Goal: Task Accomplishment & Management: Manage account settings

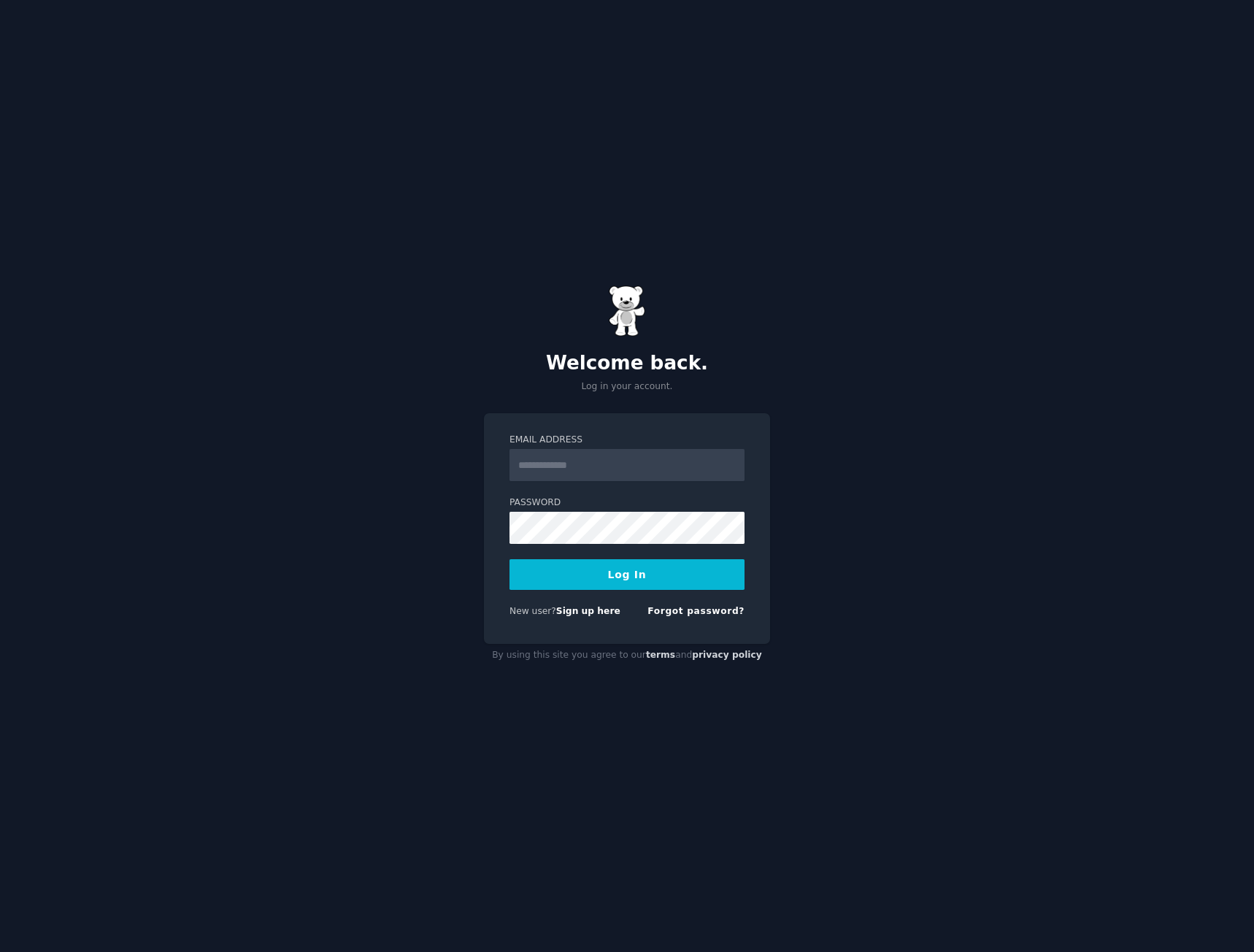
click at [538, 465] on input "Email Address" at bounding box center [626, 465] width 235 height 32
type input "**********"
click at [579, 580] on button "Log In" at bounding box center [626, 574] width 235 height 30
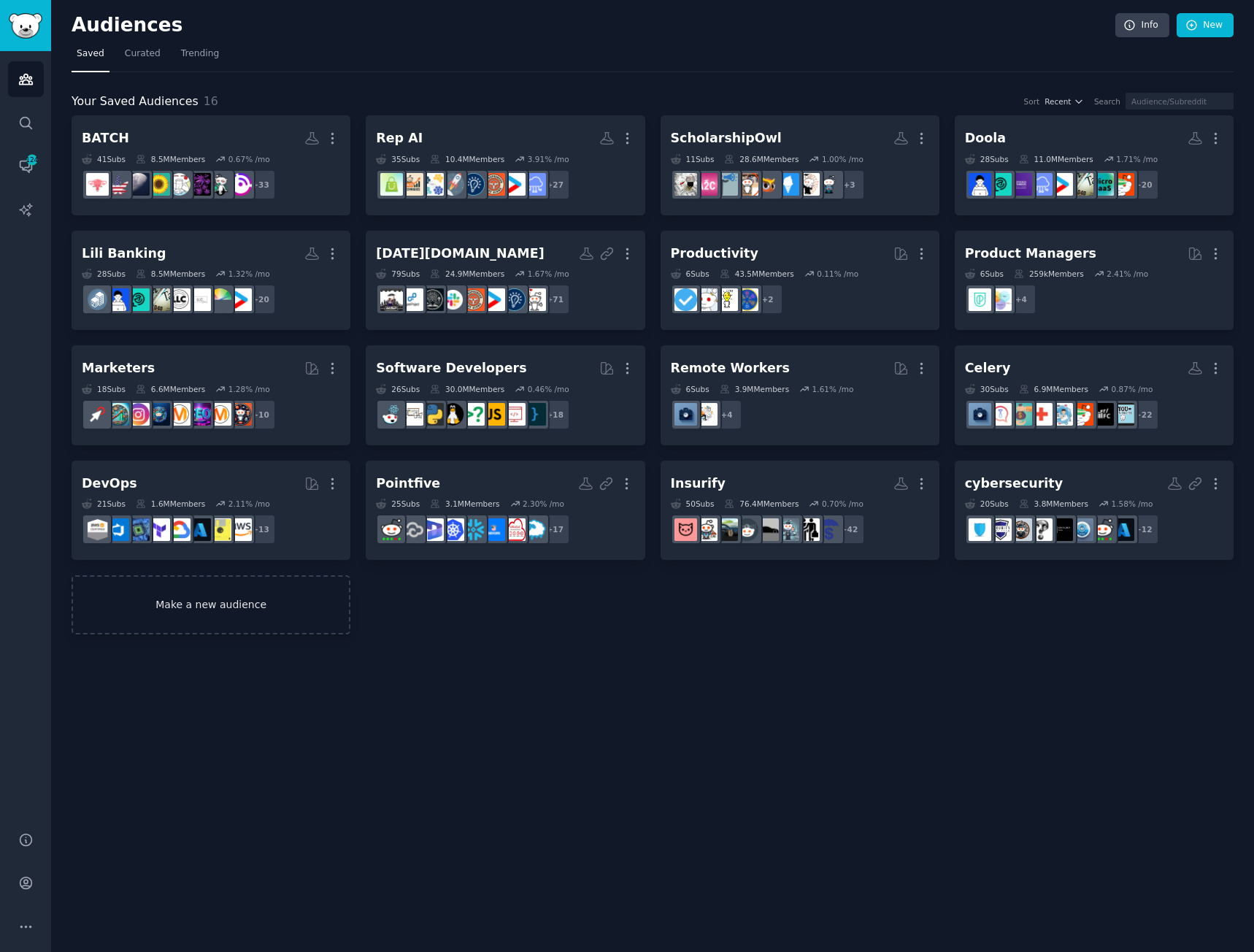
click at [175, 600] on link "Make a new audience" at bounding box center [211, 605] width 279 height 59
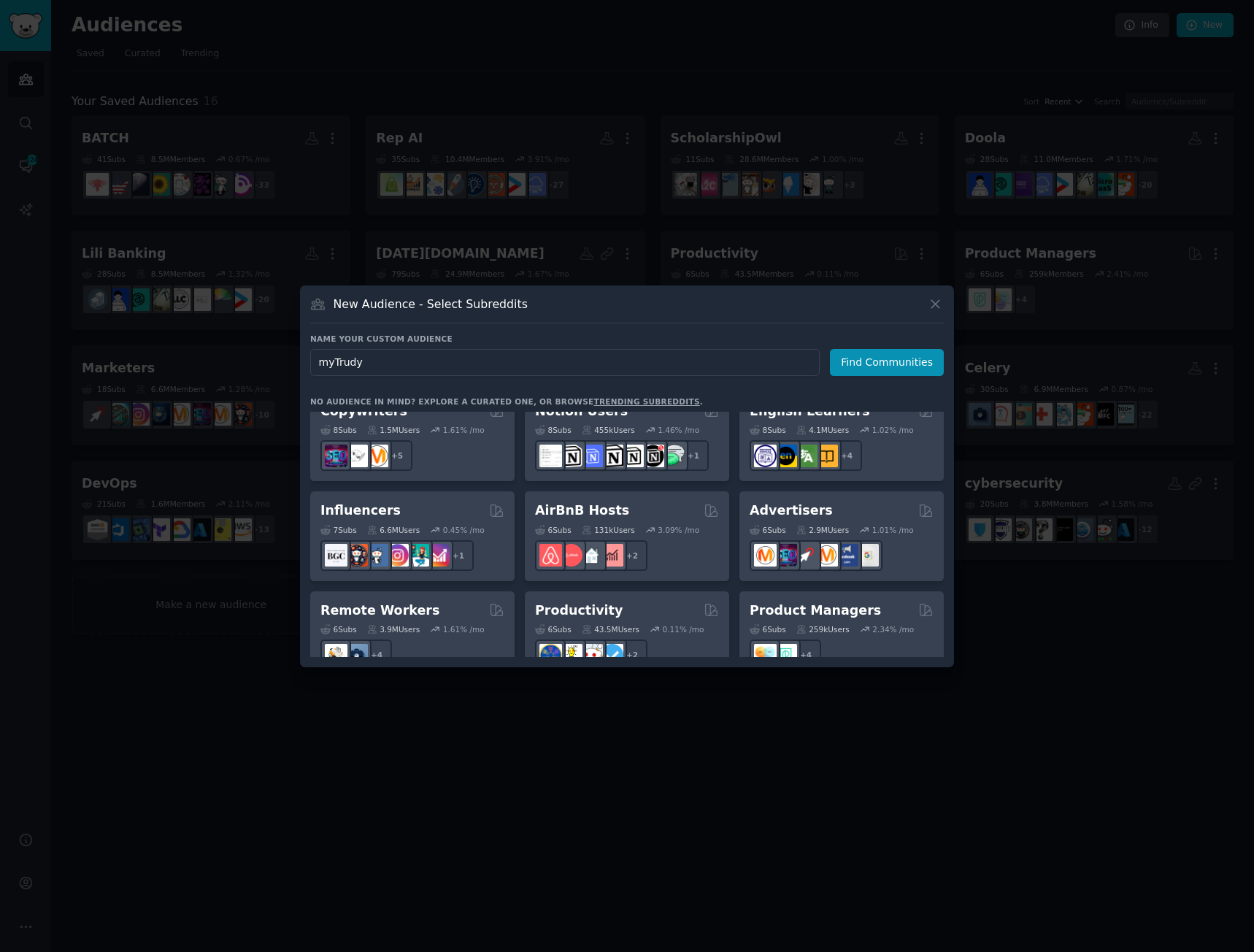
scroll to position [921, 0]
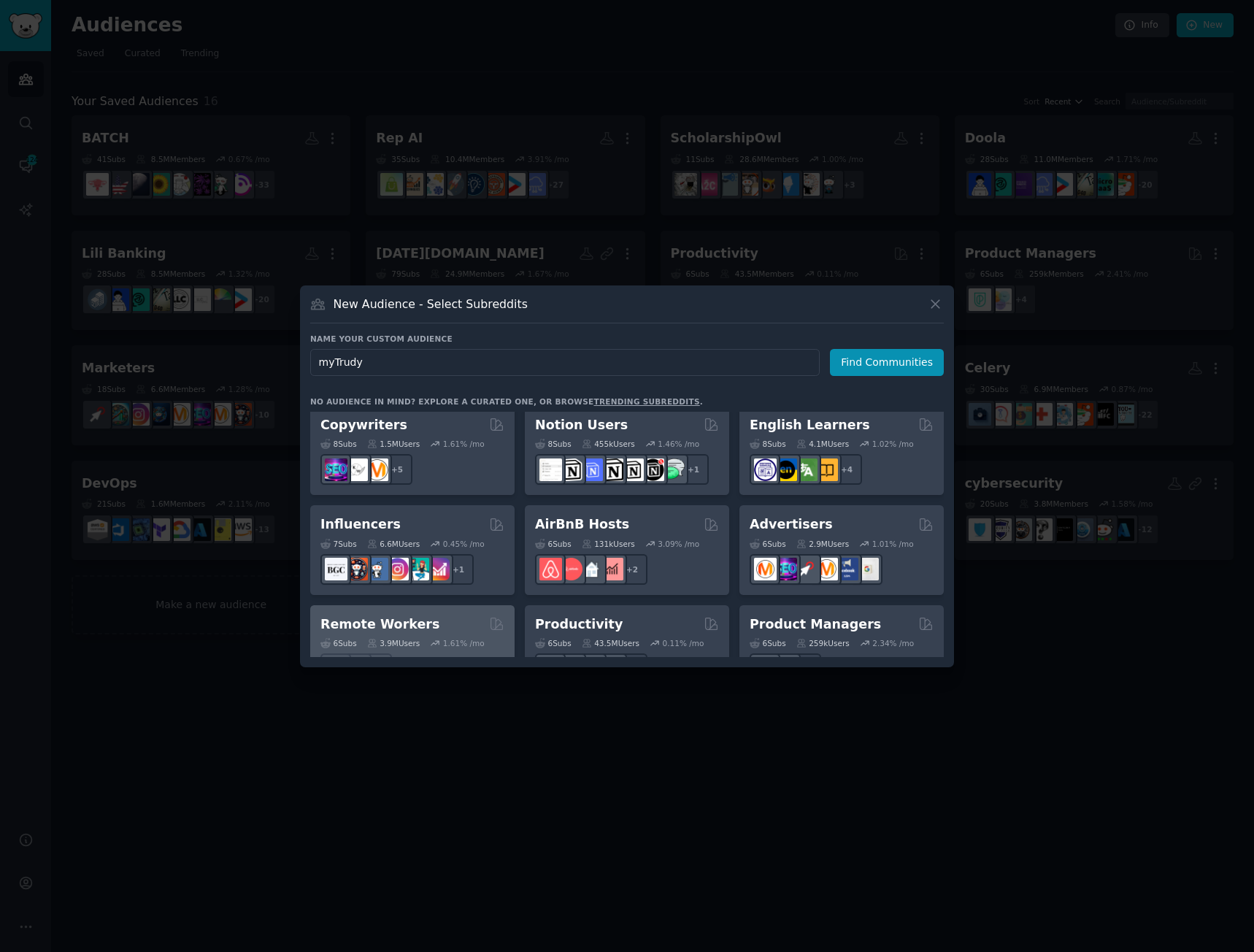
type input "myTrudy"
click at [417, 616] on div "Remote Workers" at bounding box center [412, 625] width 184 height 18
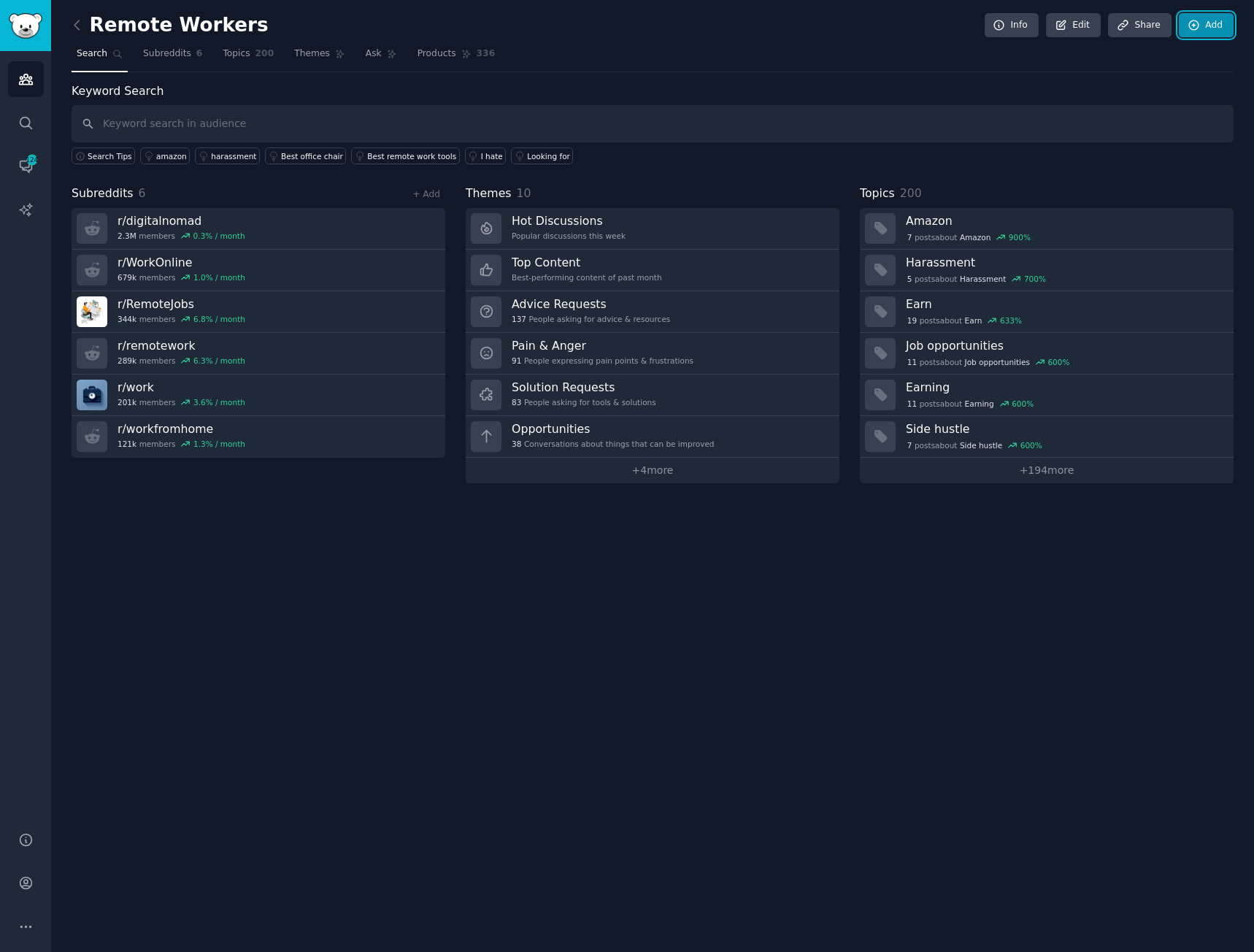
click at [1207, 22] on link "Add" at bounding box center [1206, 25] width 55 height 25
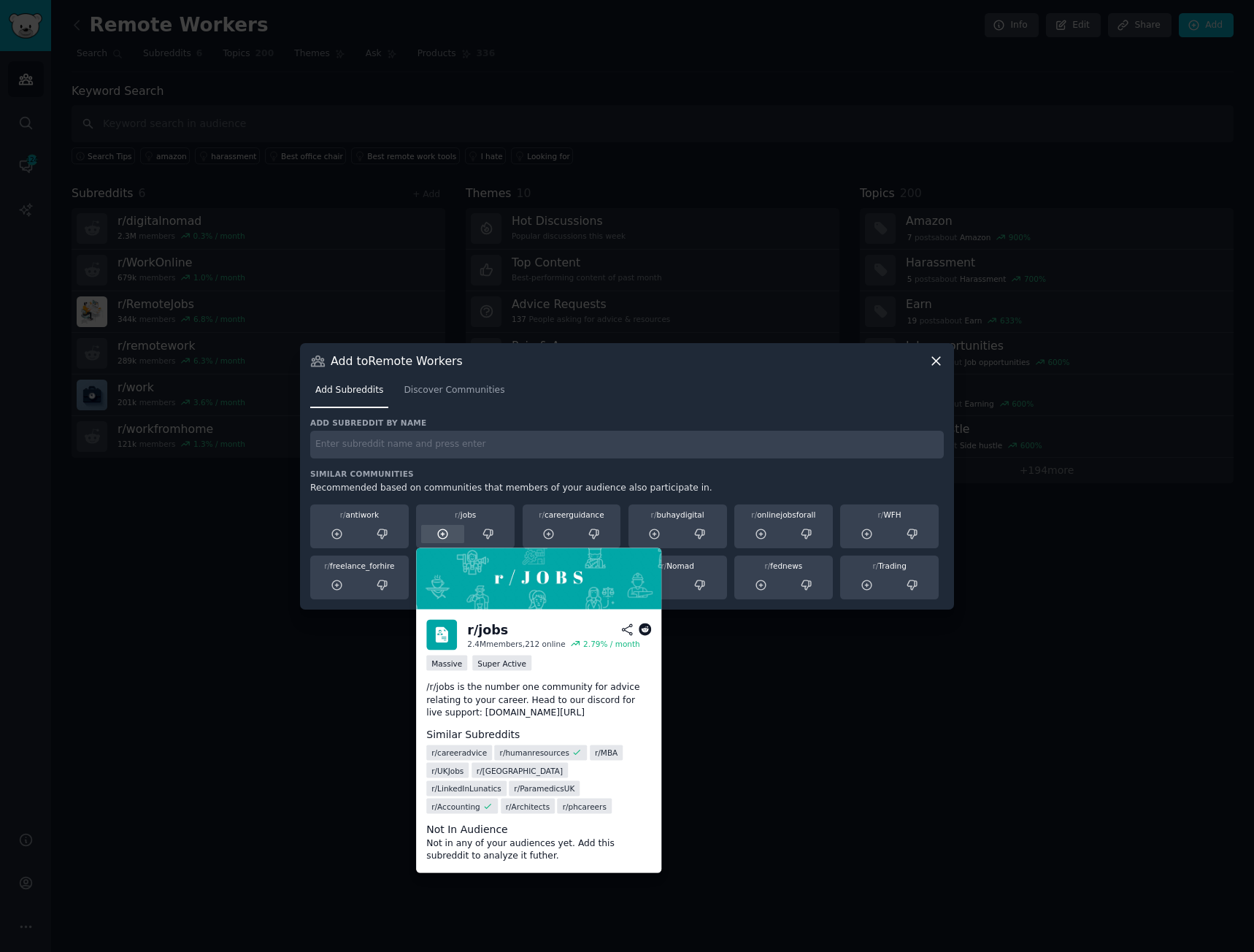
click at [436, 539] on icon at bounding box center [443, 534] width 13 height 13
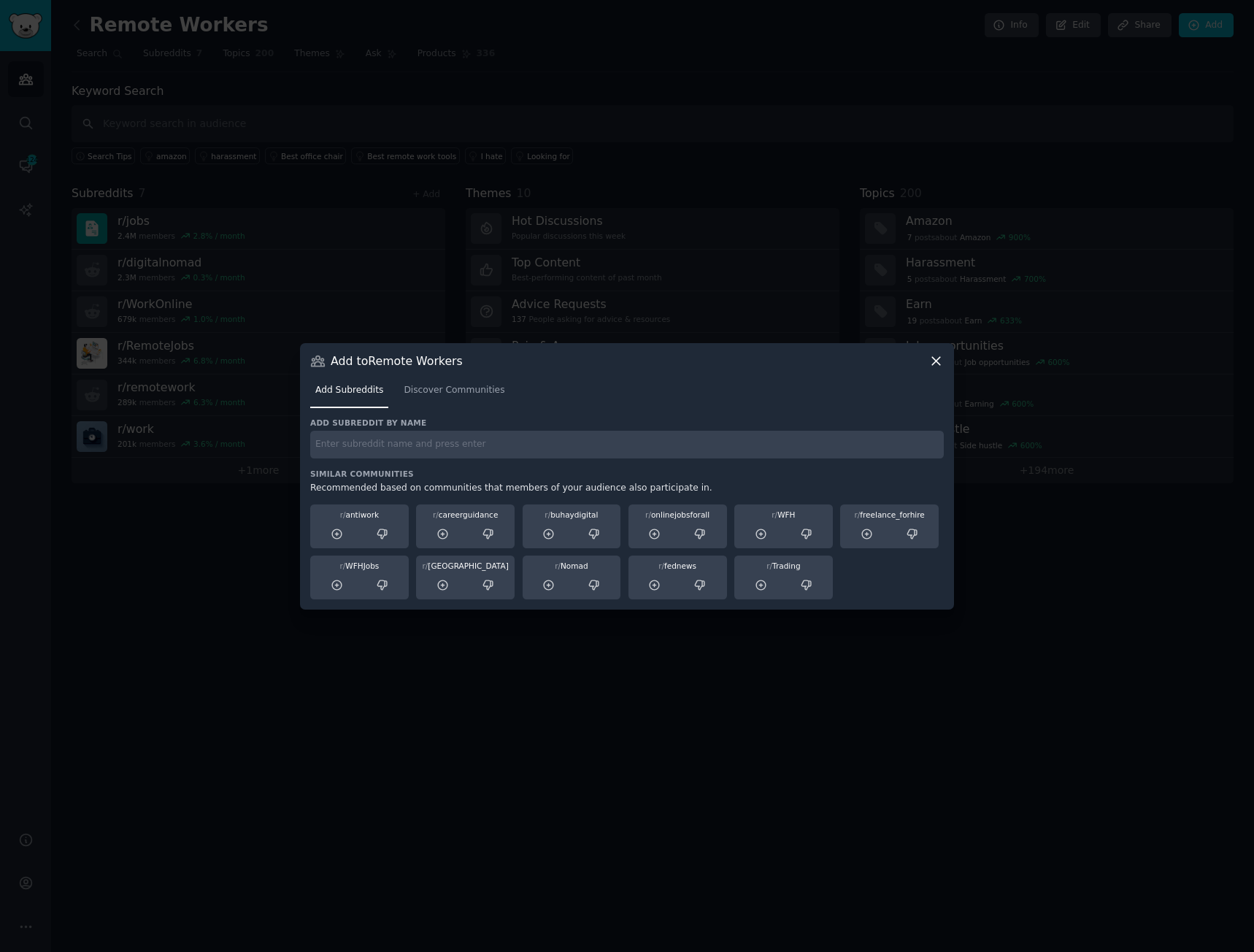
click at [436, 539] on icon at bounding box center [443, 534] width 13 height 13
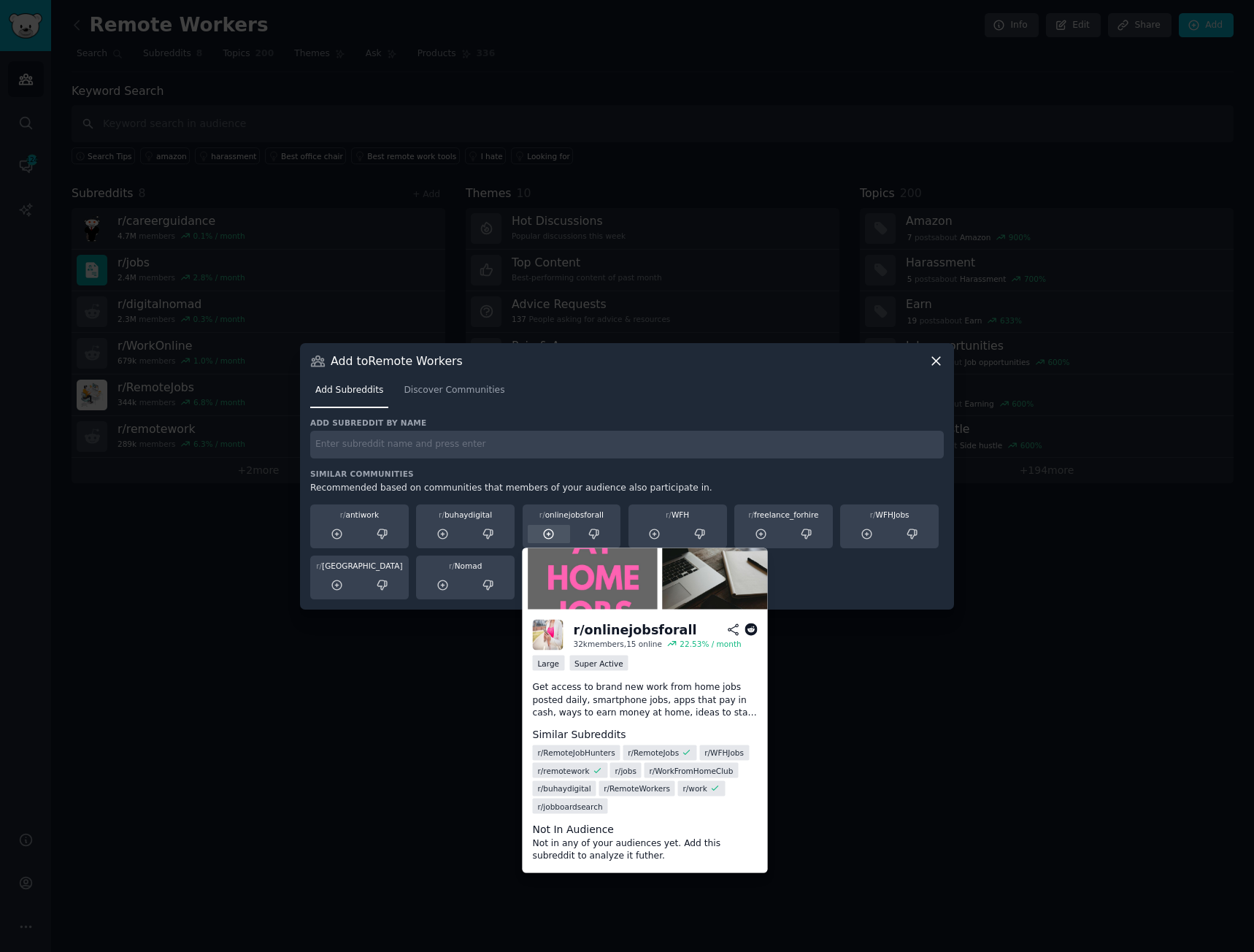
click at [543, 538] on icon at bounding box center [548, 534] width 13 height 13
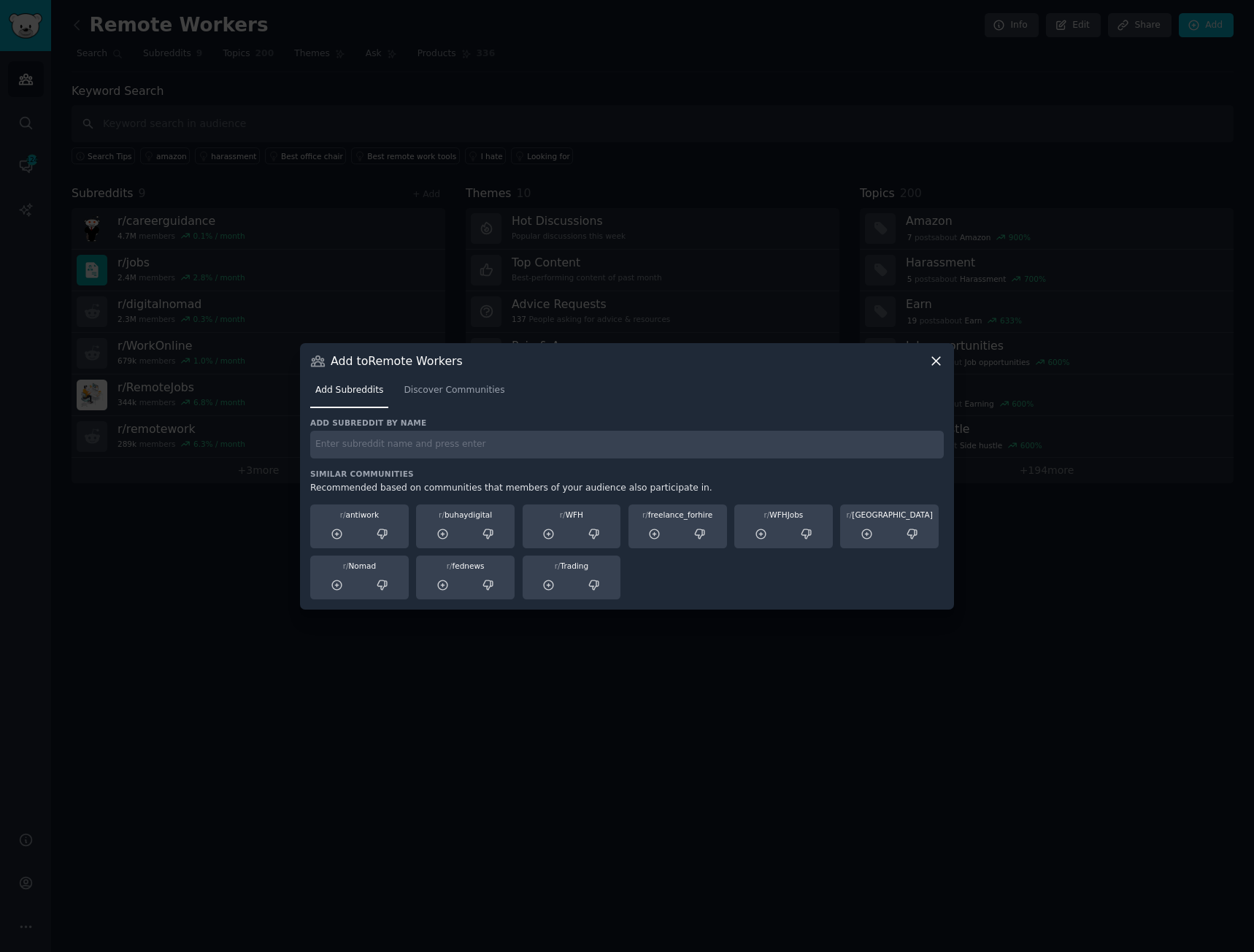
click at [543, 538] on icon at bounding box center [548, 534] width 13 height 13
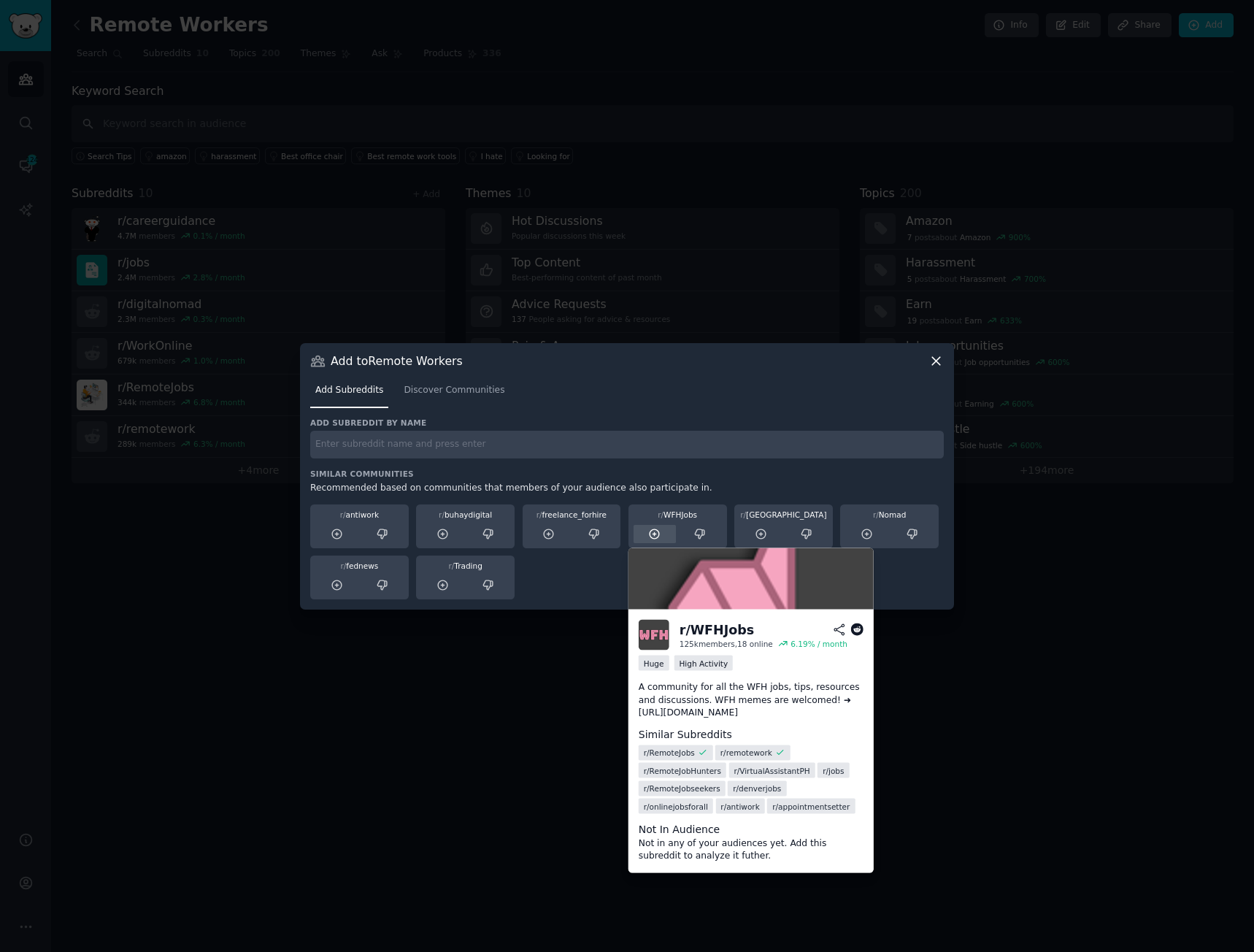
click at [647, 542] on div at bounding box center [656, 534] width 43 height 18
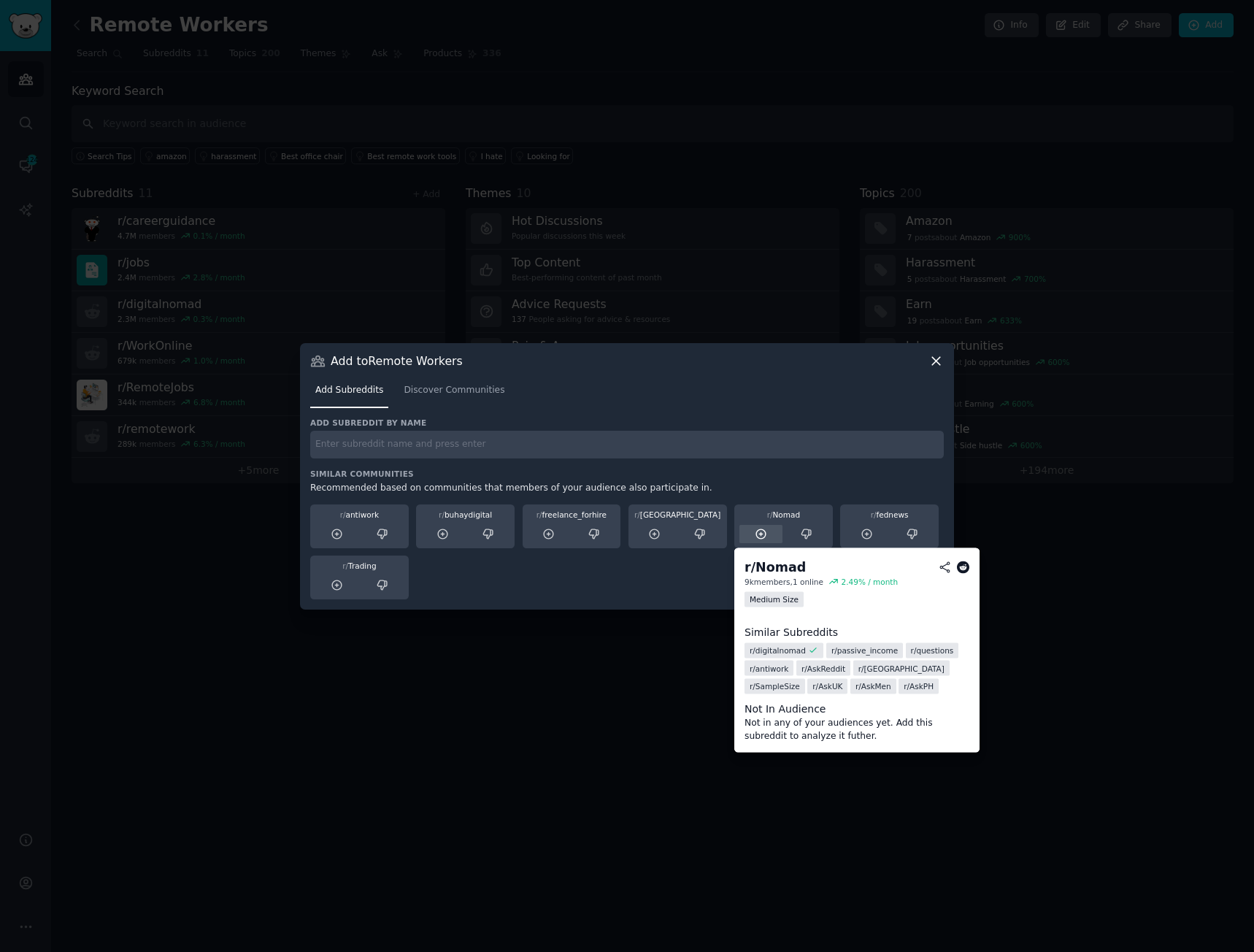
click at [763, 531] on icon at bounding box center [761, 534] width 13 height 13
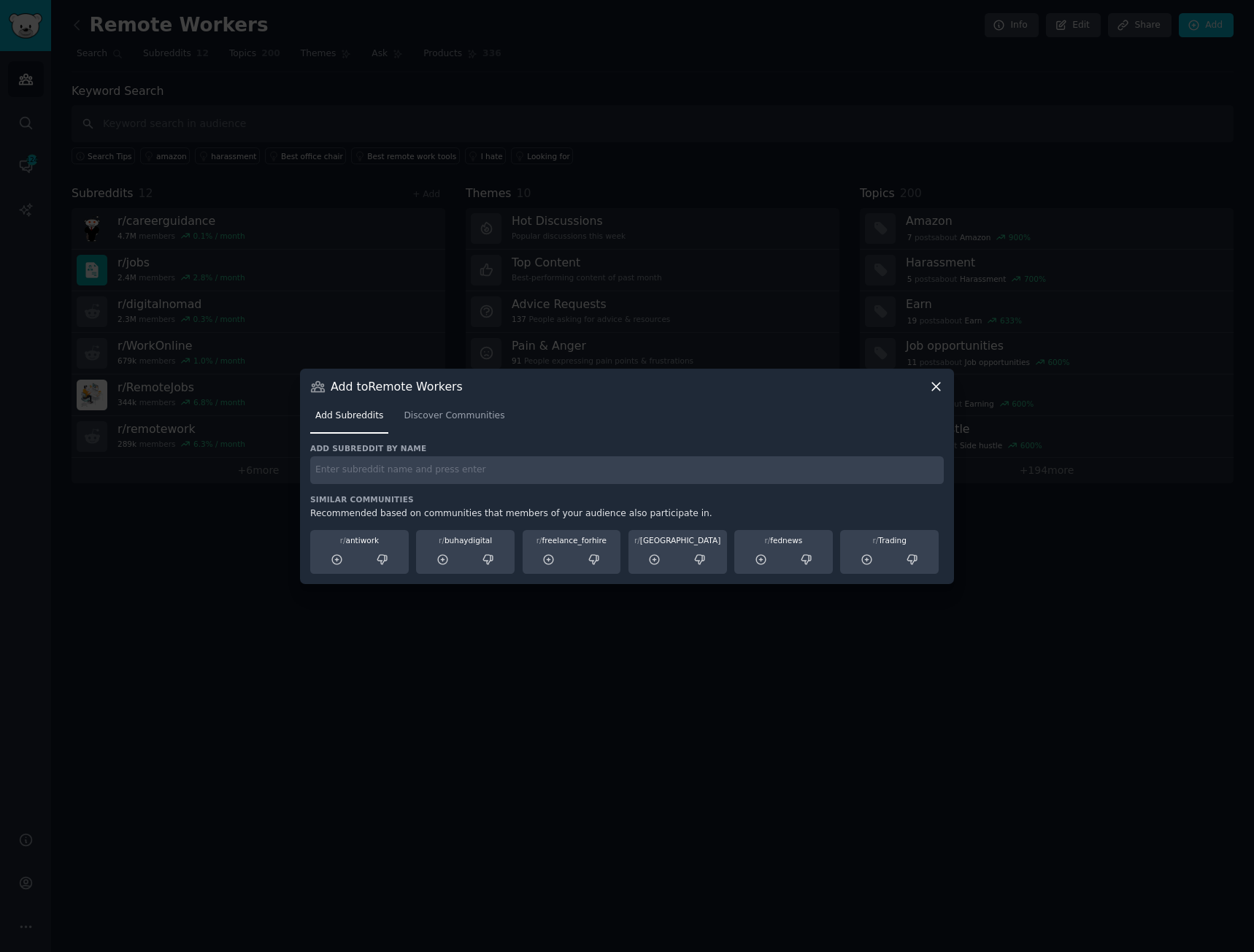
click at [365, 473] on input "text" at bounding box center [627, 470] width 634 height 29
type input "hr"
click at [436, 414] on span "Discover Communities" at bounding box center [454, 416] width 100 height 13
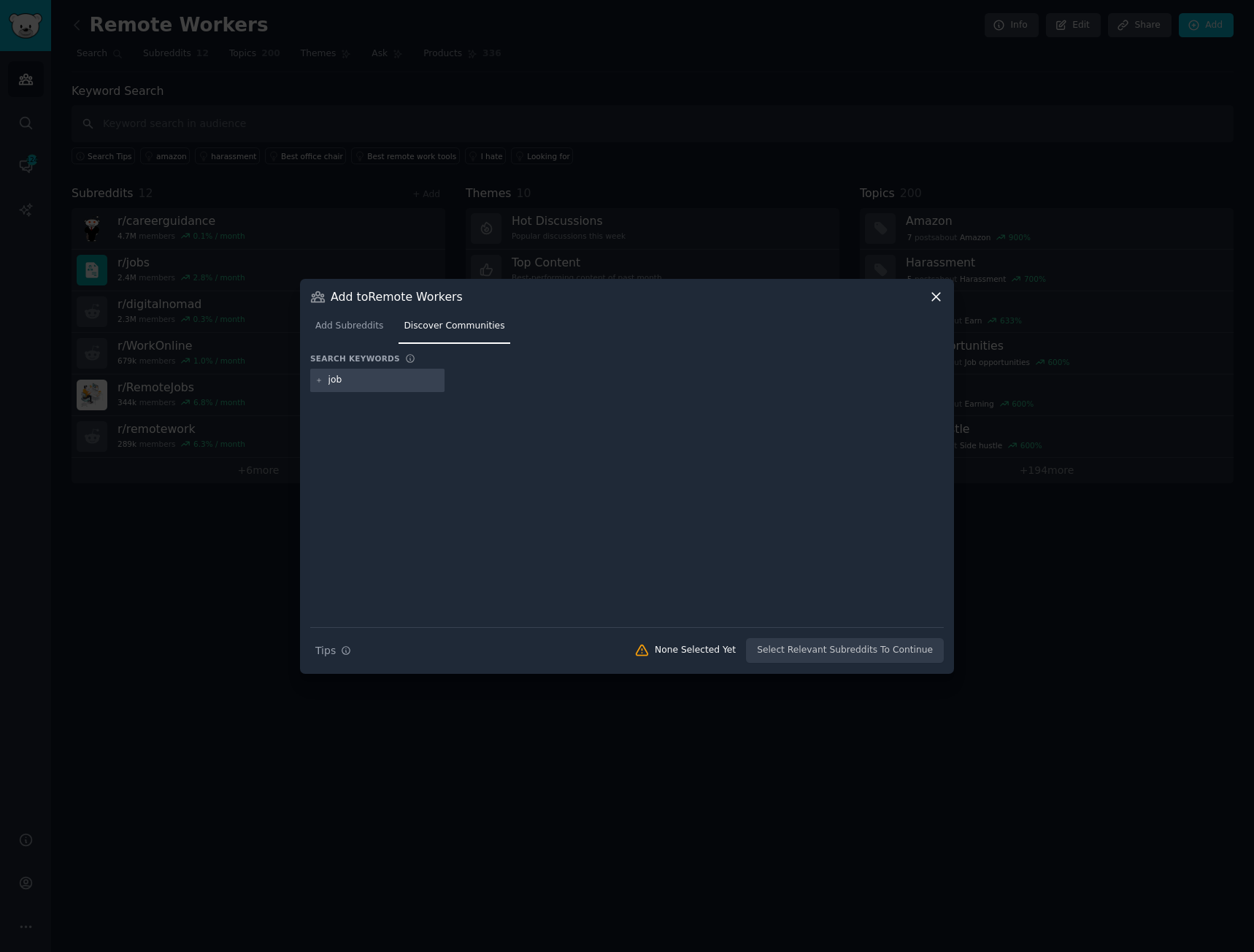
type input "jobs"
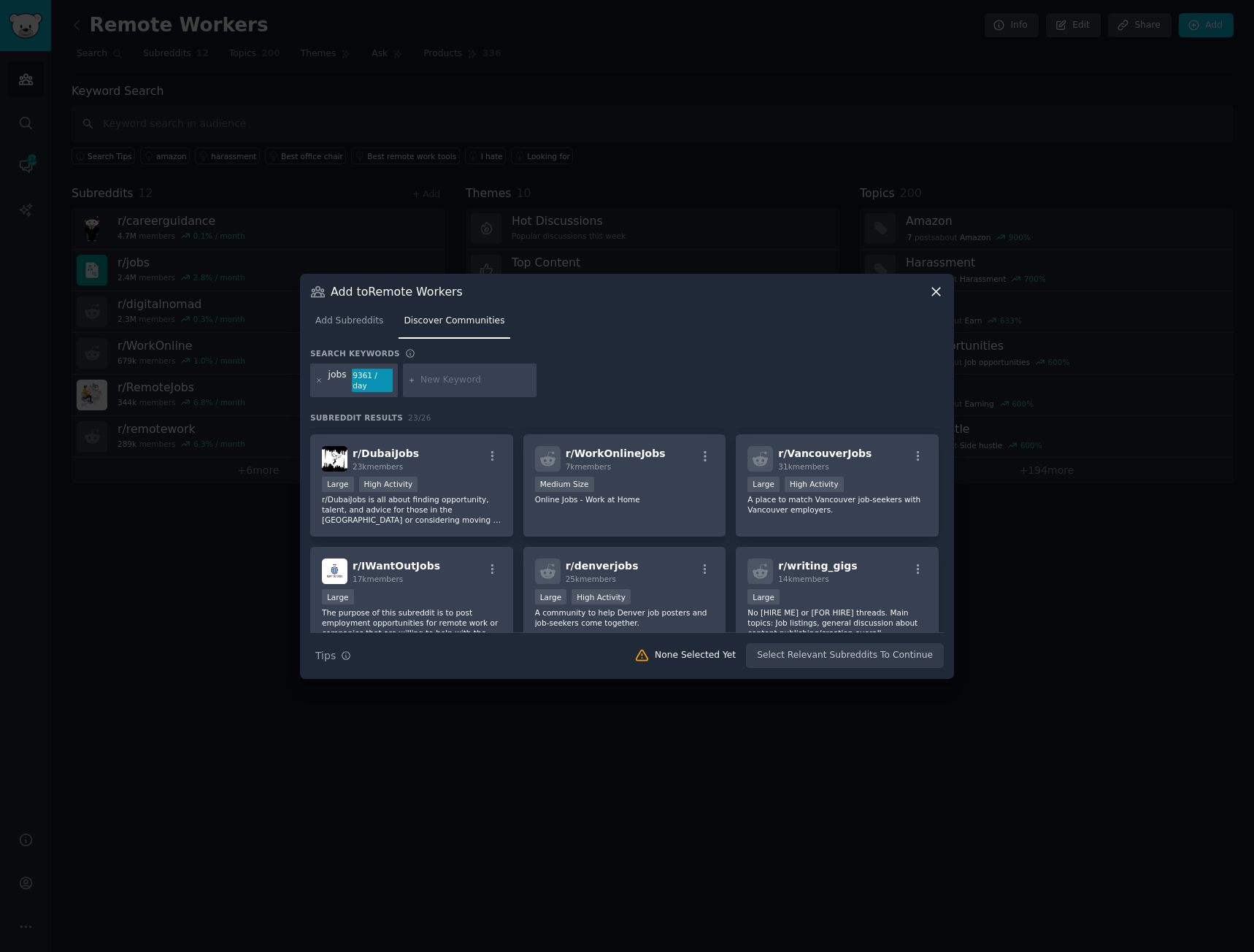
scroll to position [146, 0]
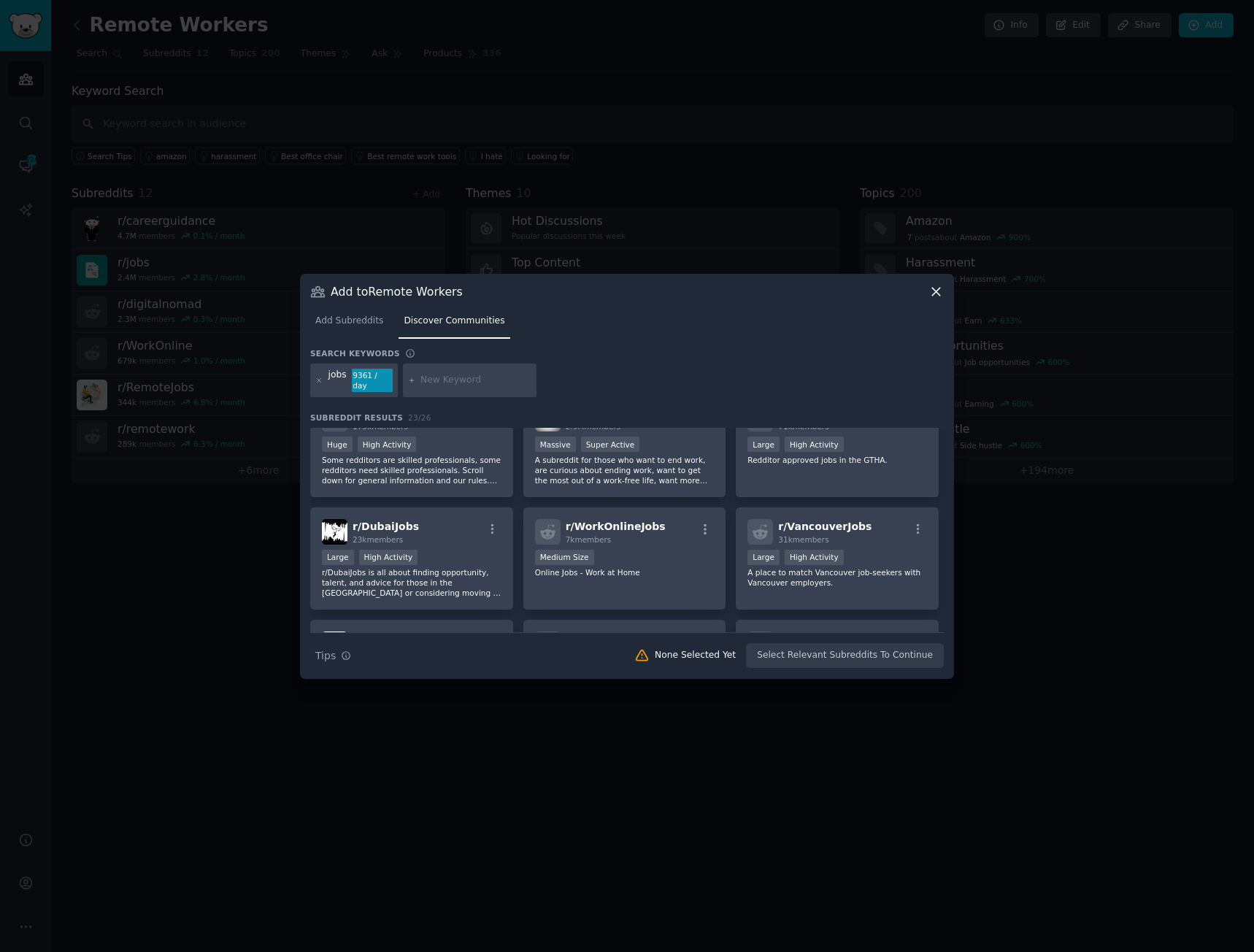
click at [457, 455] on p "Some redditors are skilled professionals, some redditors need skilled professio…" at bounding box center [411, 470] width 179 height 30
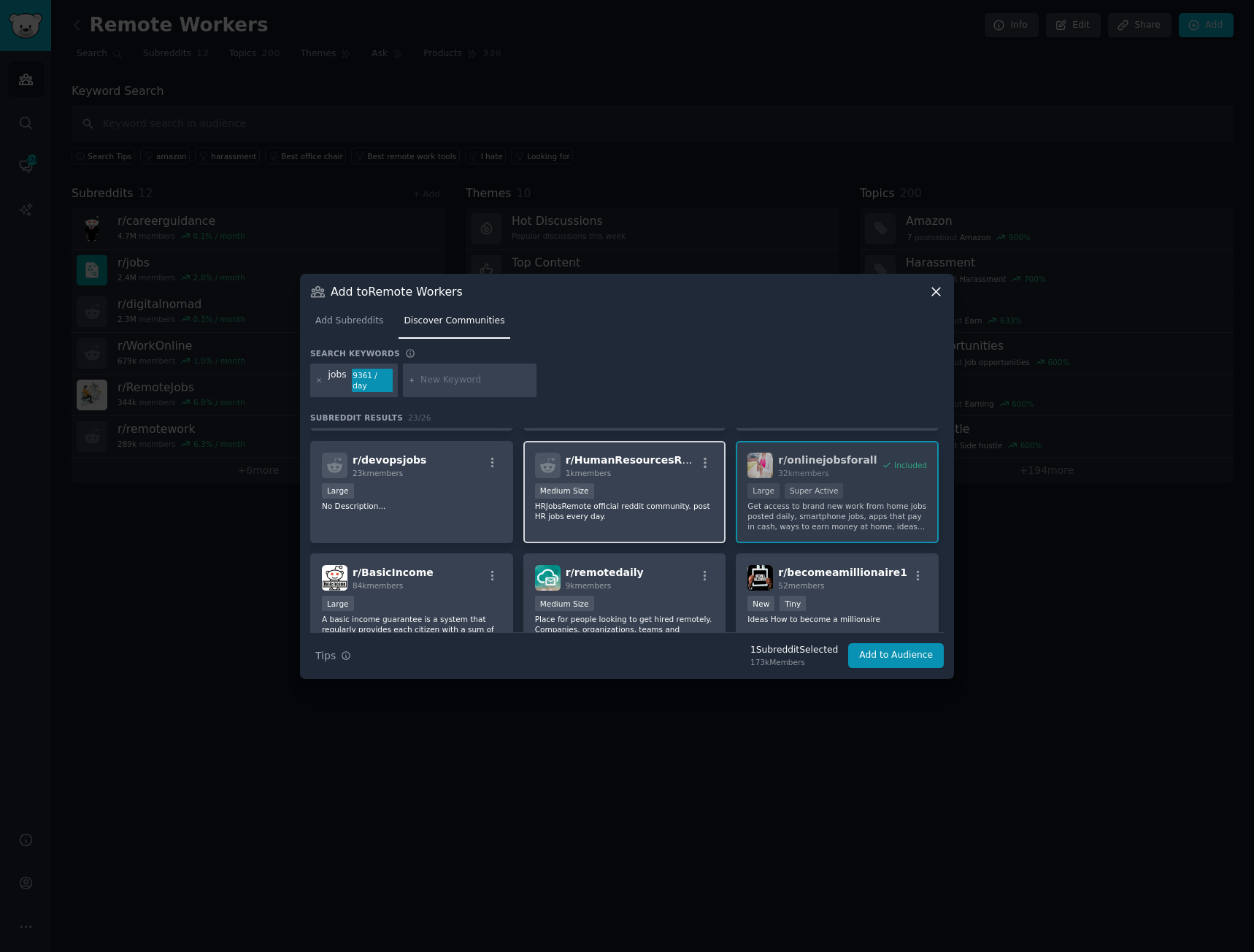
scroll to position [511, 0]
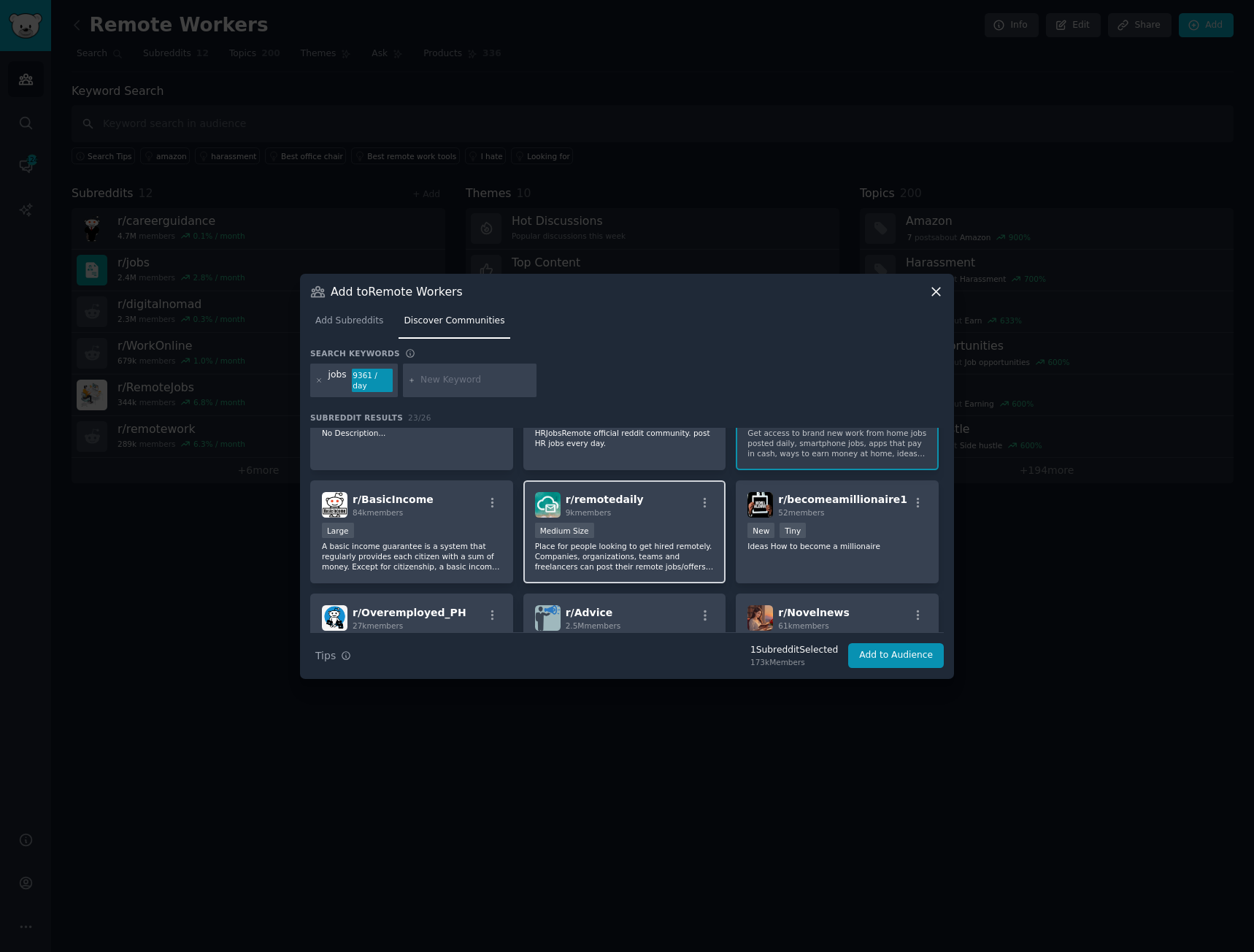
click at [603, 554] on p "Place for people looking to get hired remotely. Companies, organizations, teams…" at bounding box center [624, 556] width 179 height 30
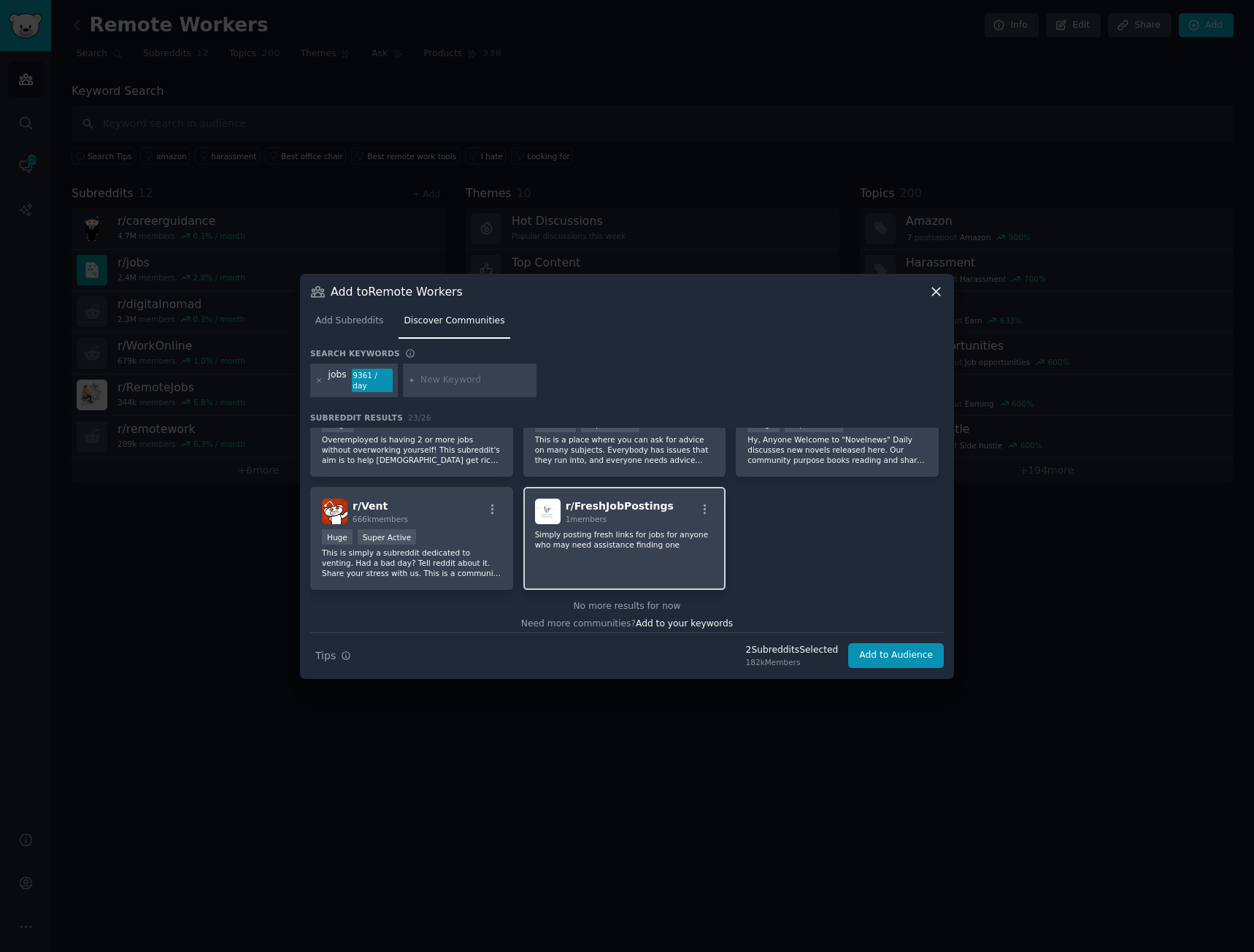
scroll to position [657, 0]
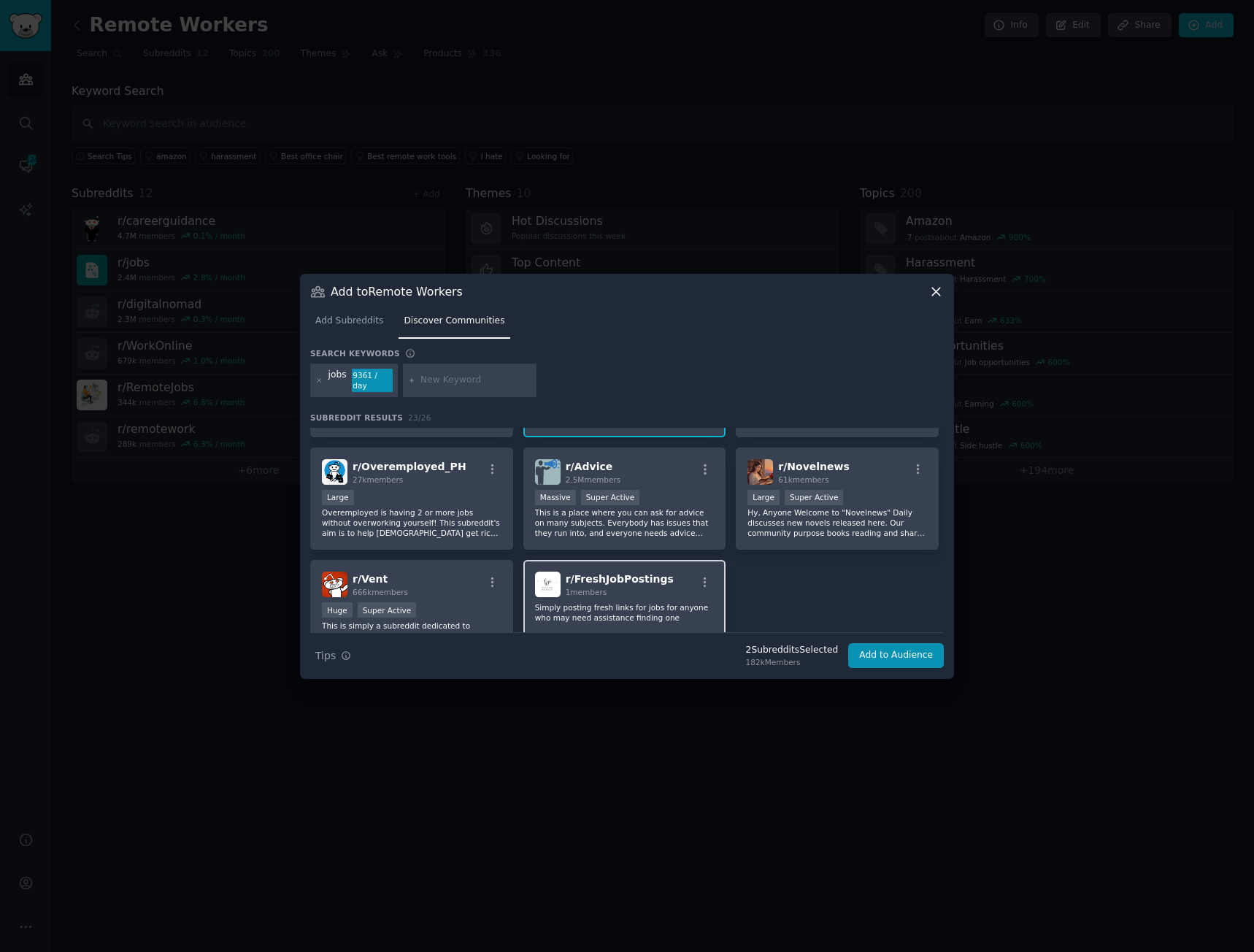
click at [611, 603] on p "Simply posting fresh links for jobs for anyone who may need assistance finding …" at bounding box center [624, 613] width 179 height 21
click at [873, 652] on button "Add to Audience" at bounding box center [896, 656] width 95 height 25
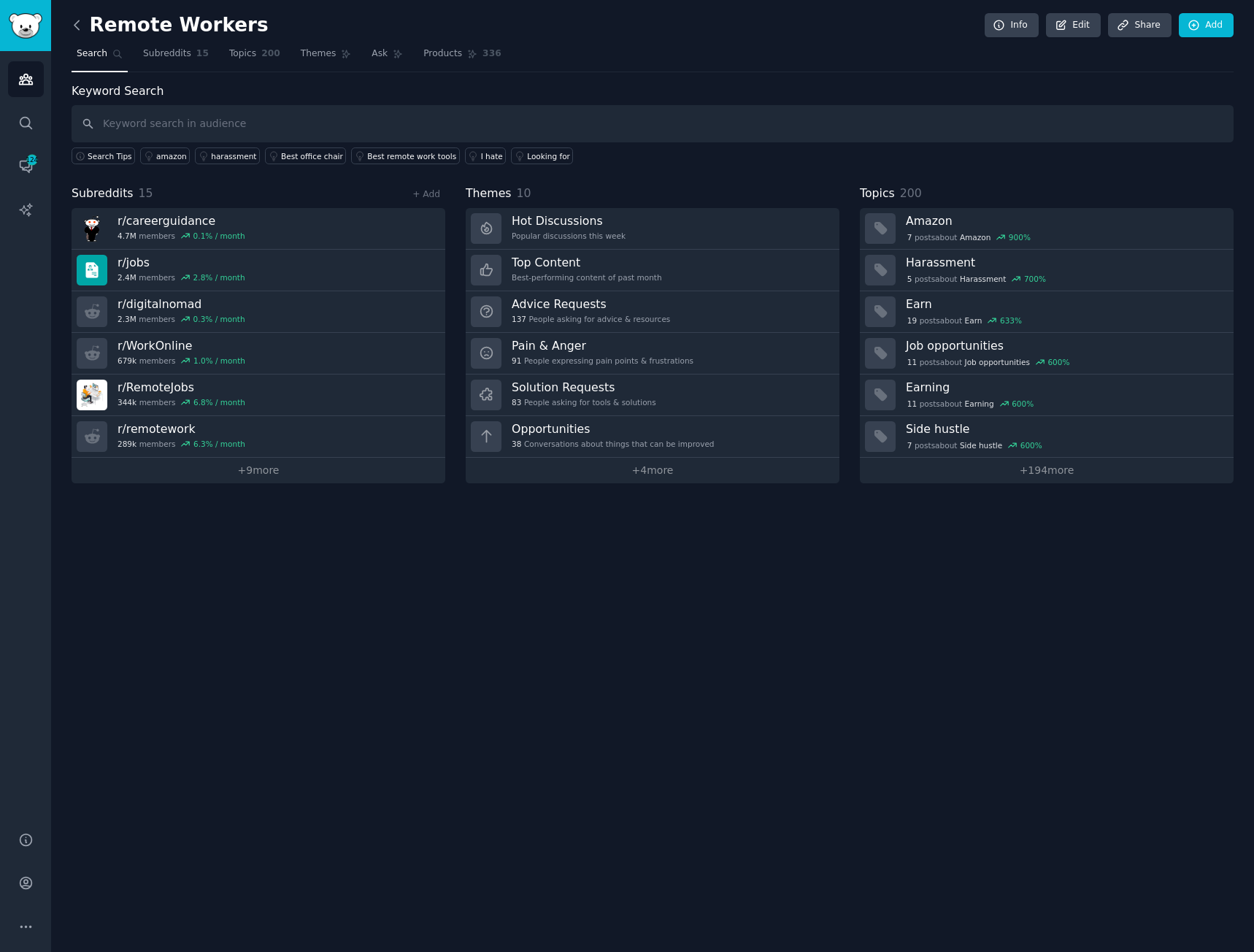
click at [75, 27] on icon at bounding box center [77, 25] width 16 height 16
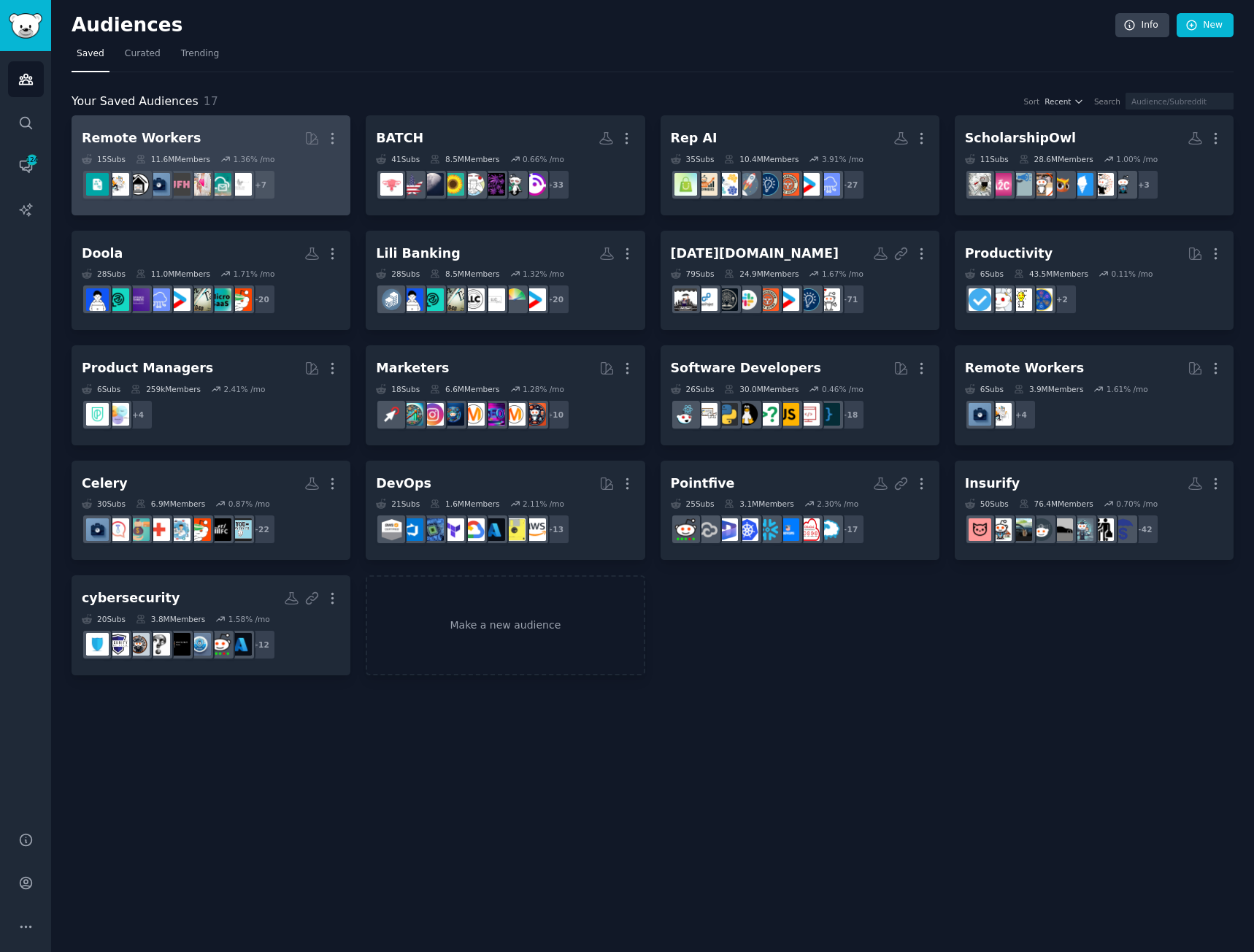
click at [145, 138] on div "Remote Workers" at bounding box center [140, 138] width 119 height 18
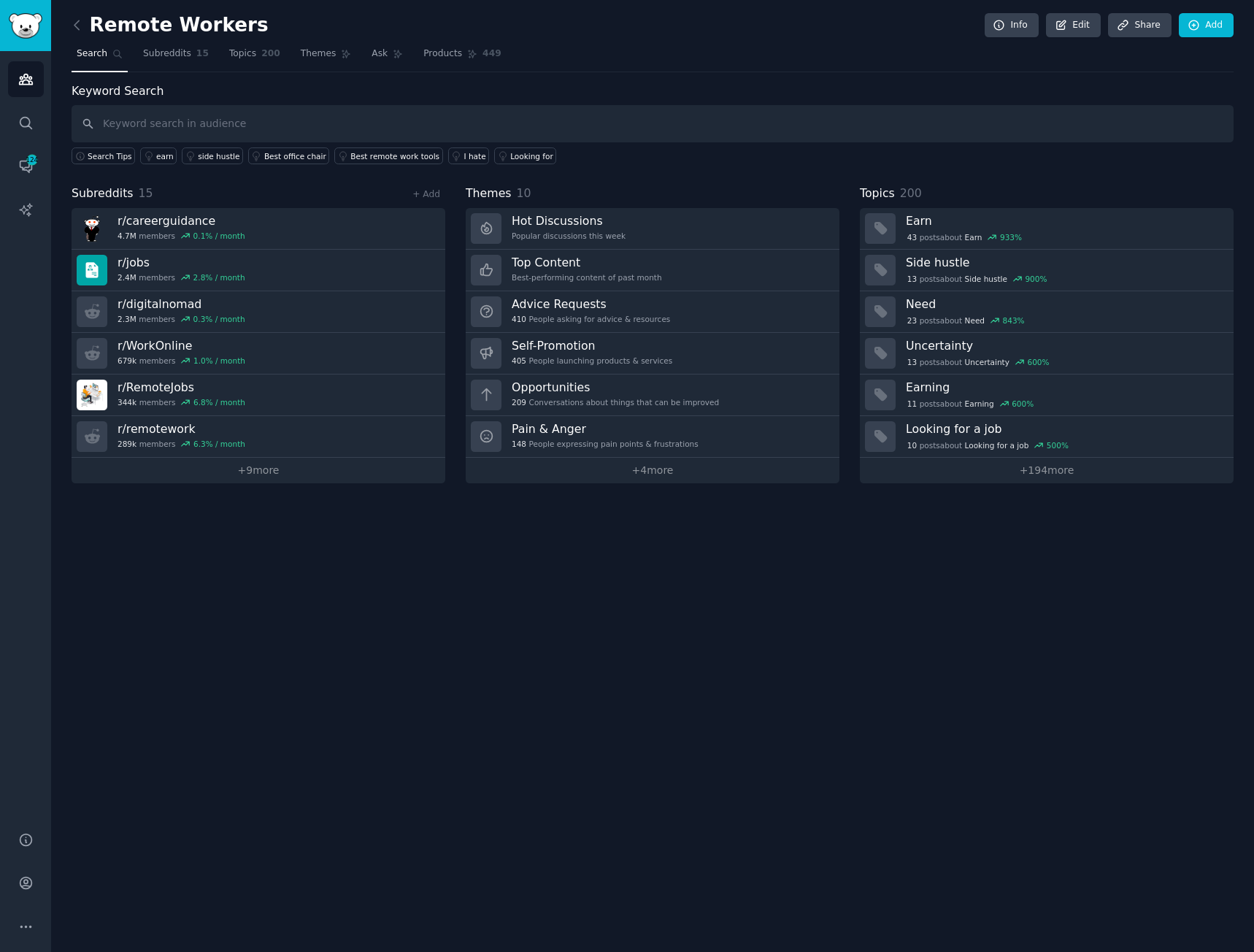
click at [197, 30] on h2 "Remote Workers" at bounding box center [171, 25] width 197 height 23
click at [1066, 29] on icon at bounding box center [1061, 25] width 13 height 13
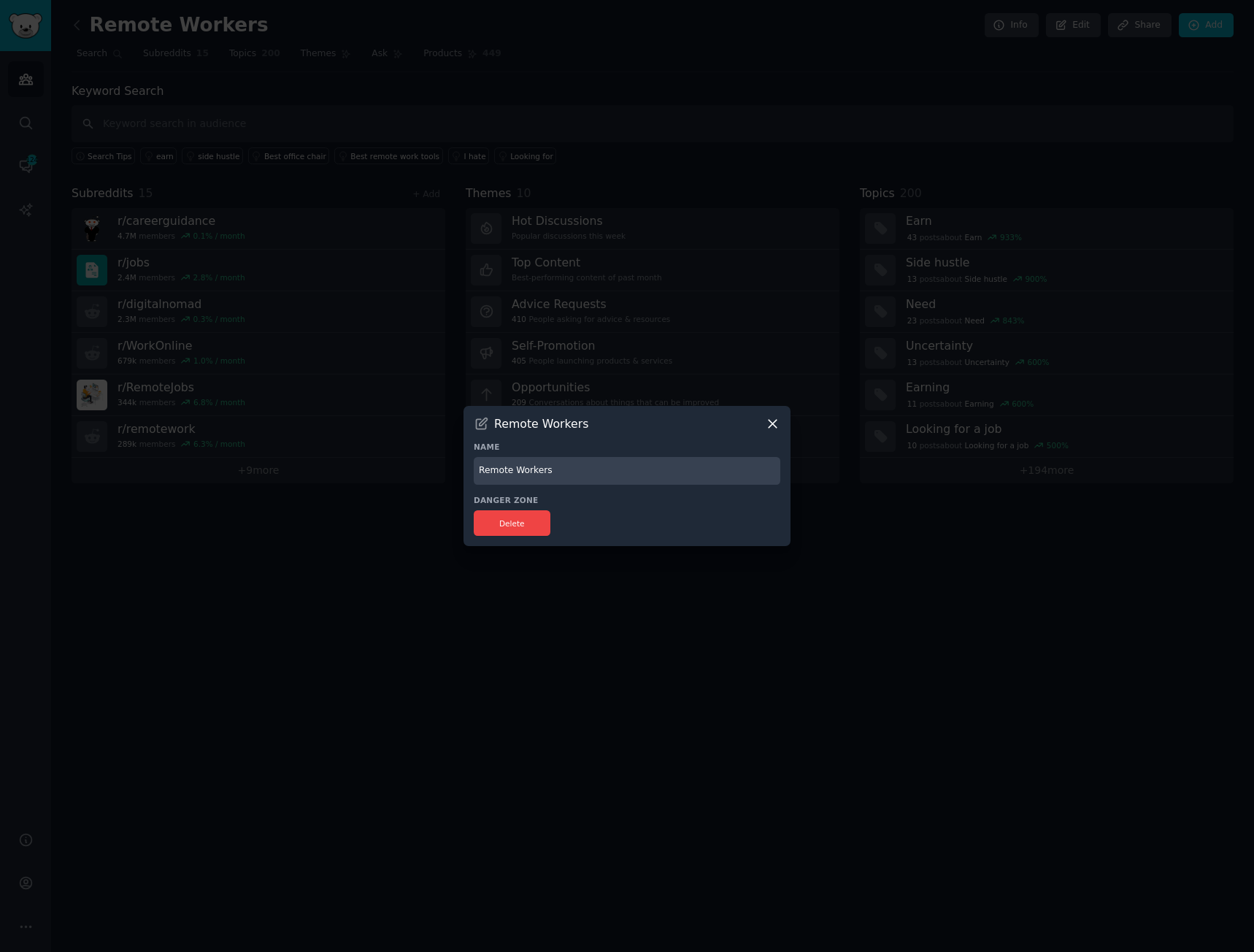
click at [507, 472] on input "Remote Workers" at bounding box center [627, 471] width 307 height 29
type input "MyTrudy"
click at [615, 521] on div "Delete" at bounding box center [627, 523] width 307 height 26
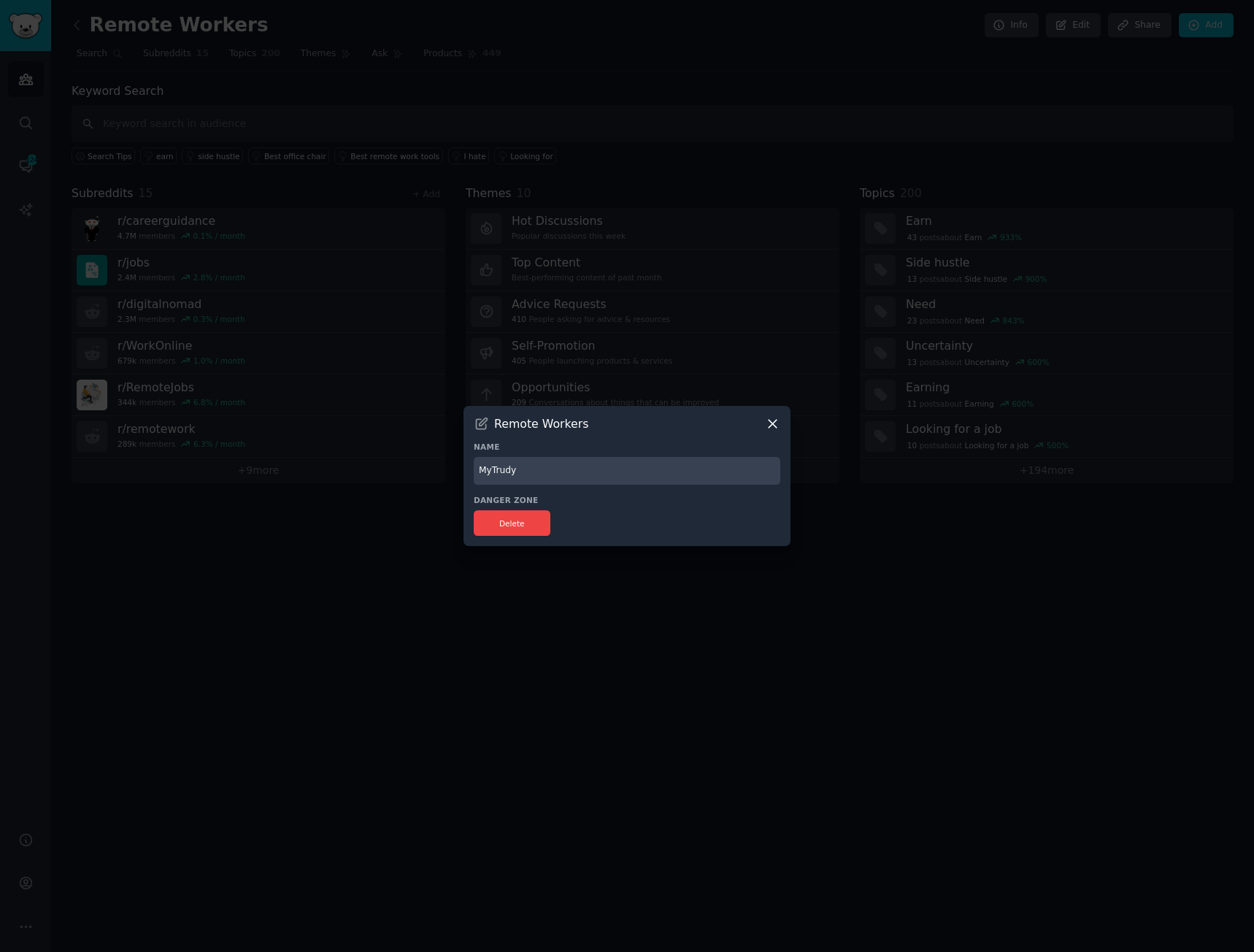
click at [611, 569] on div at bounding box center [627, 476] width 1254 height 952
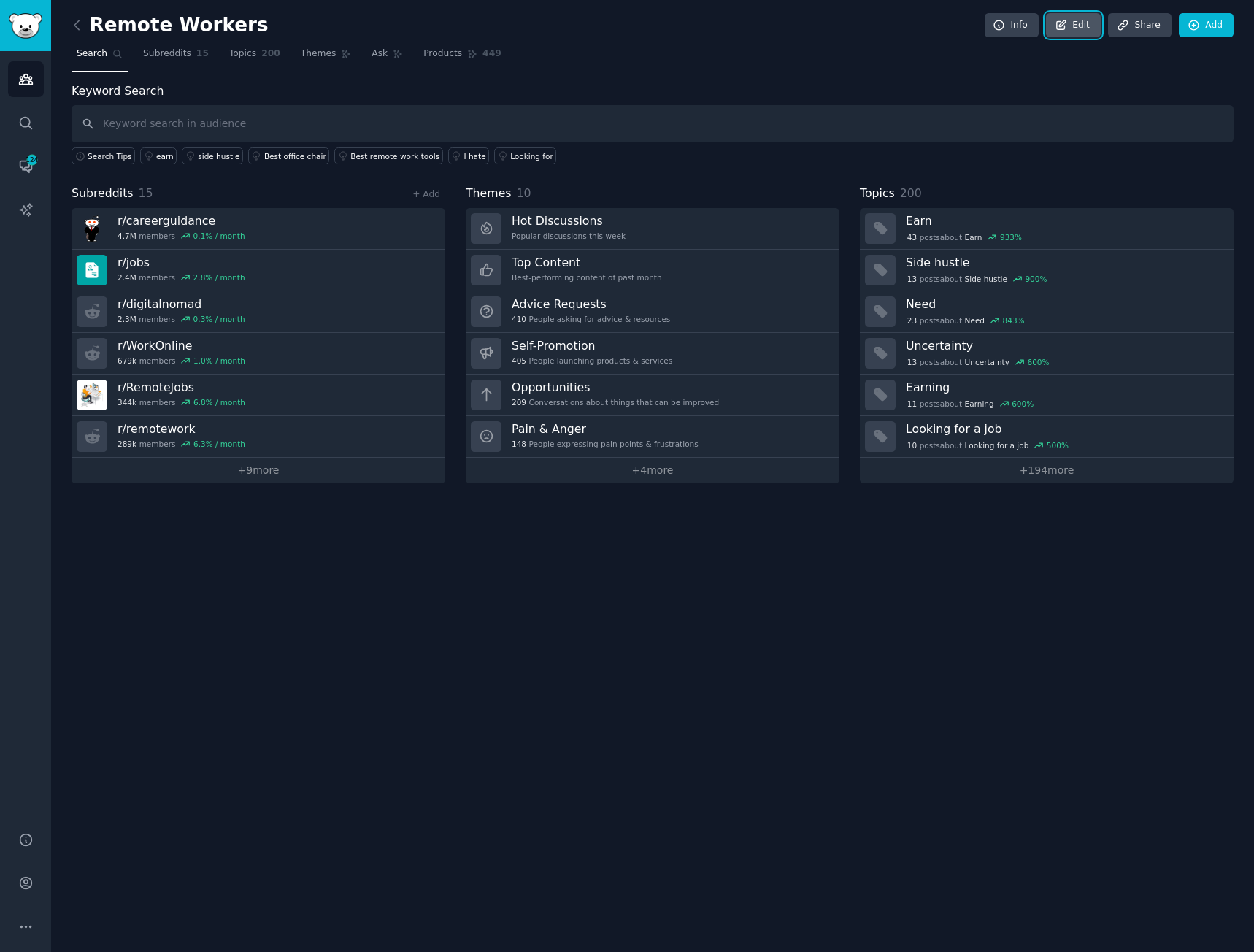
click at [1068, 30] on icon at bounding box center [1061, 25] width 13 height 13
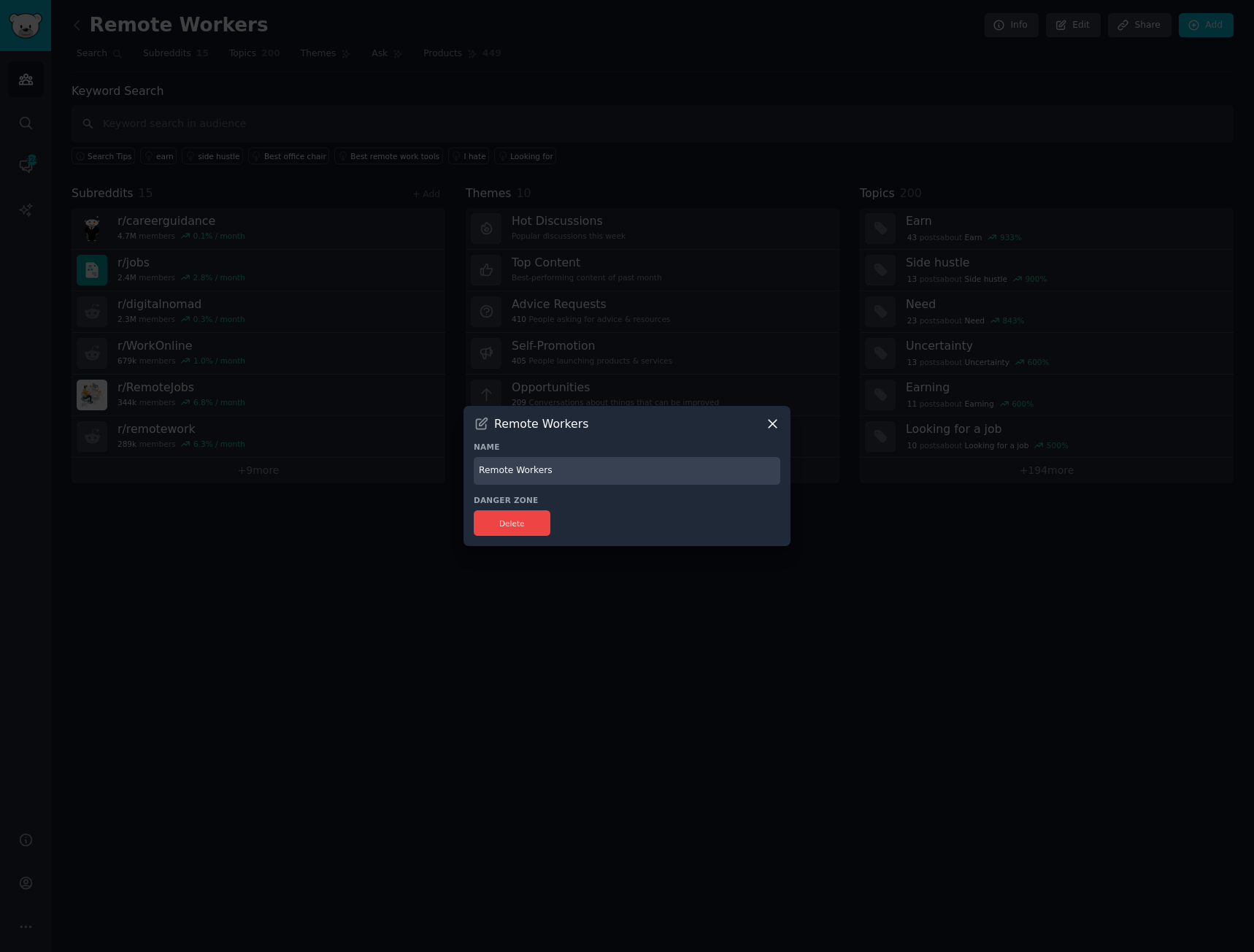
click at [524, 475] on input "Remote Workers" at bounding box center [627, 471] width 307 height 29
click at [771, 422] on icon at bounding box center [772, 424] width 8 height 8
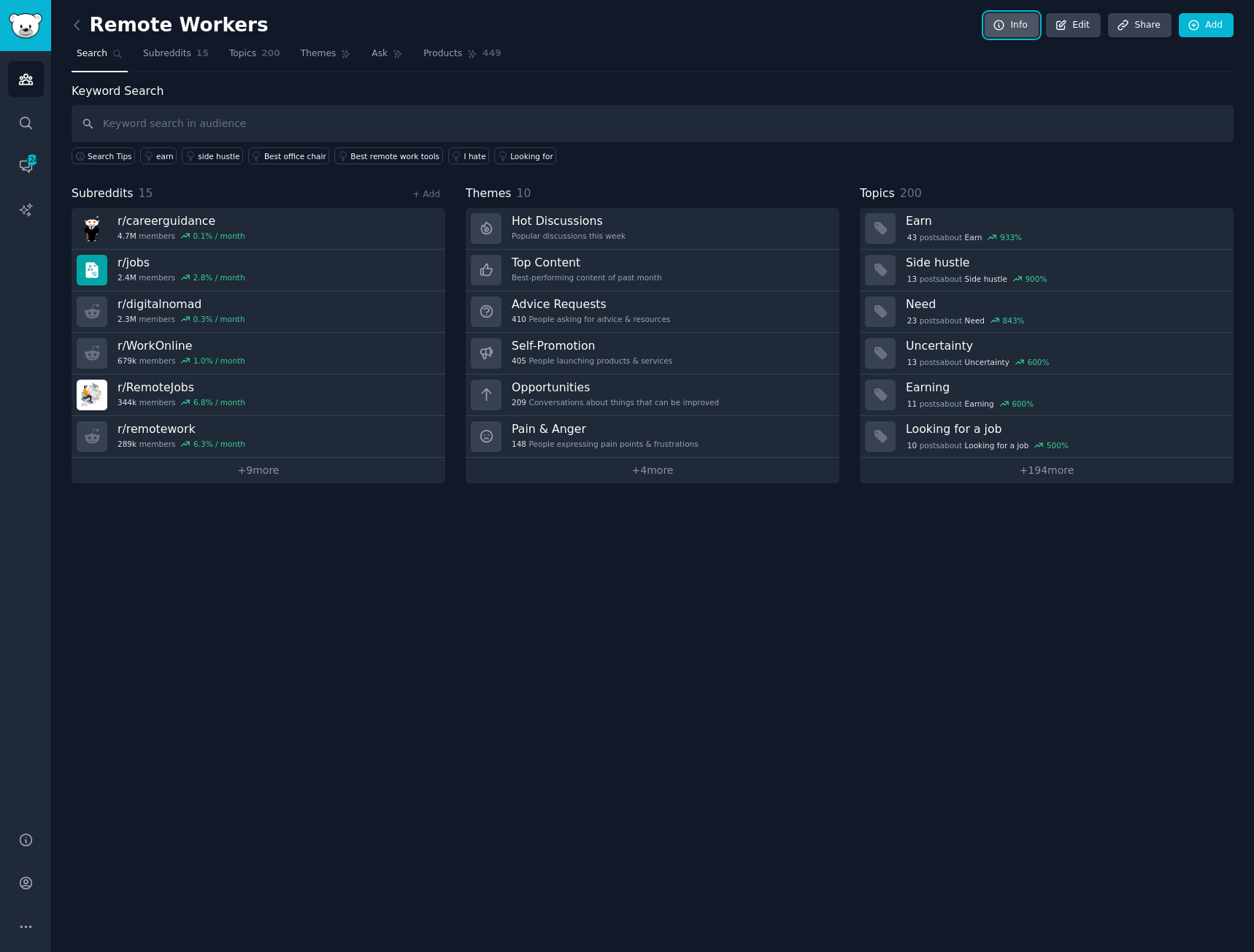
click at [1020, 31] on link "Info" at bounding box center [1012, 25] width 54 height 25
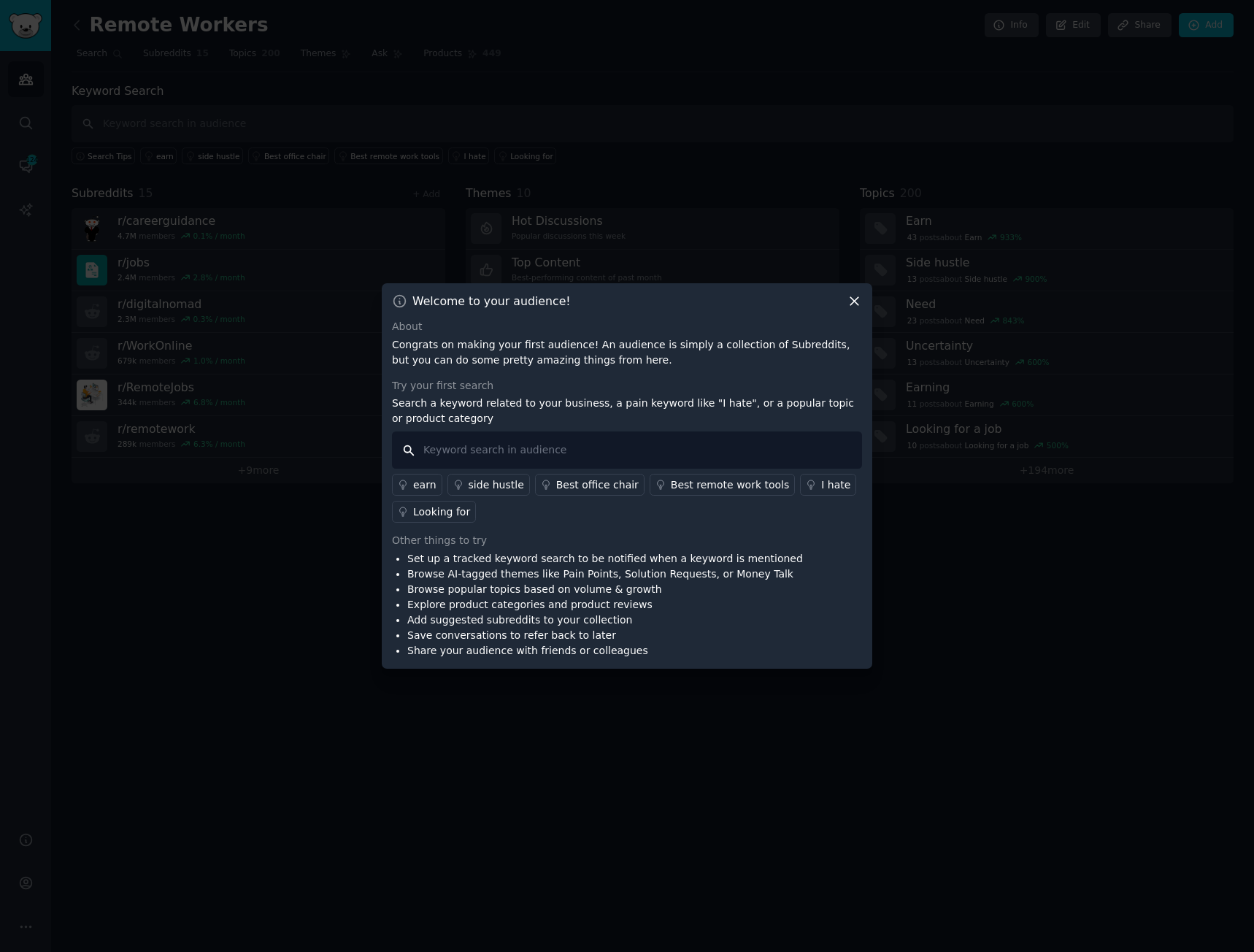
click at [527, 448] on input "text" at bounding box center [627, 450] width 470 height 37
type input "resume"
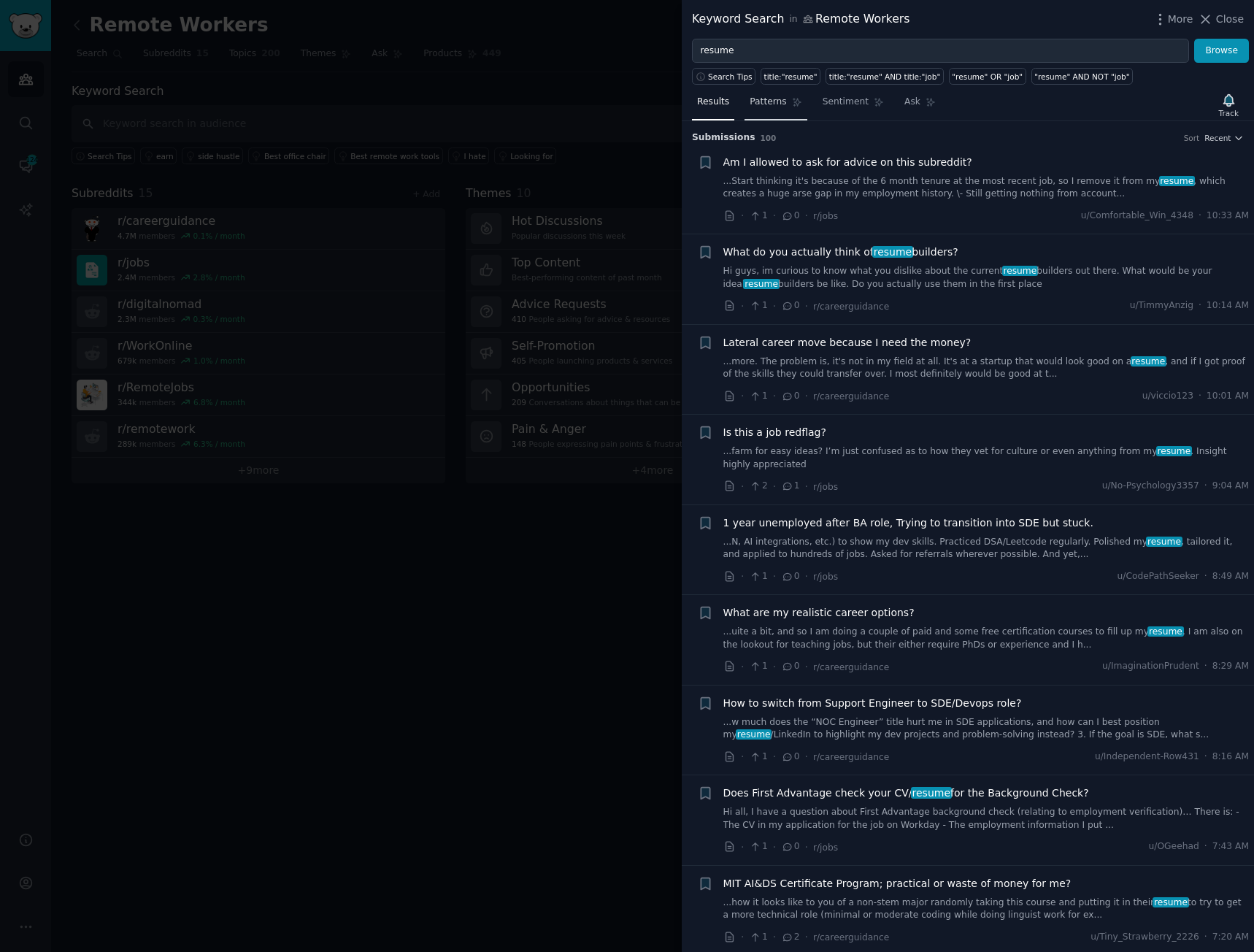
click at [756, 110] on link "Patterns" at bounding box center [776, 106] width 62 height 30
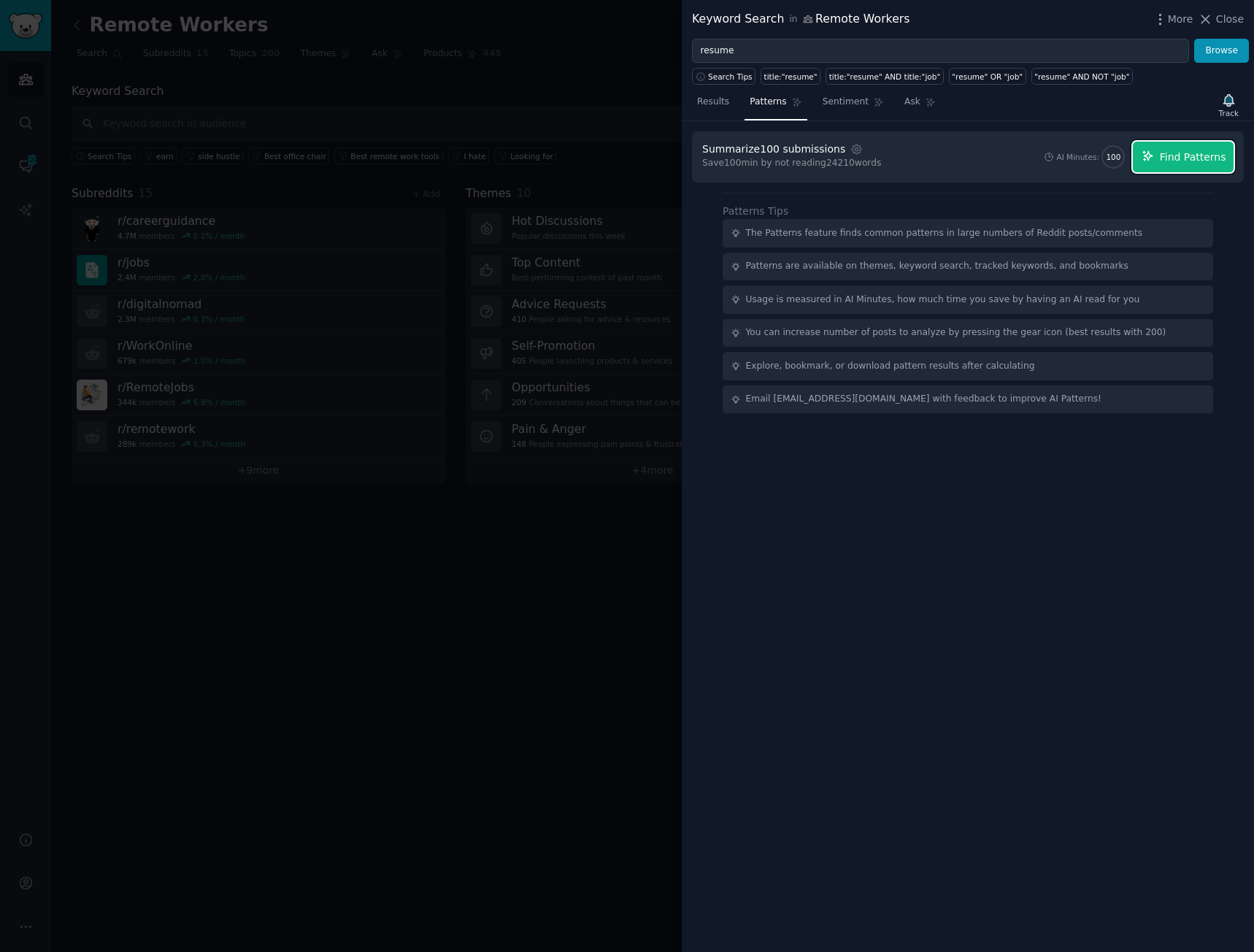
click at [1172, 159] on span "Find Patterns" at bounding box center [1193, 158] width 67 height 16
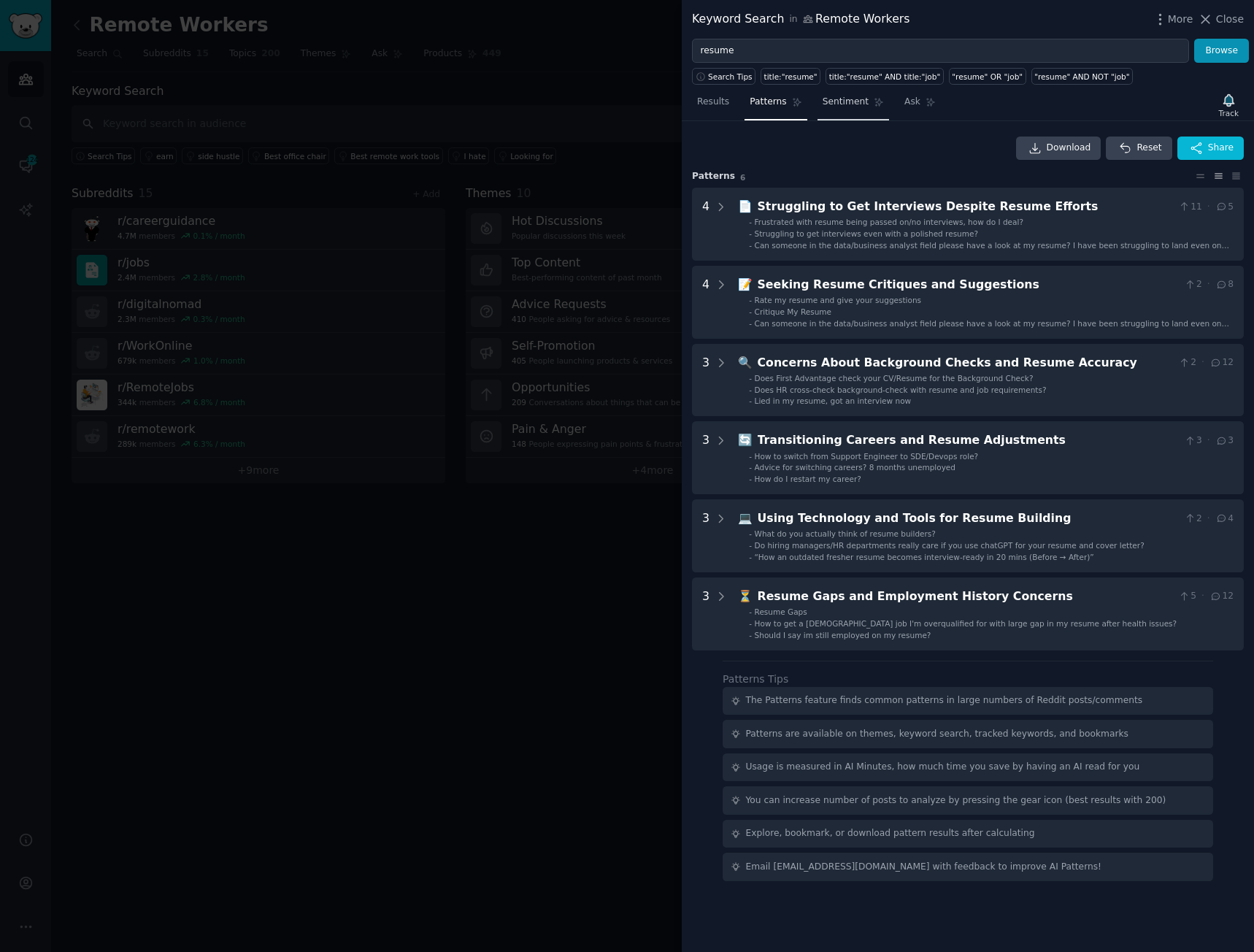
click at [837, 105] on span "Sentiment" at bounding box center [845, 101] width 46 height 13
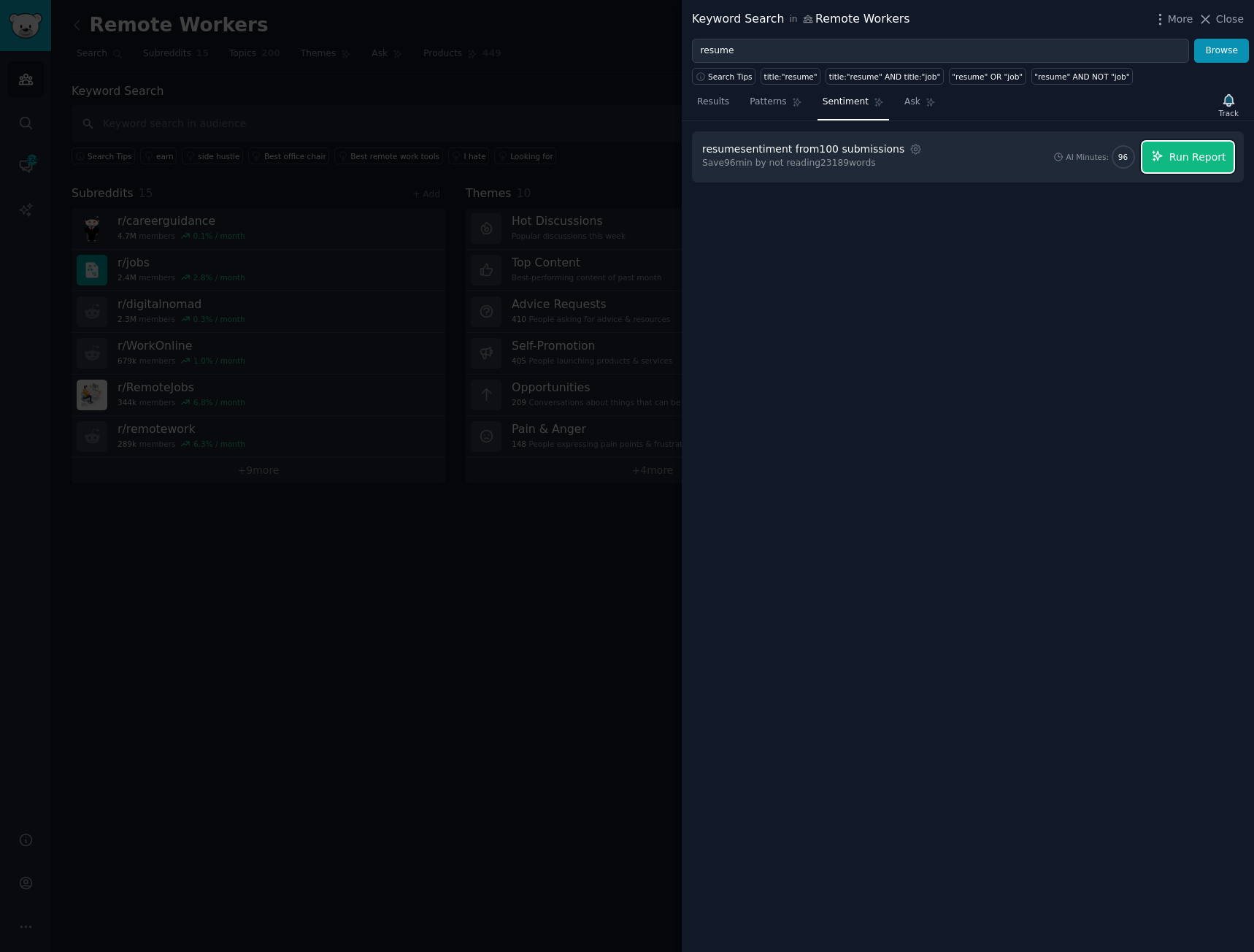
click at [1178, 151] on span "Run Report" at bounding box center [1199, 158] width 57 height 16
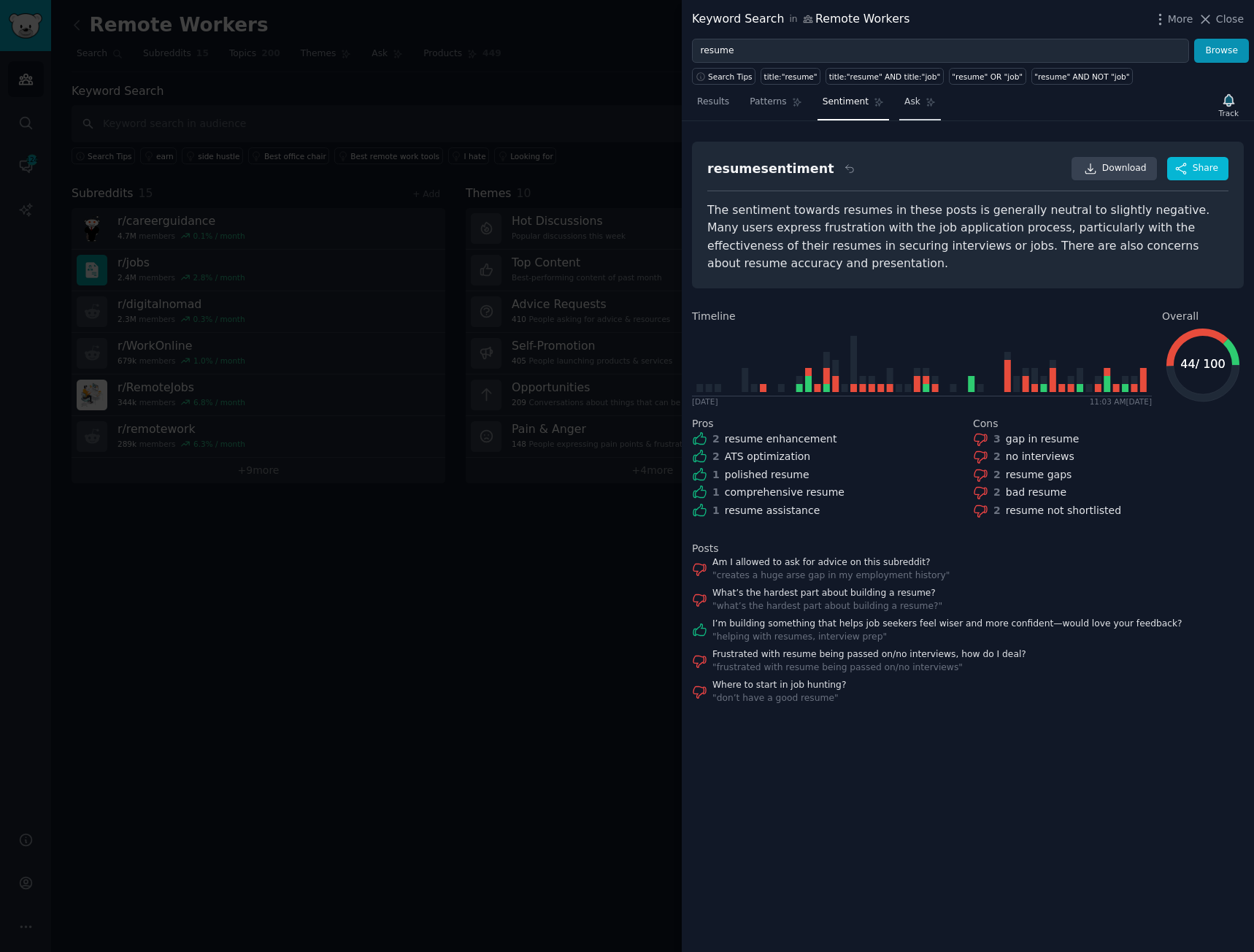
click at [900, 109] on link "Ask" at bounding box center [921, 106] width 42 height 30
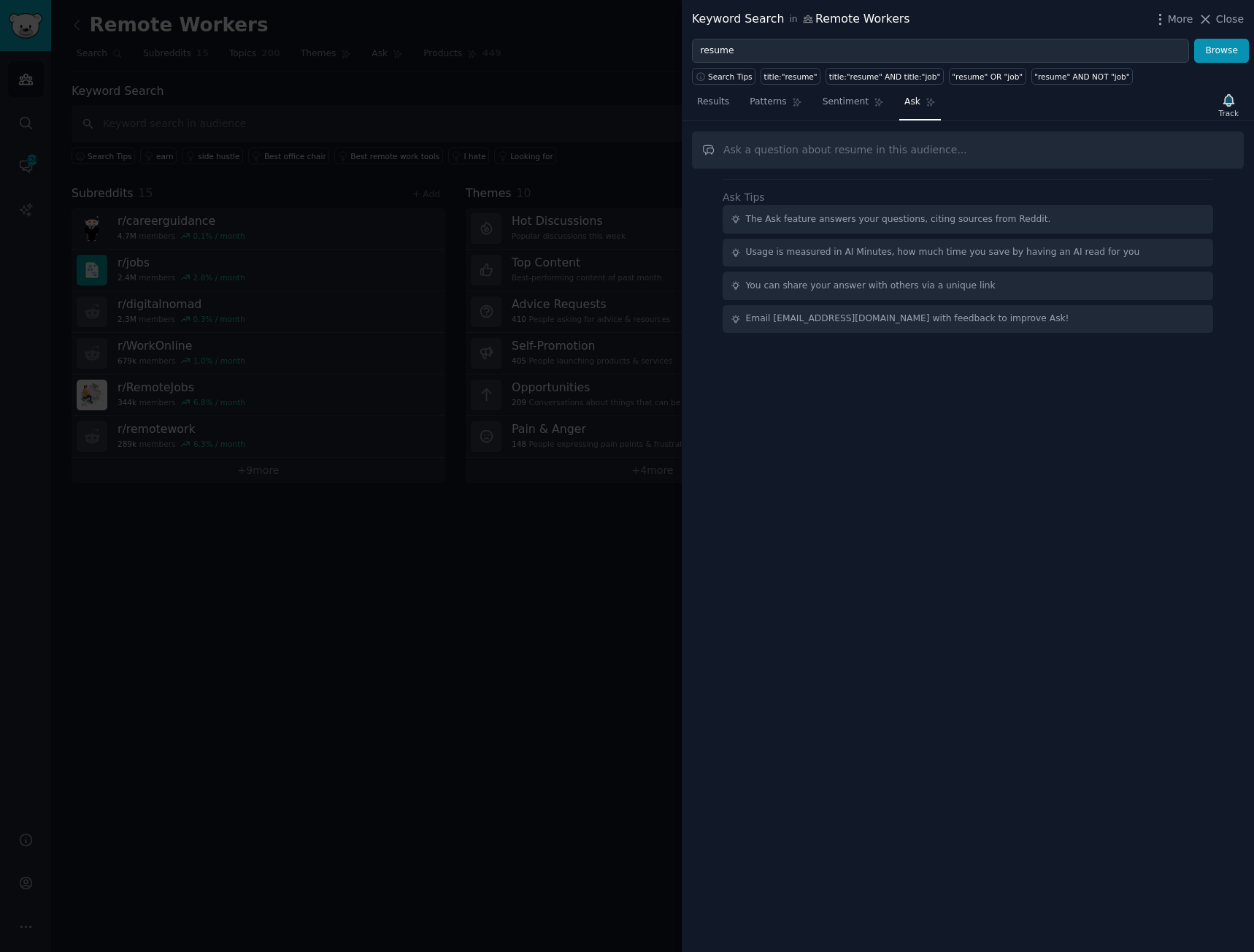
click at [548, 529] on div at bounding box center [627, 476] width 1254 height 952
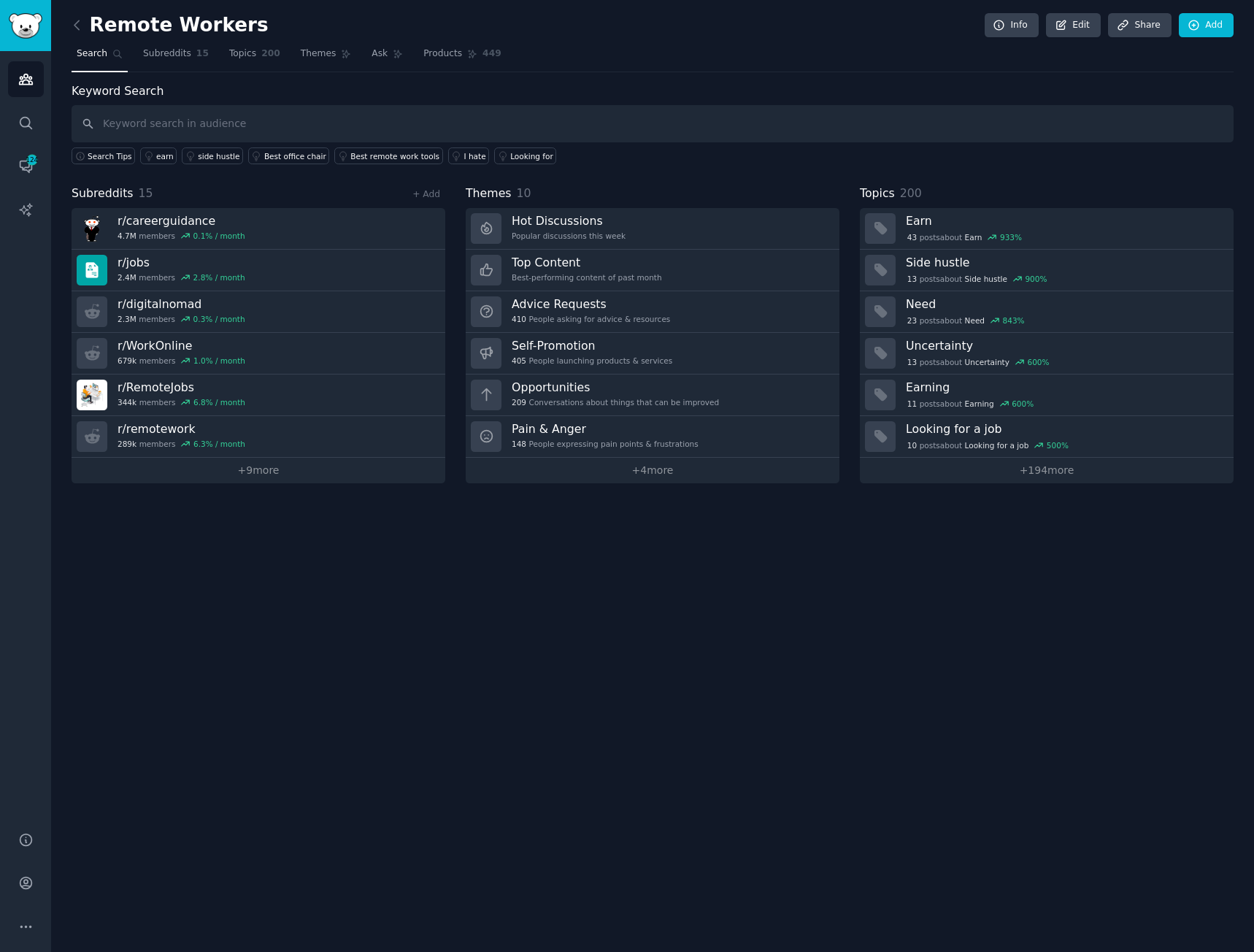
click at [217, 23] on h2 "Remote Workers" at bounding box center [171, 25] width 197 height 23
click at [1076, 19] on link "Edit" at bounding box center [1073, 25] width 55 height 25
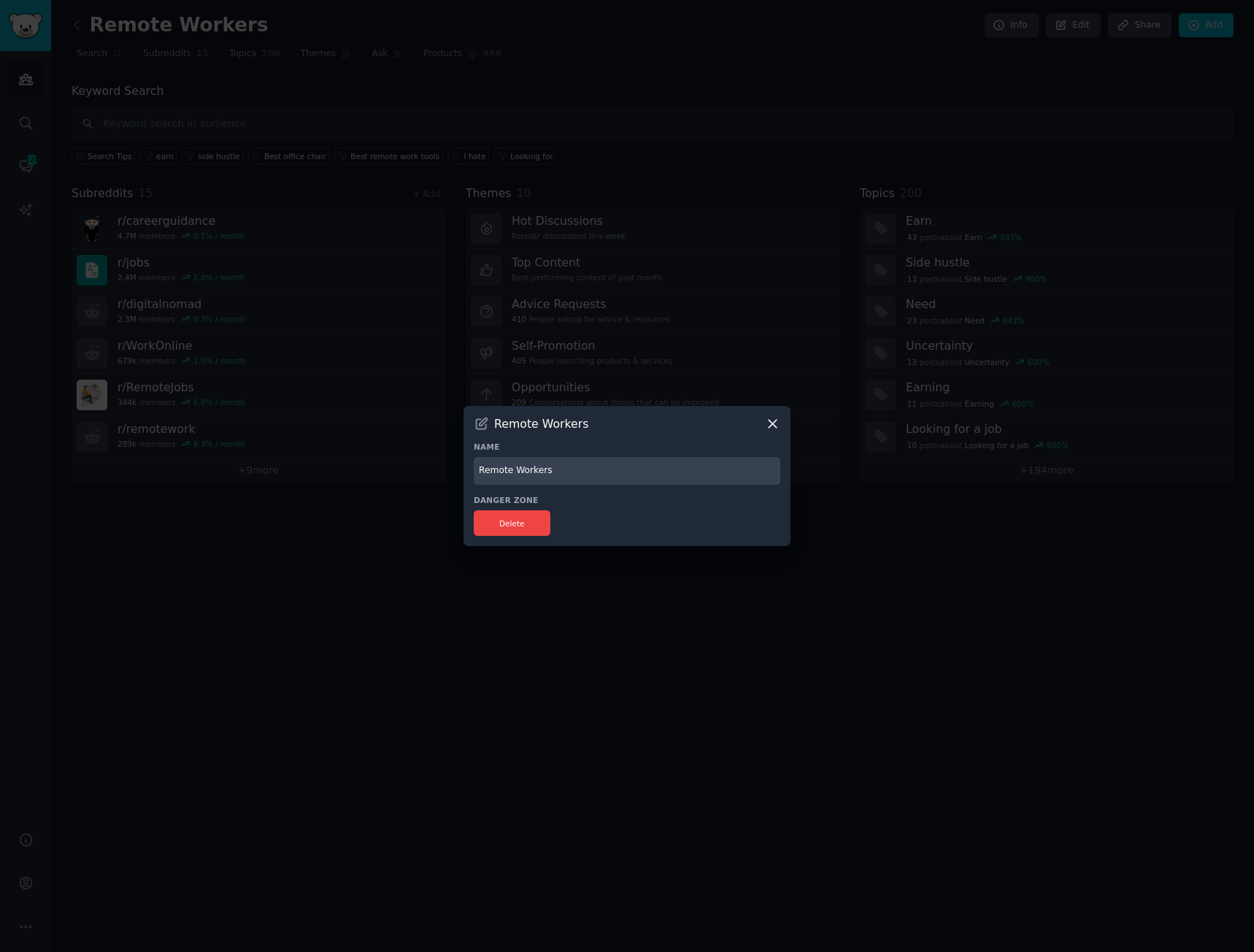
click at [521, 475] on input "Remote Workers" at bounding box center [627, 471] width 307 height 29
click at [521, 473] on input "Remote Workers" at bounding box center [627, 471] width 307 height 29
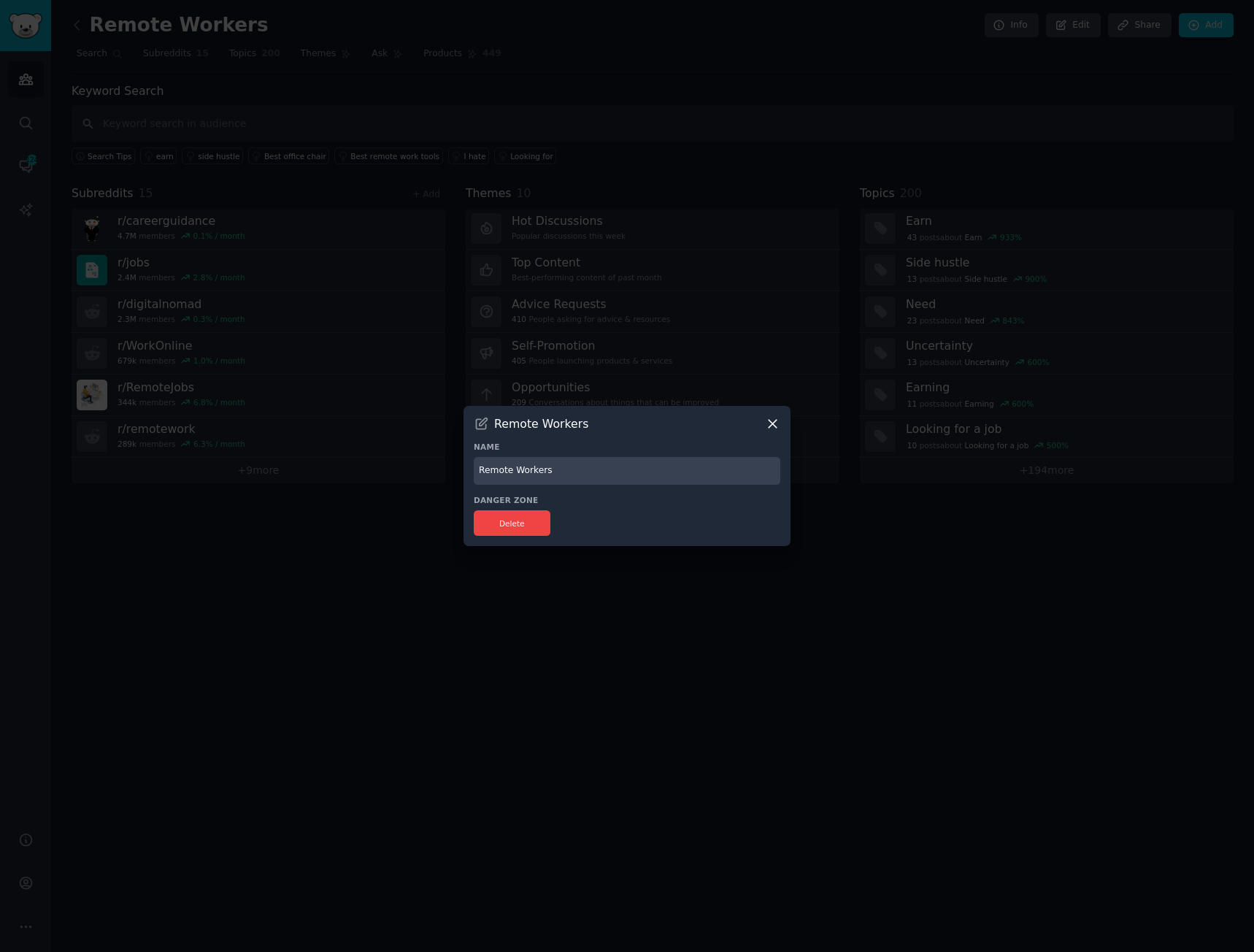
click at [521, 473] on input "Remote Workers" at bounding box center [627, 471] width 307 height 29
click at [477, 422] on icon at bounding box center [482, 423] width 11 height 11
click at [482, 429] on icon at bounding box center [482, 423] width 11 height 11
click at [505, 463] on input "Remote Workers" at bounding box center [627, 471] width 307 height 29
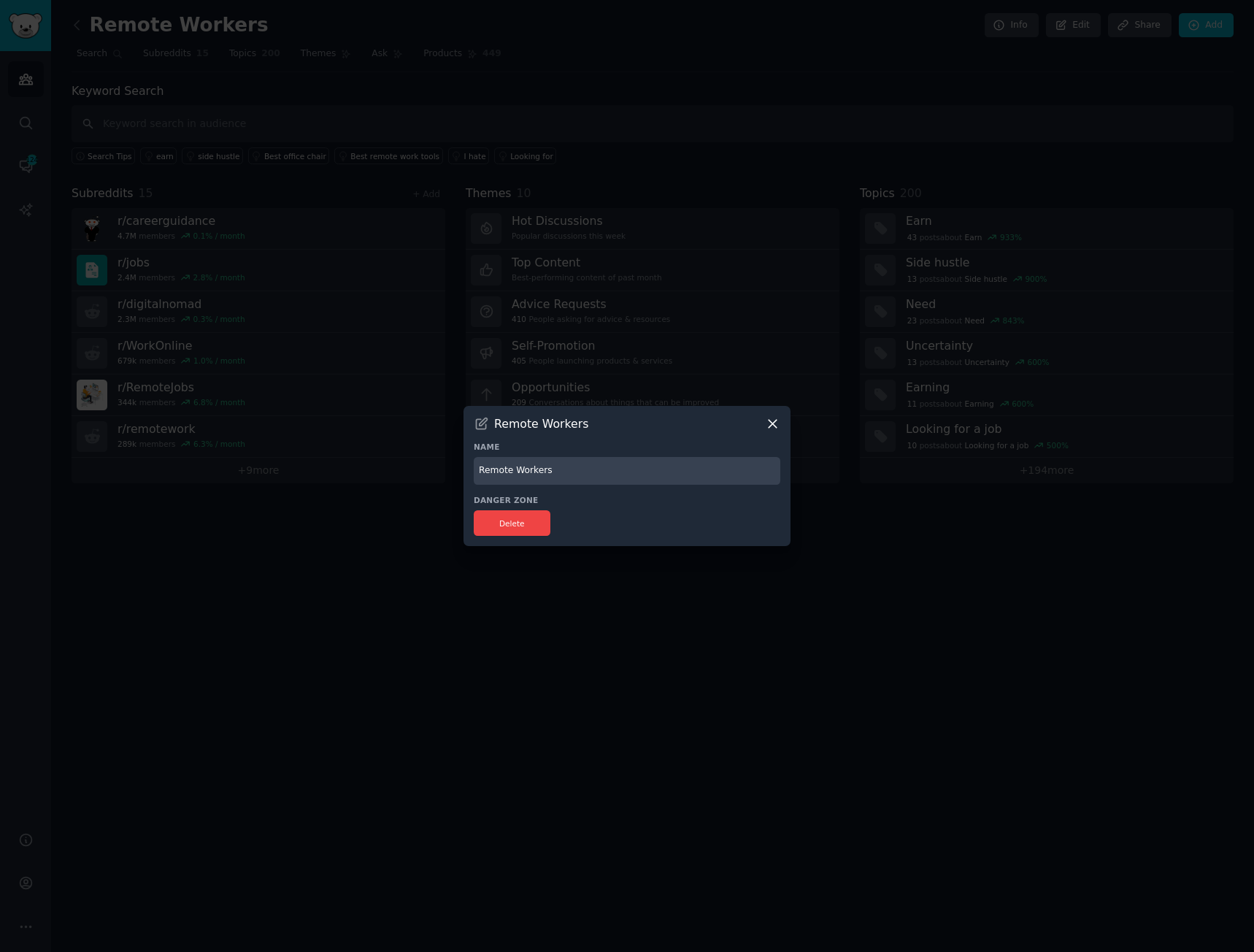
click at [505, 463] on input "Remote Workers" at bounding box center [627, 471] width 307 height 29
type input "mYtRUDY"
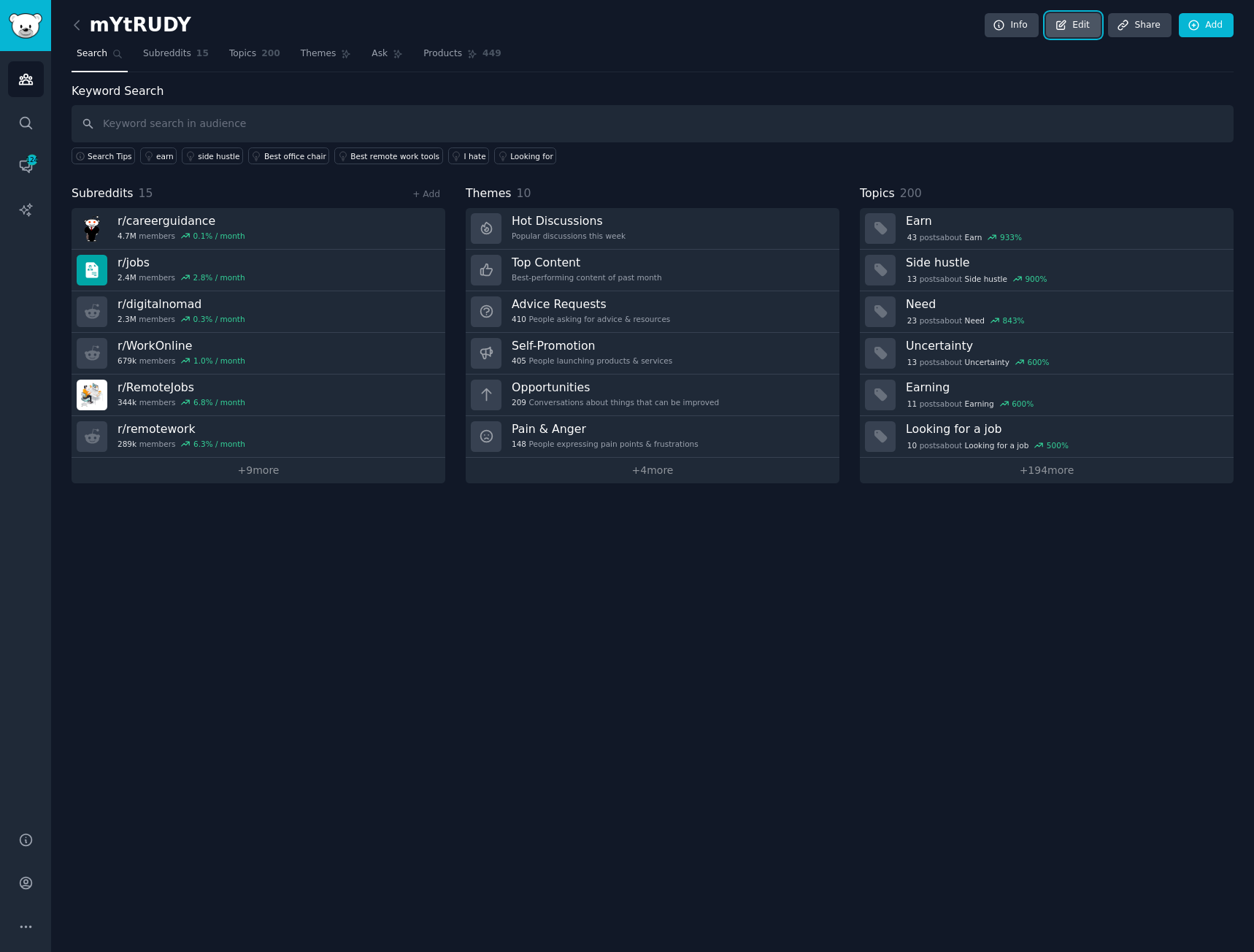
click at [1064, 13] on link "Edit" at bounding box center [1073, 25] width 55 height 25
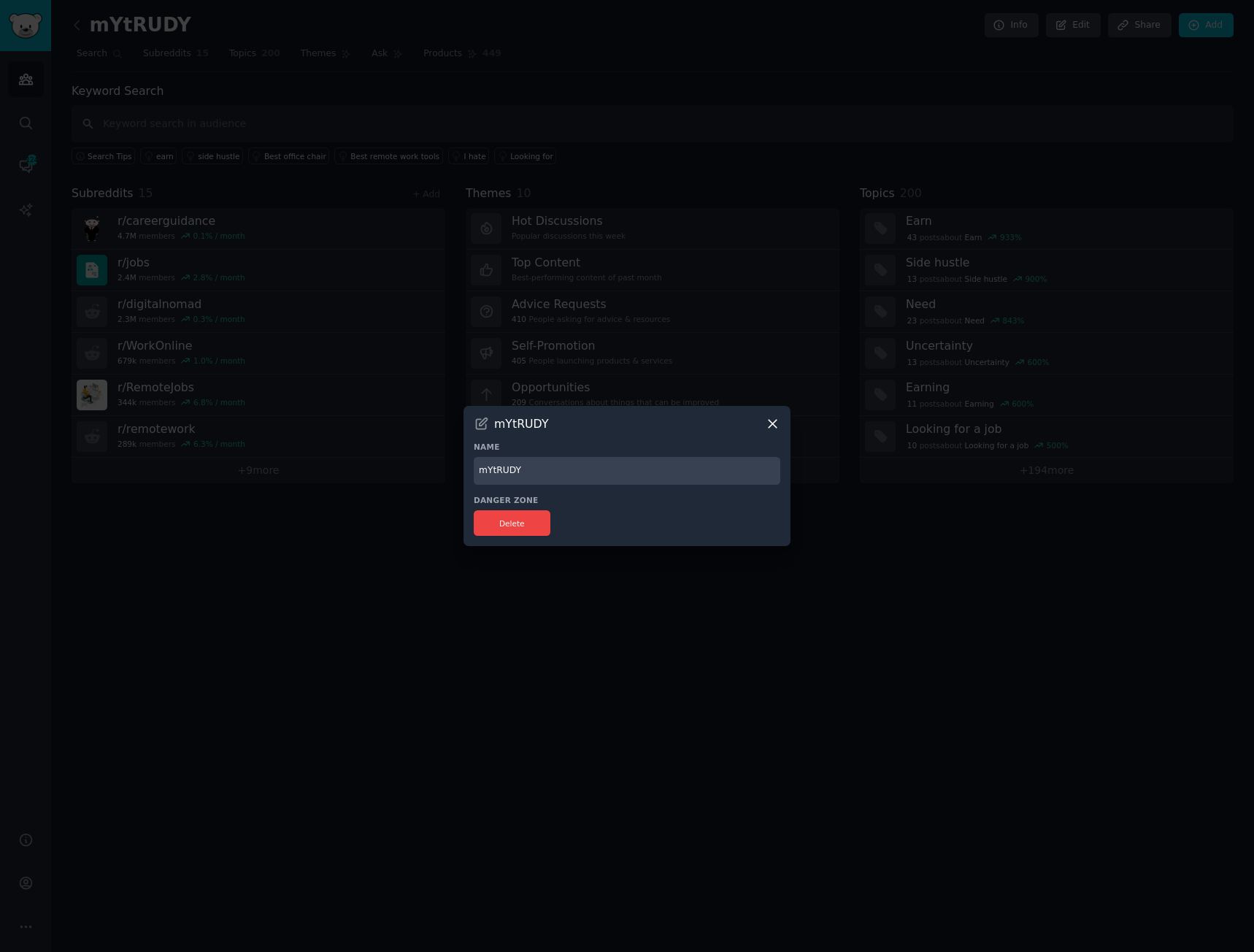
click at [501, 463] on input "mYtRUDY" at bounding box center [627, 471] width 307 height 29
type input "M"
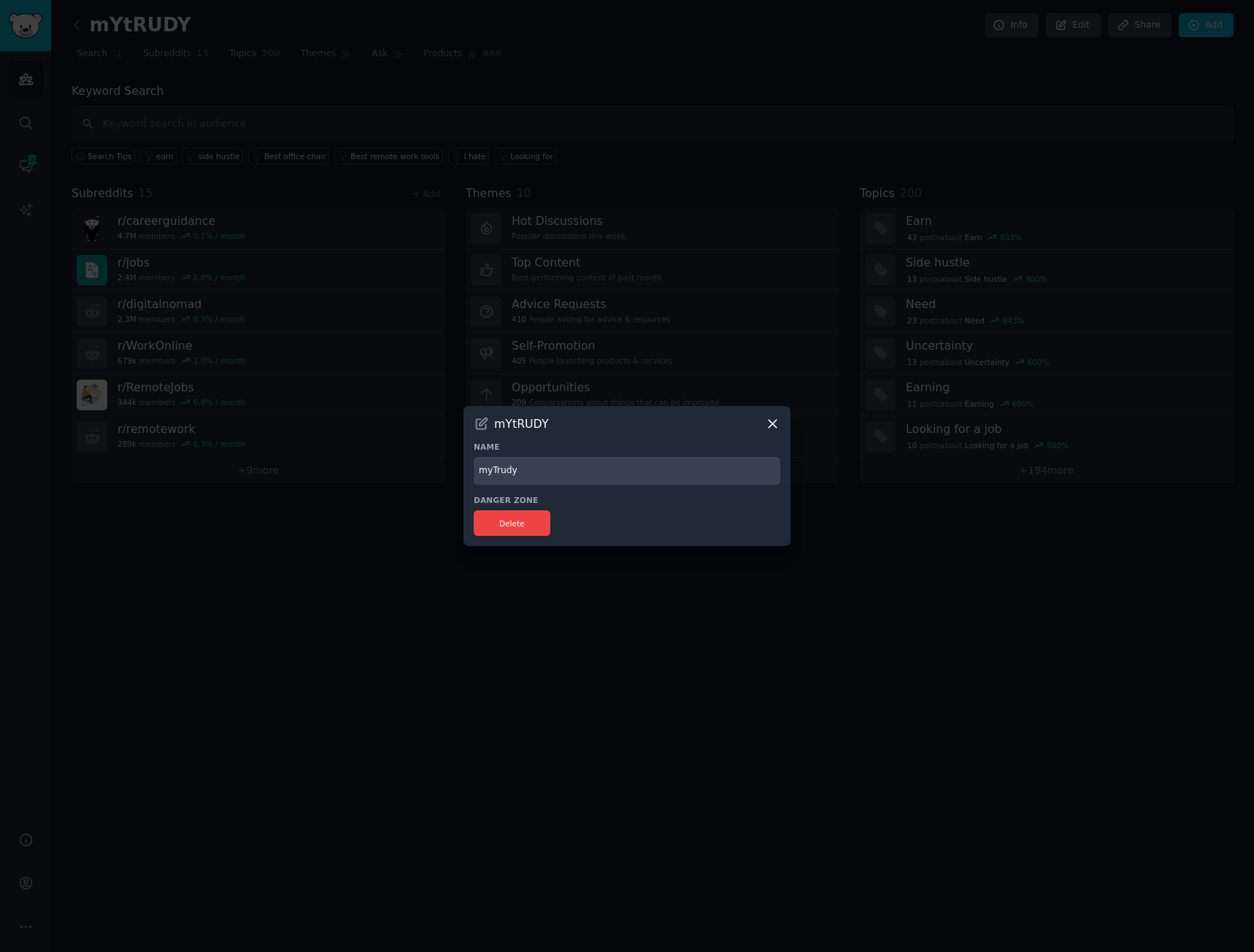
type input "myTrudy"
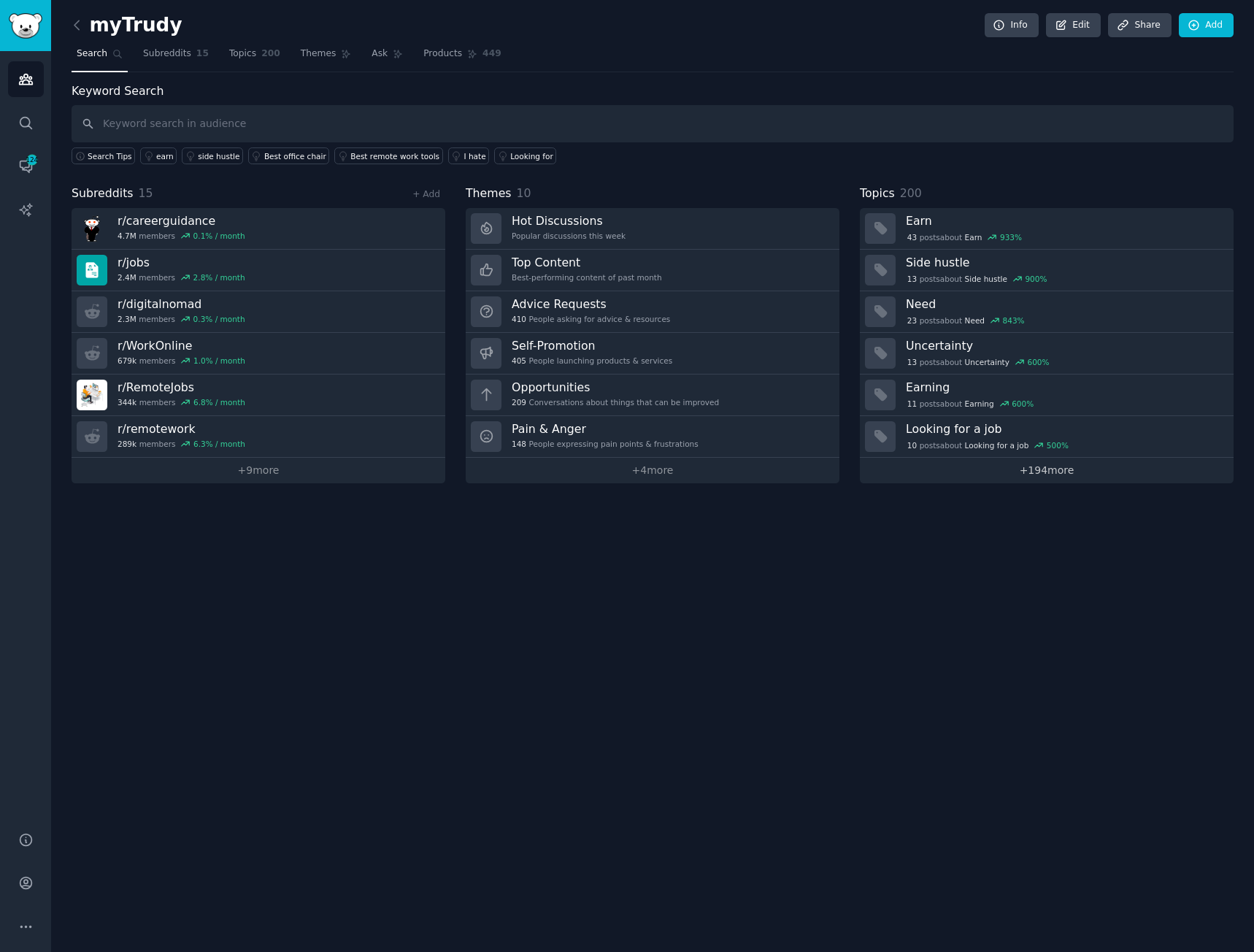
click at [1052, 468] on link "+ 194 more" at bounding box center [1047, 471] width 374 height 26
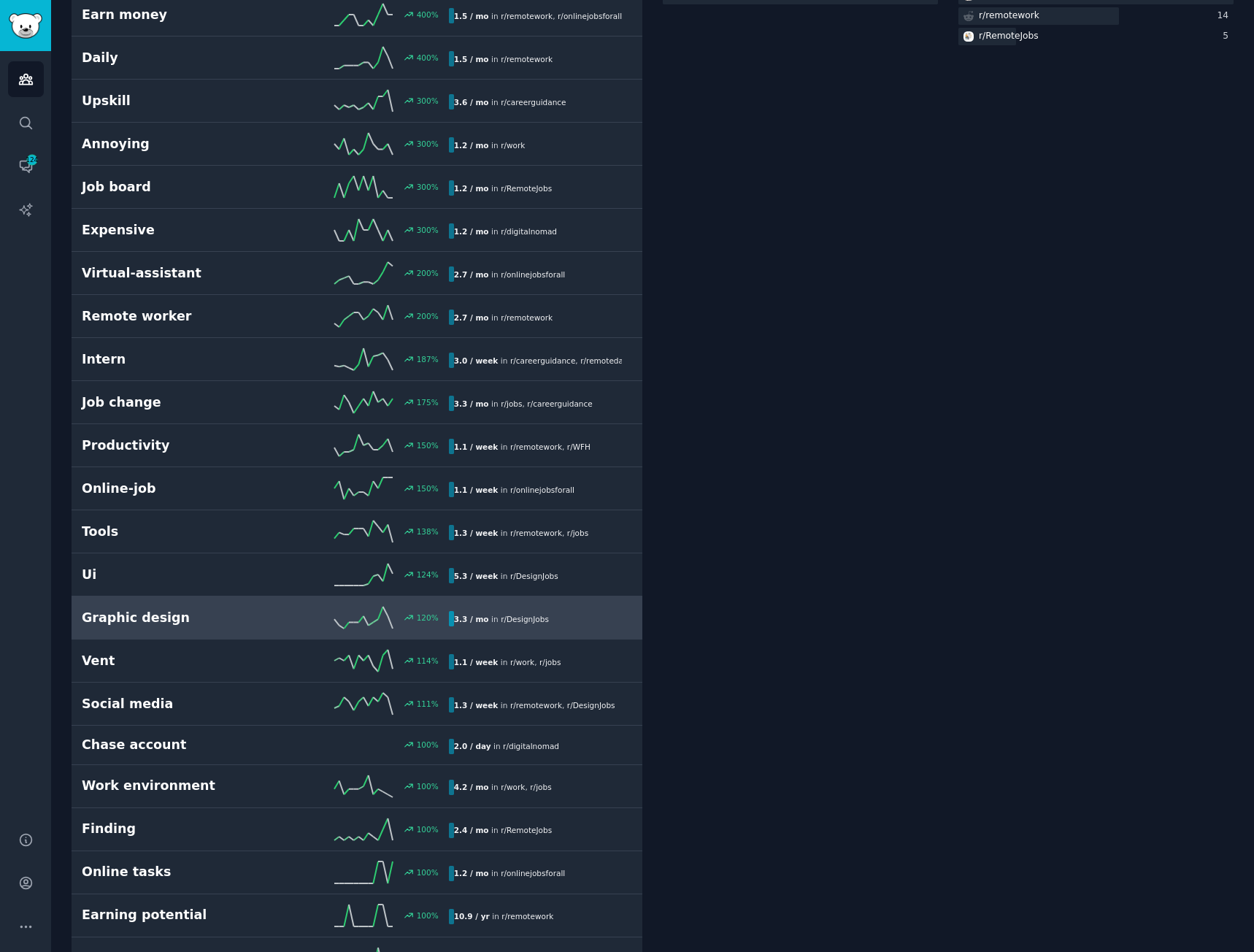
scroll to position [438, 0]
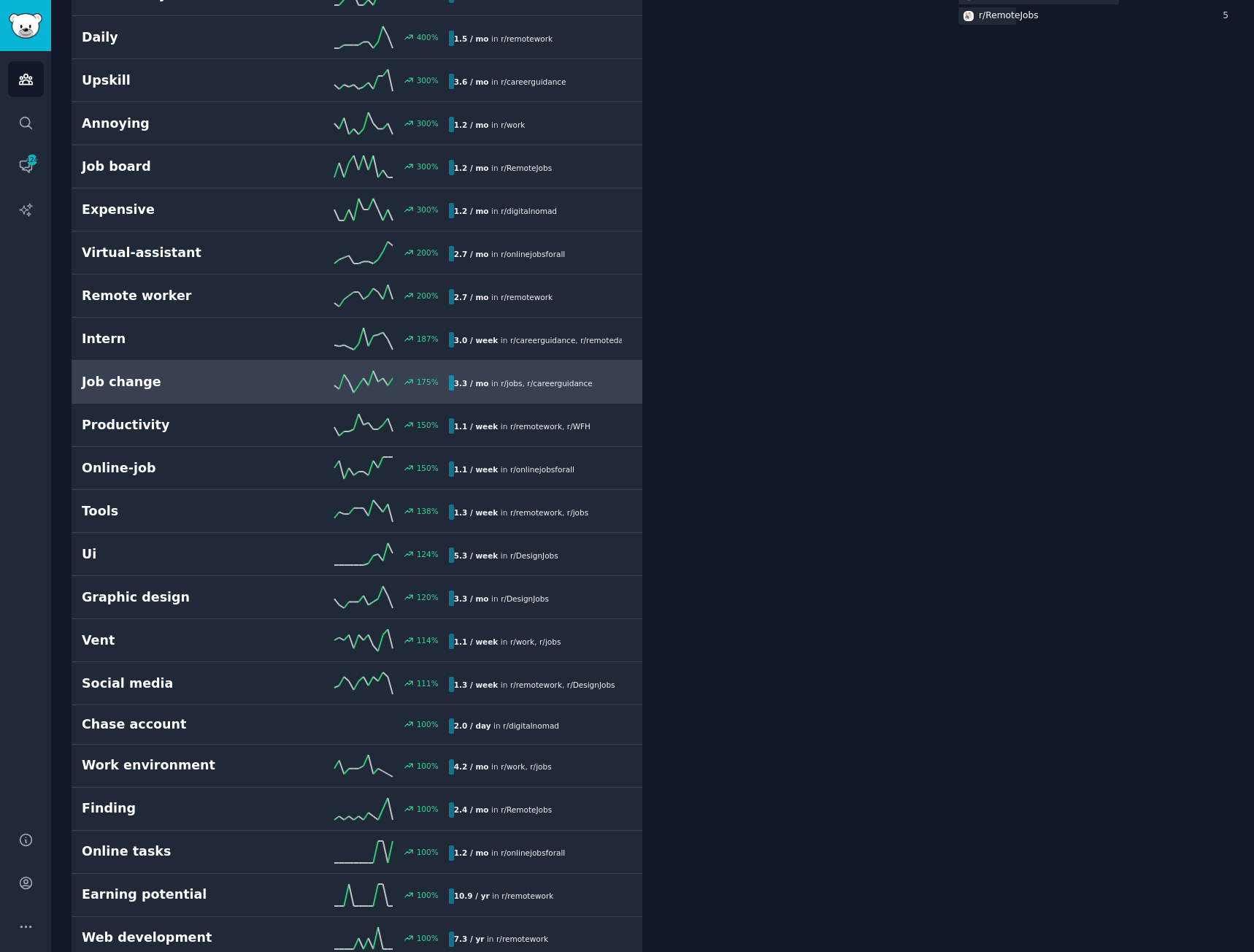
click at [135, 383] on h2 "Job change" at bounding box center [173, 382] width 184 height 18
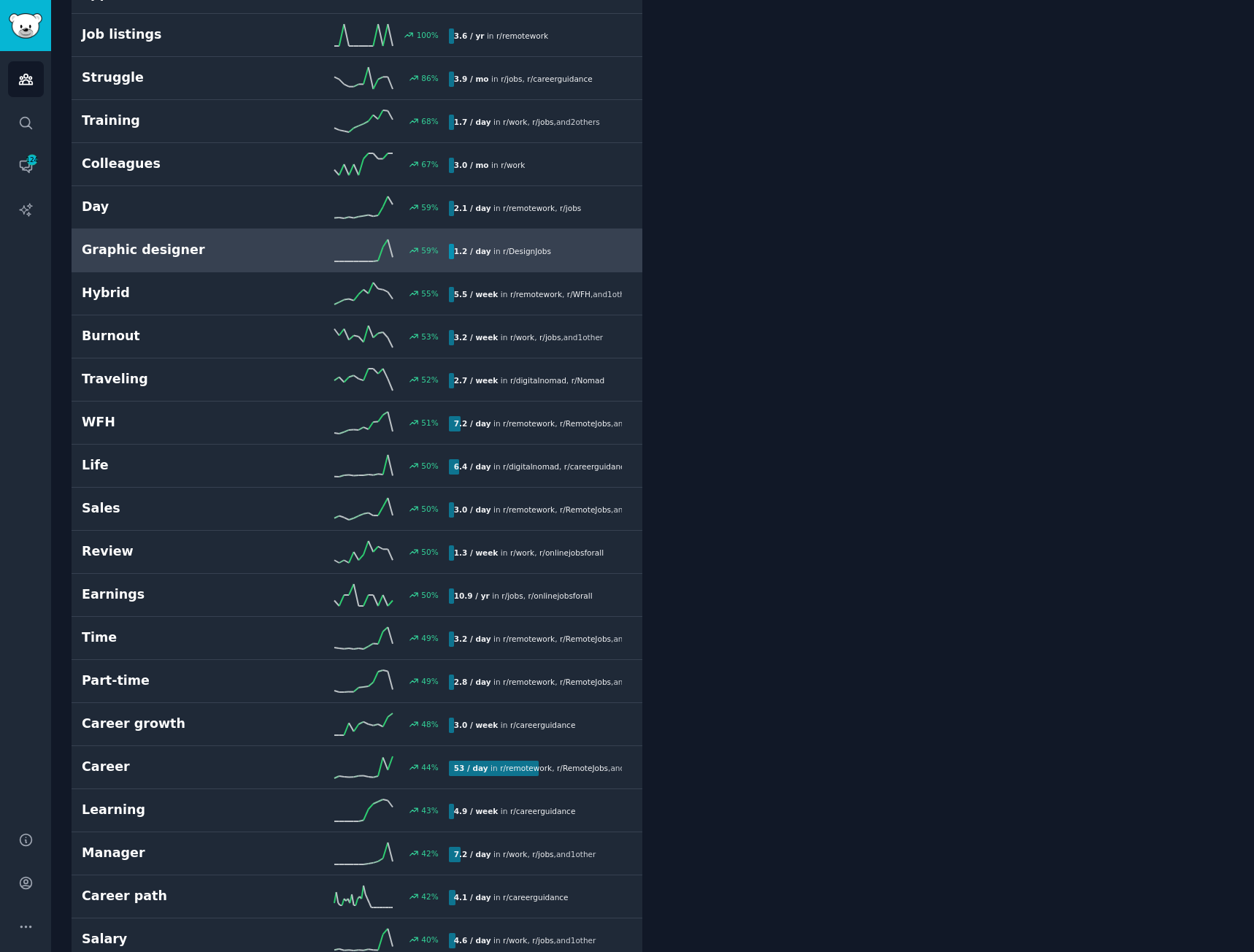
scroll to position [1607, 0]
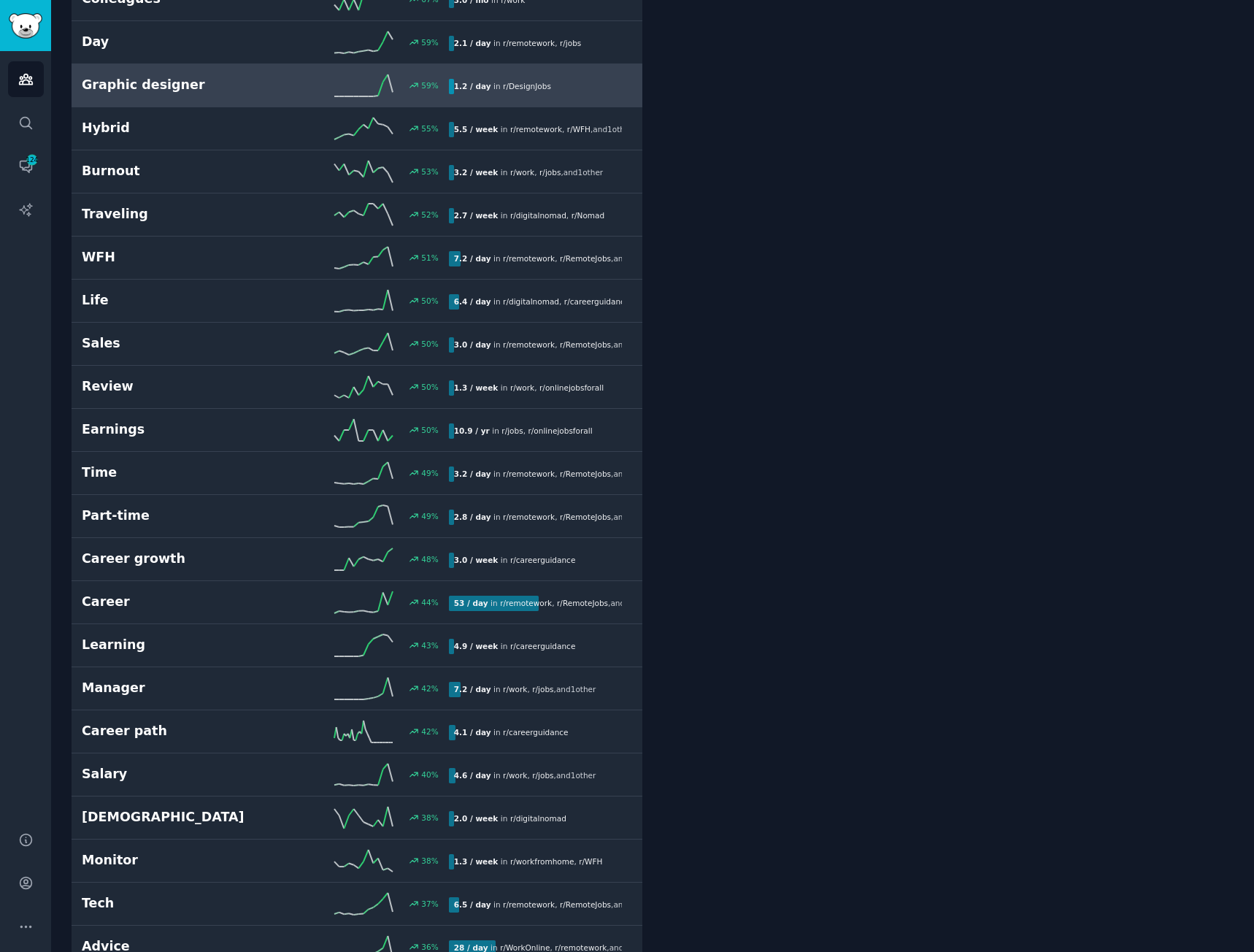
click at [158, 554] on div "Career growth 48 % 3.0 / week in r/ careerguidance" at bounding box center [357, 559] width 551 height 22
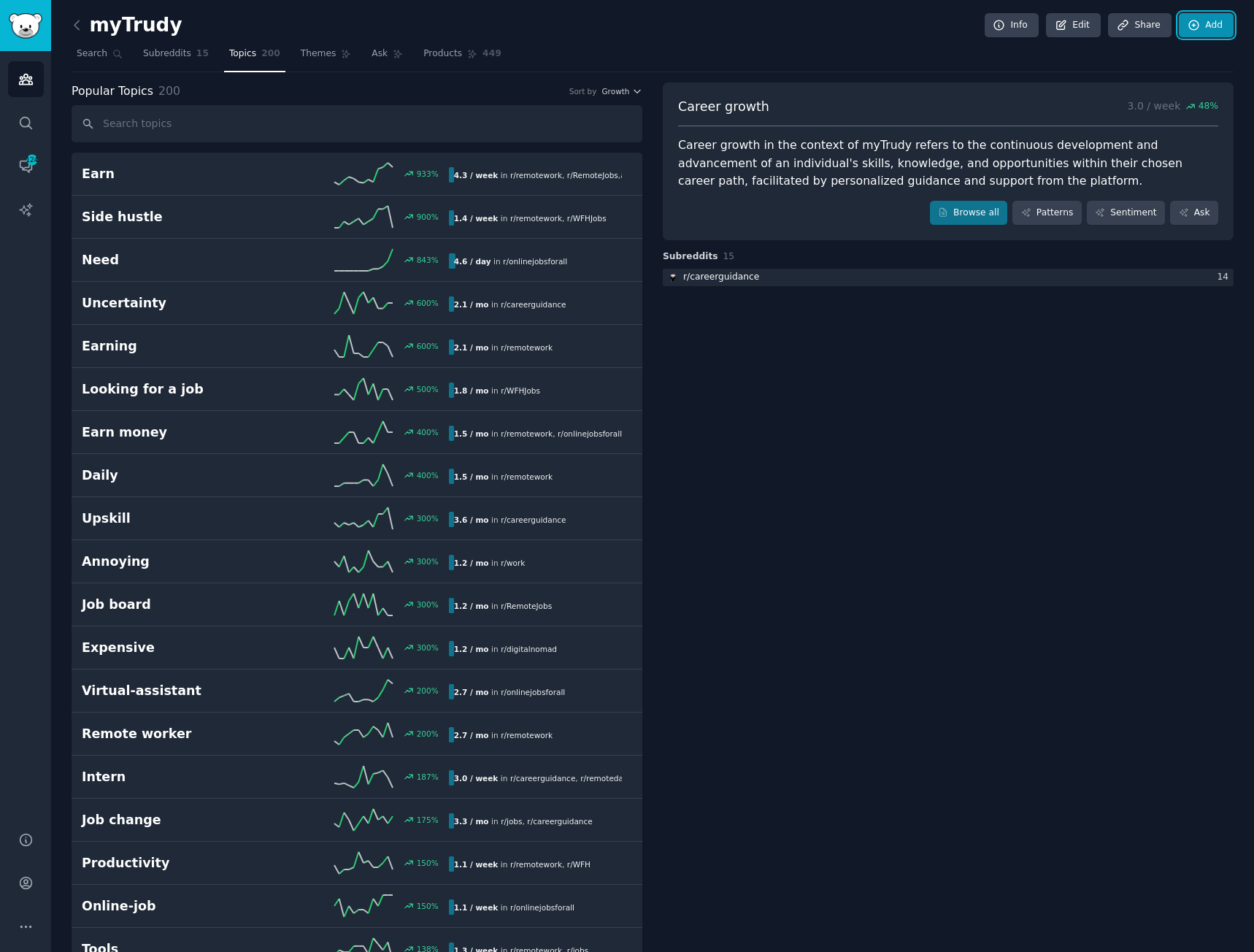
click at [1202, 23] on link "Add" at bounding box center [1206, 25] width 55 height 25
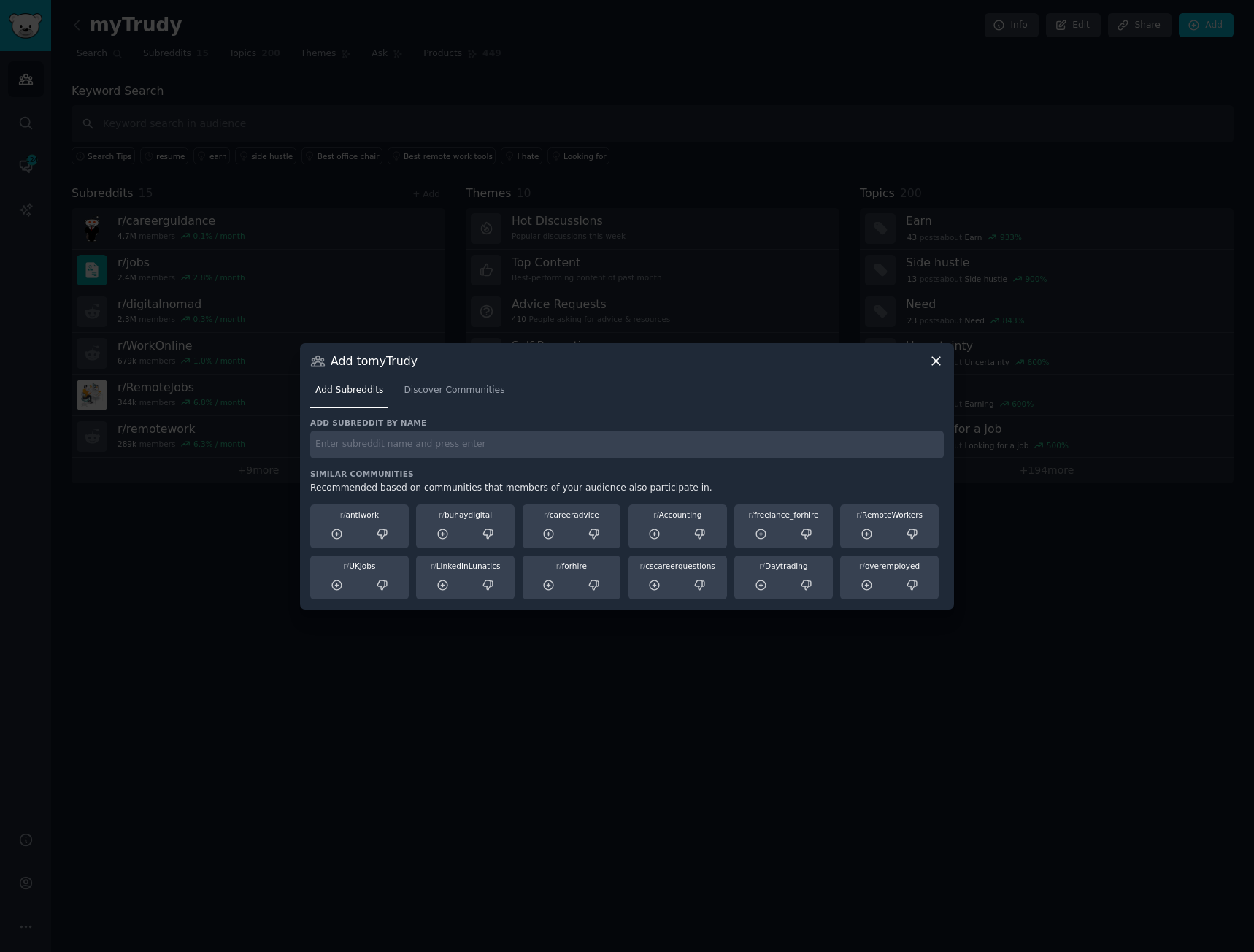
click at [937, 367] on icon at bounding box center [936, 361] width 16 height 16
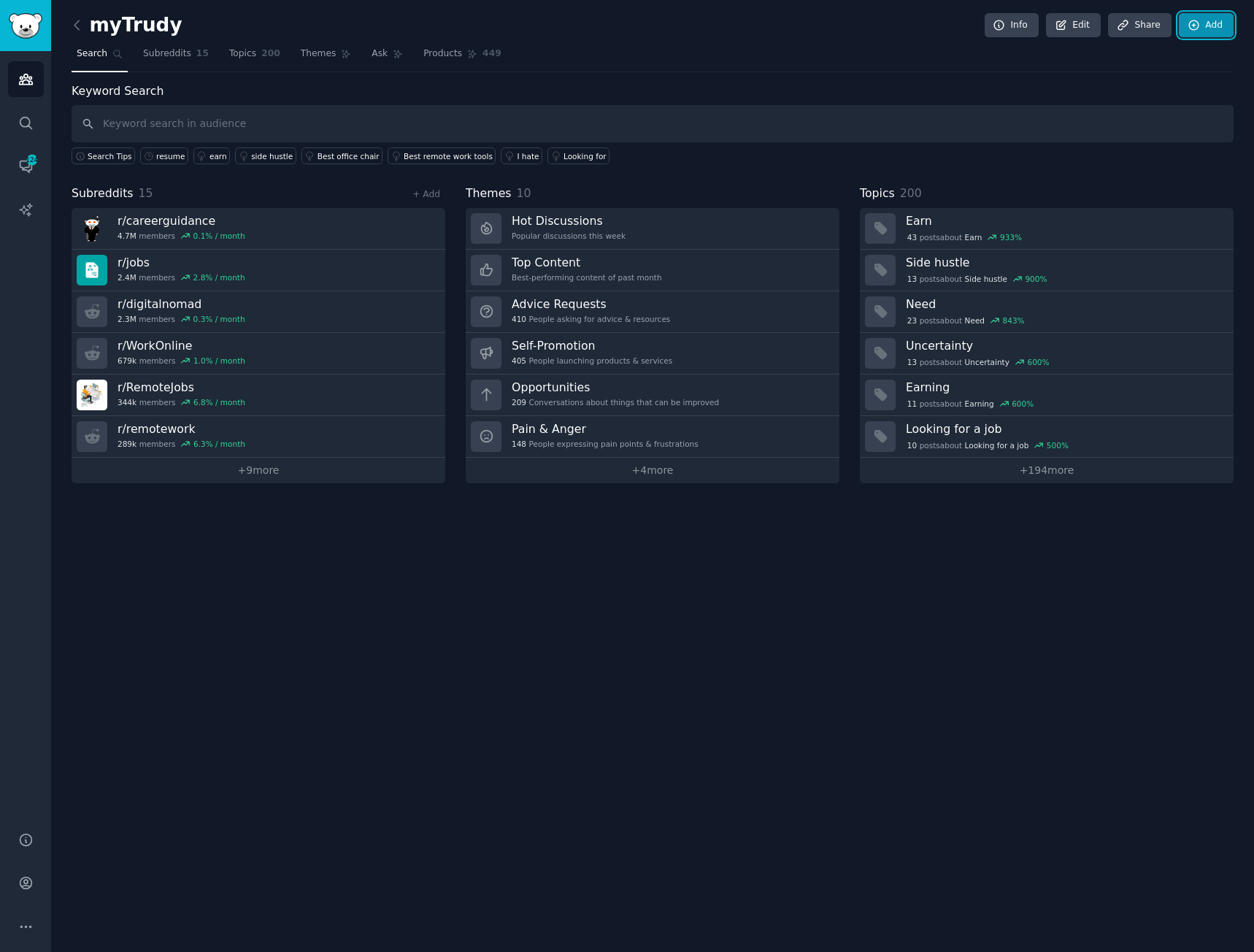
click at [1198, 29] on icon at bounding box center [1193, 25] width 10 height 10
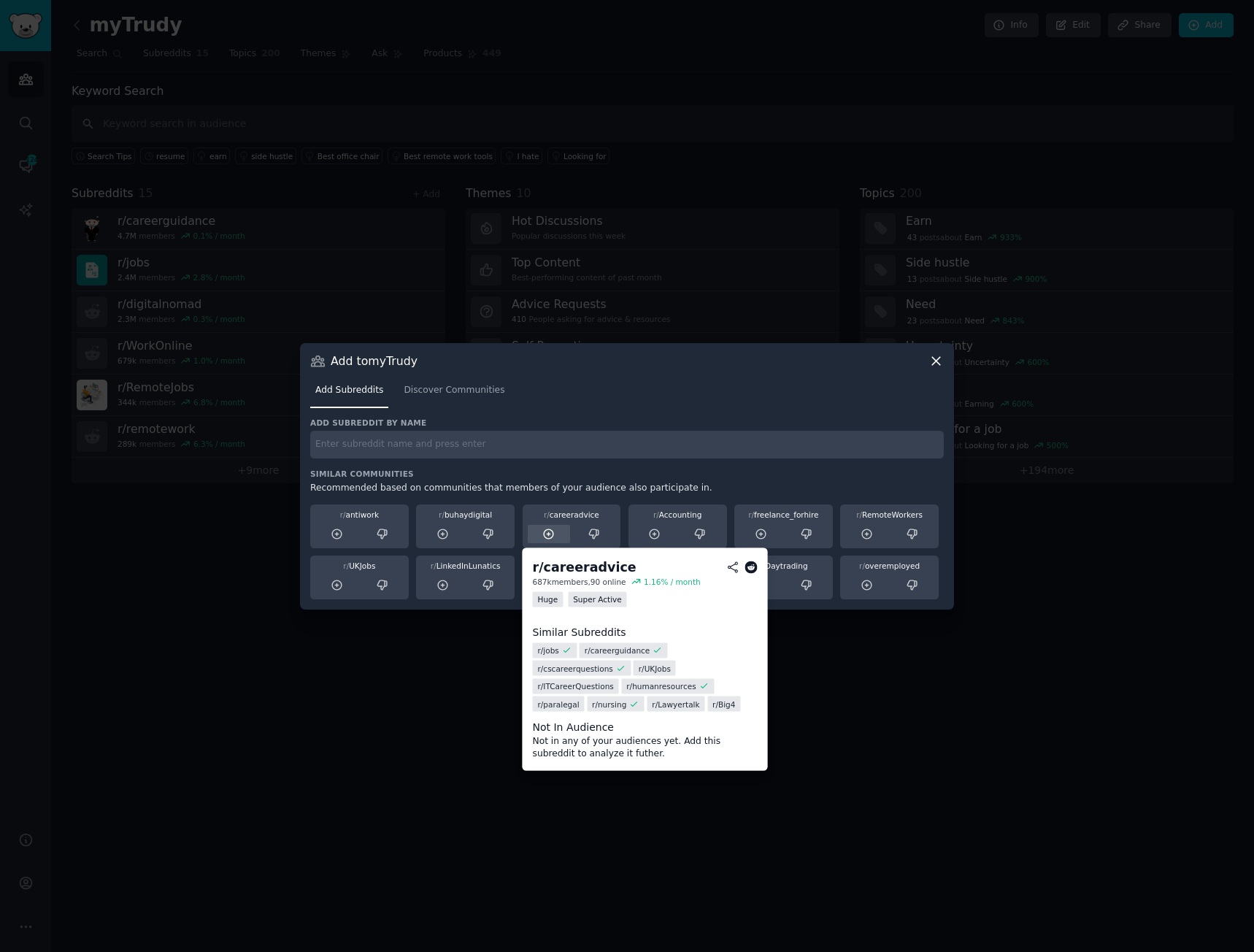
click at [546, 534] on icon at bounding box center [548, 534] width 13 height 13
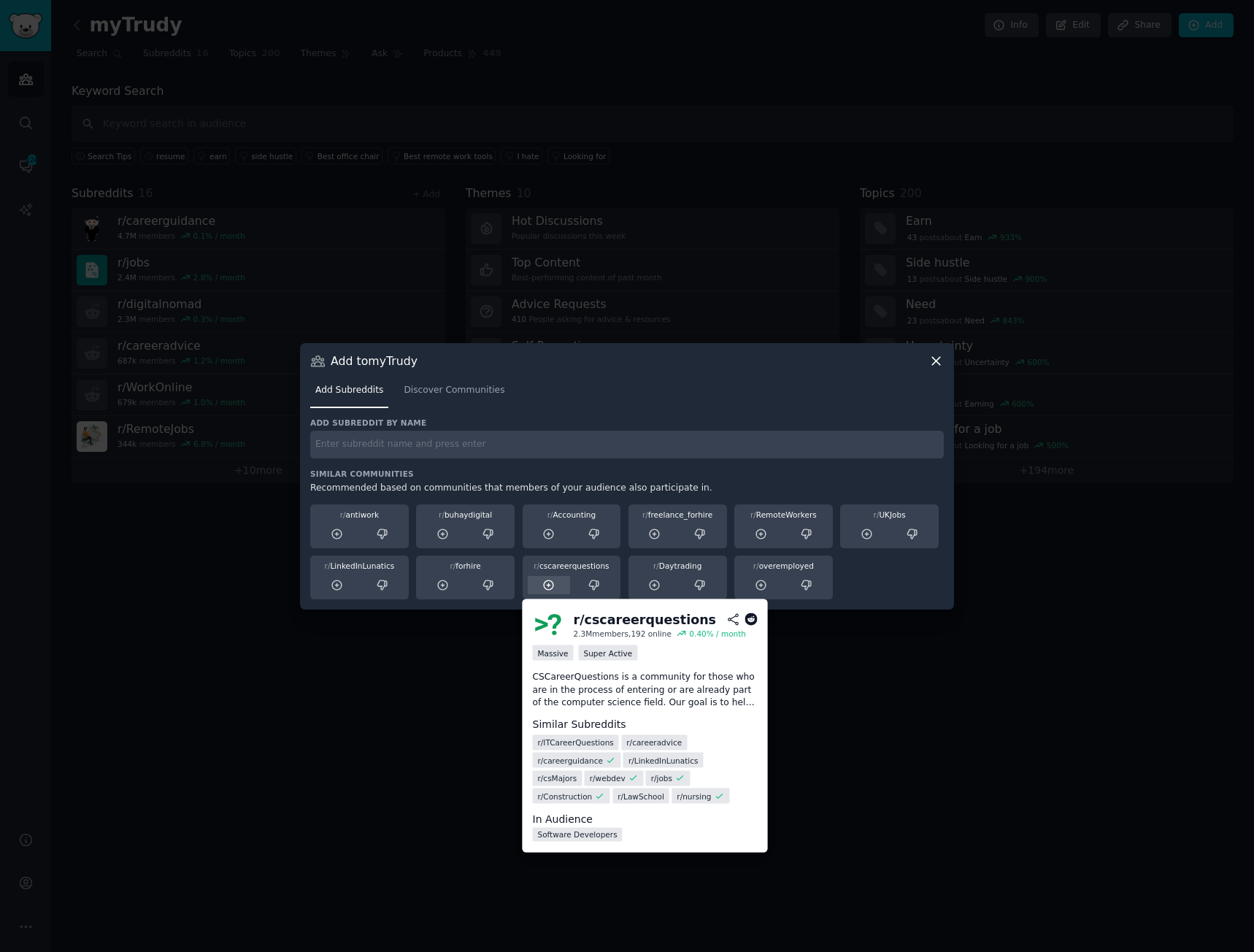
click at [552, 580] on icon at bounding box center [548, 586] width 13 height 13
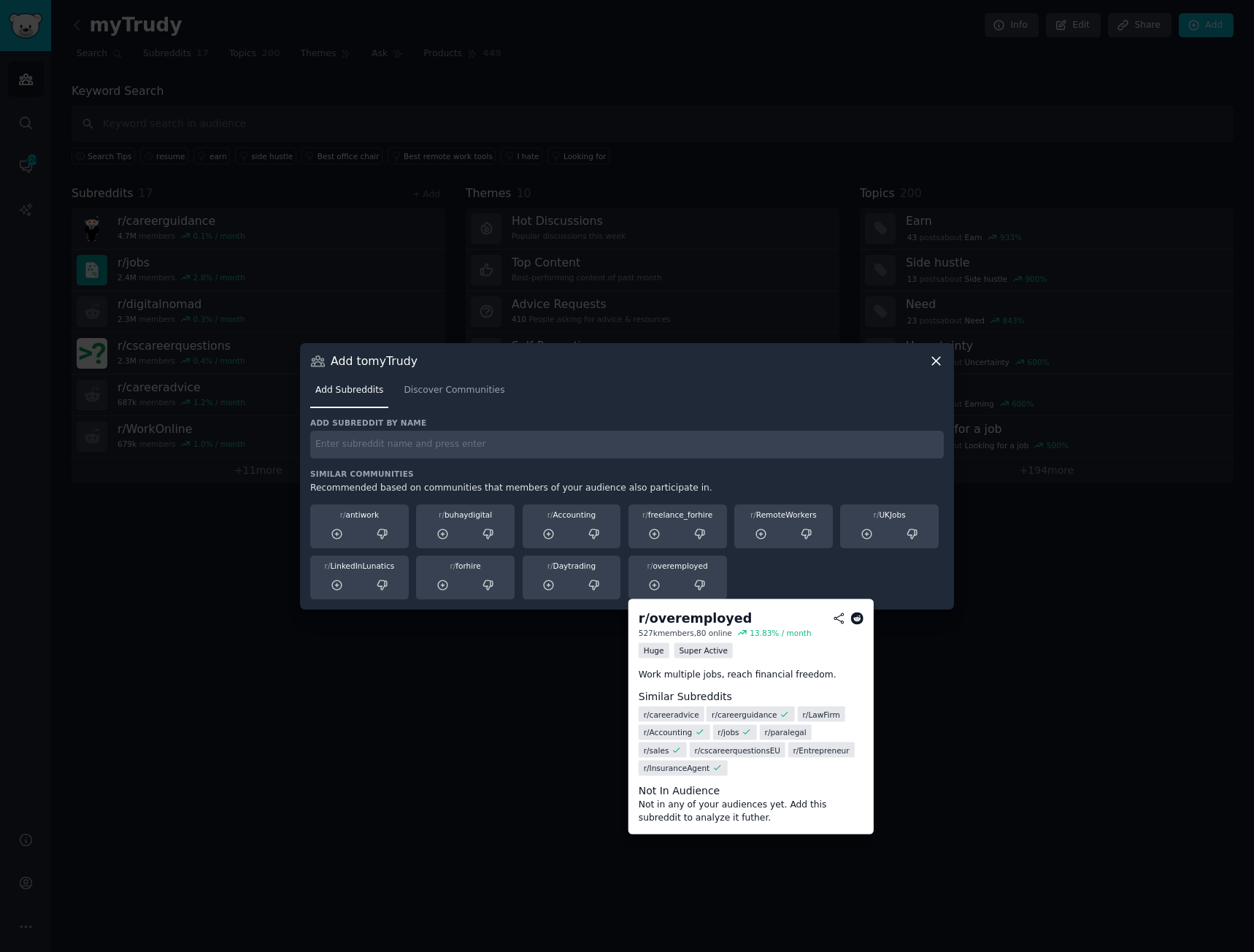
click at [656, 586] on icon at bounding box center [655, 586] width 13 height 13
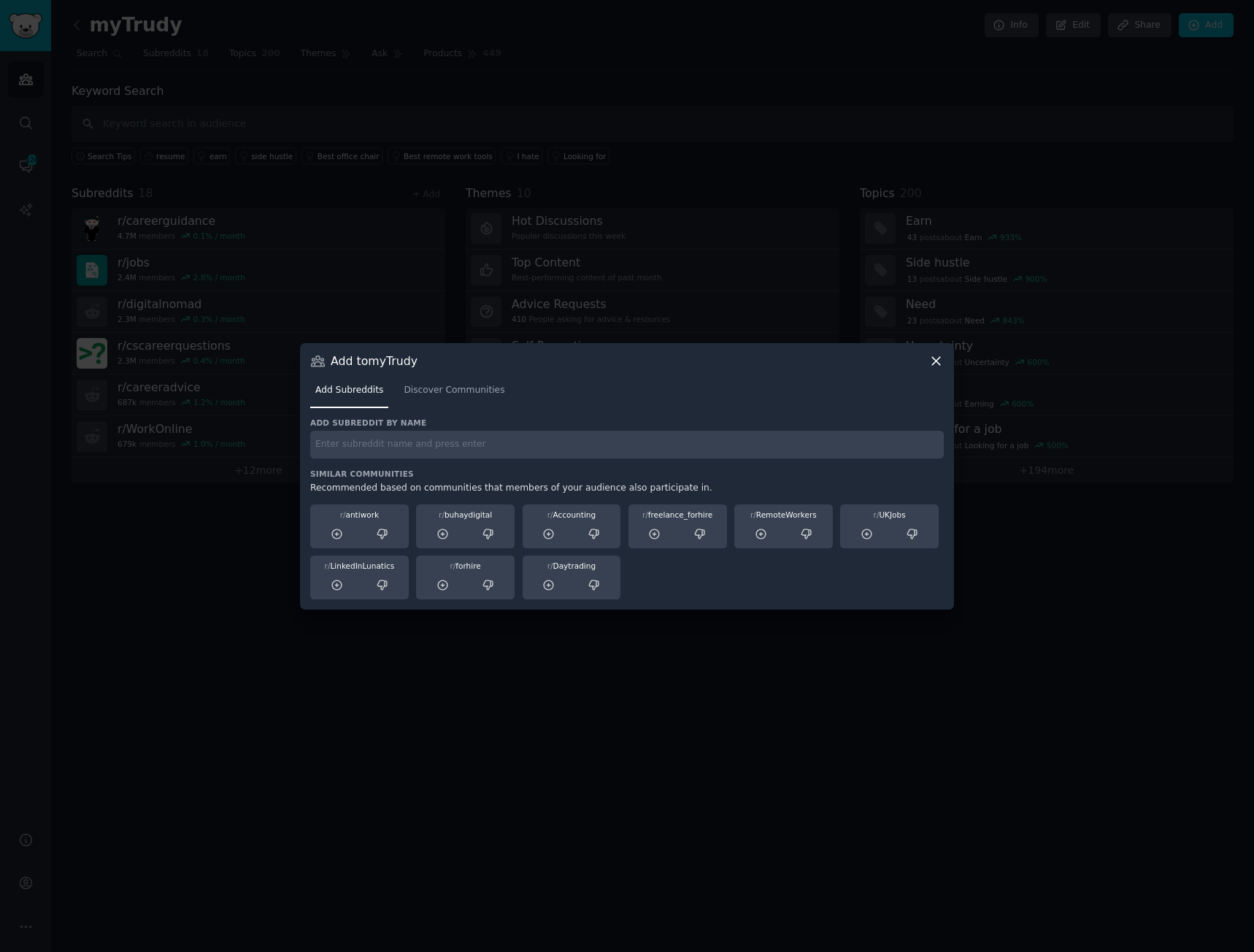
click at [938, 362] on icon at bounding box center [936, 360] width 8 height 8
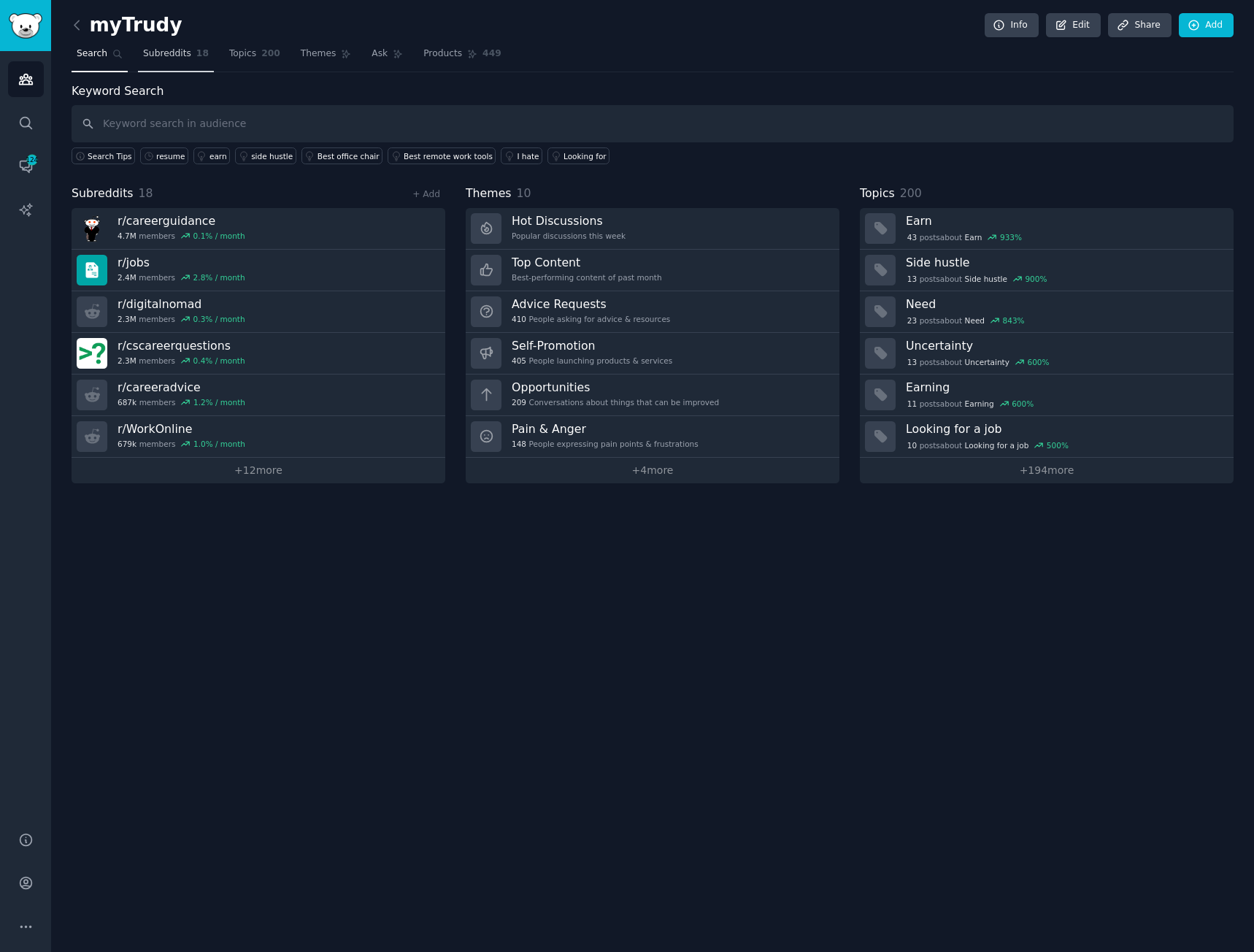
click at [153, 50] on span "Subreddits" at bounding box center [167, 54] width 48 height 13
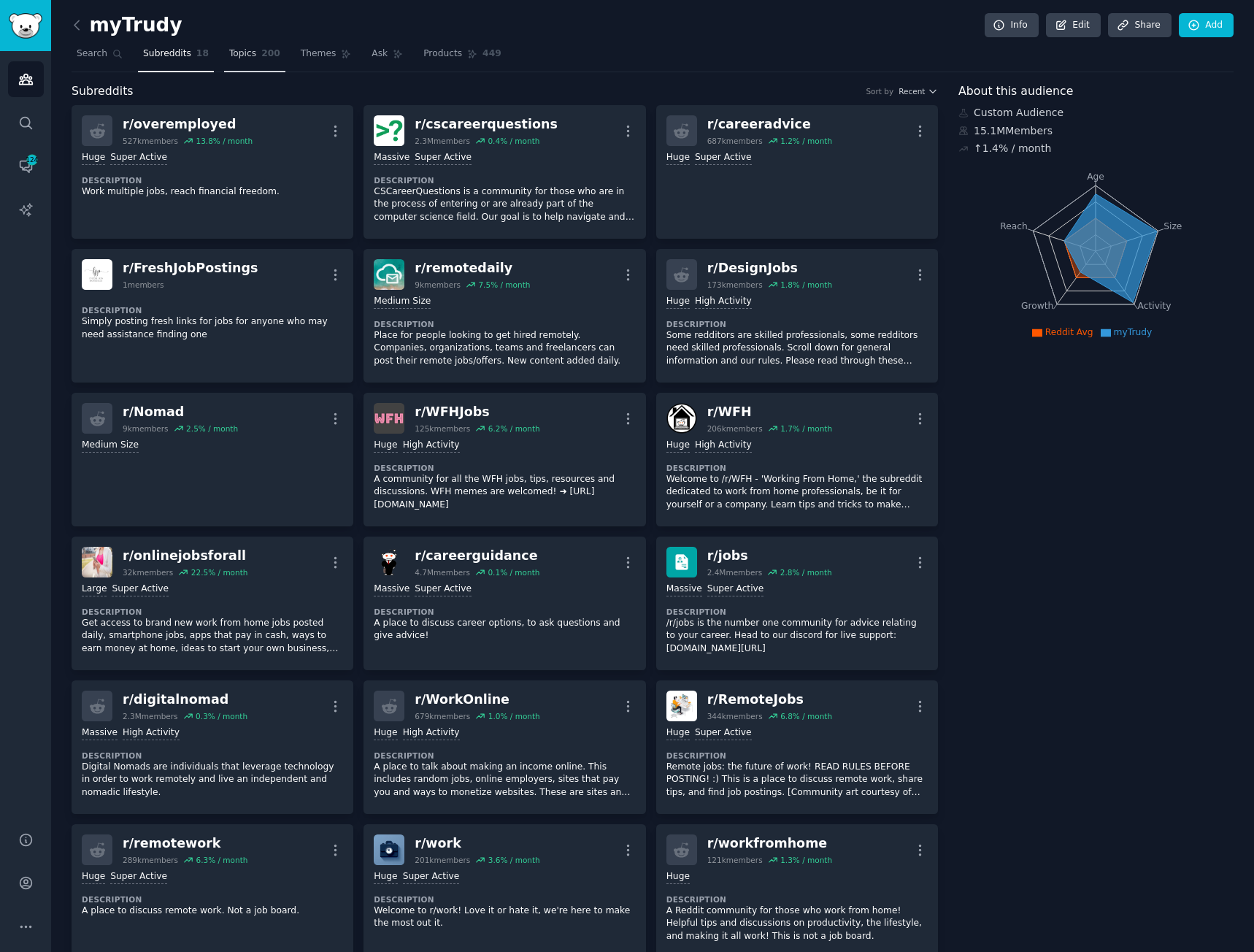
click at [238, 49] on span "Topics" at bounding box center [242, 54] width 27 height 13
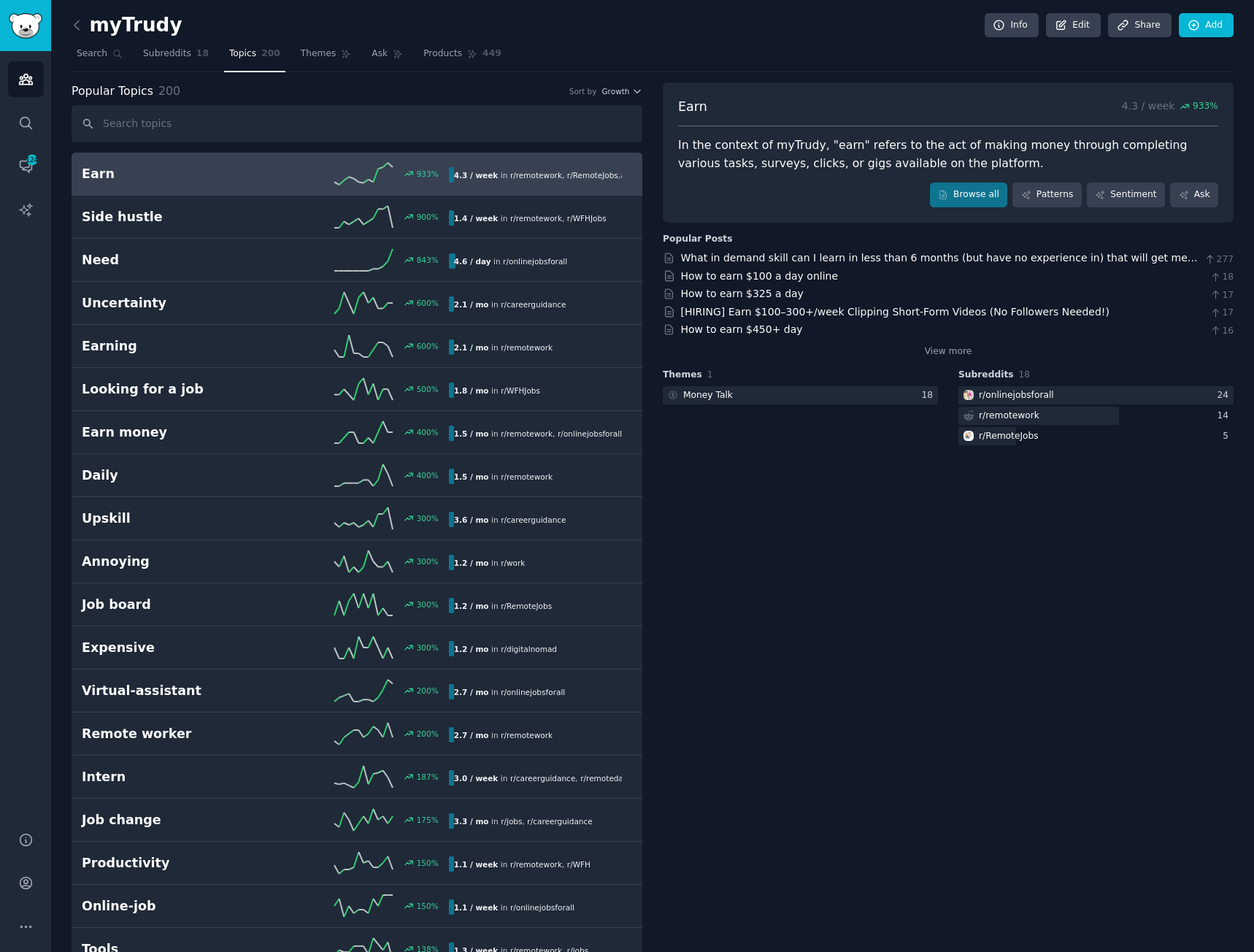
click at [223, 126] on input "text" at bounding box center [357, 123] width 571 height 37
click at [174, 126] on input "text" at bounding box center [357, 123] width 571 height 37
click at [80, 26] on icon at bounding box center [77, 25] width 16 height 16
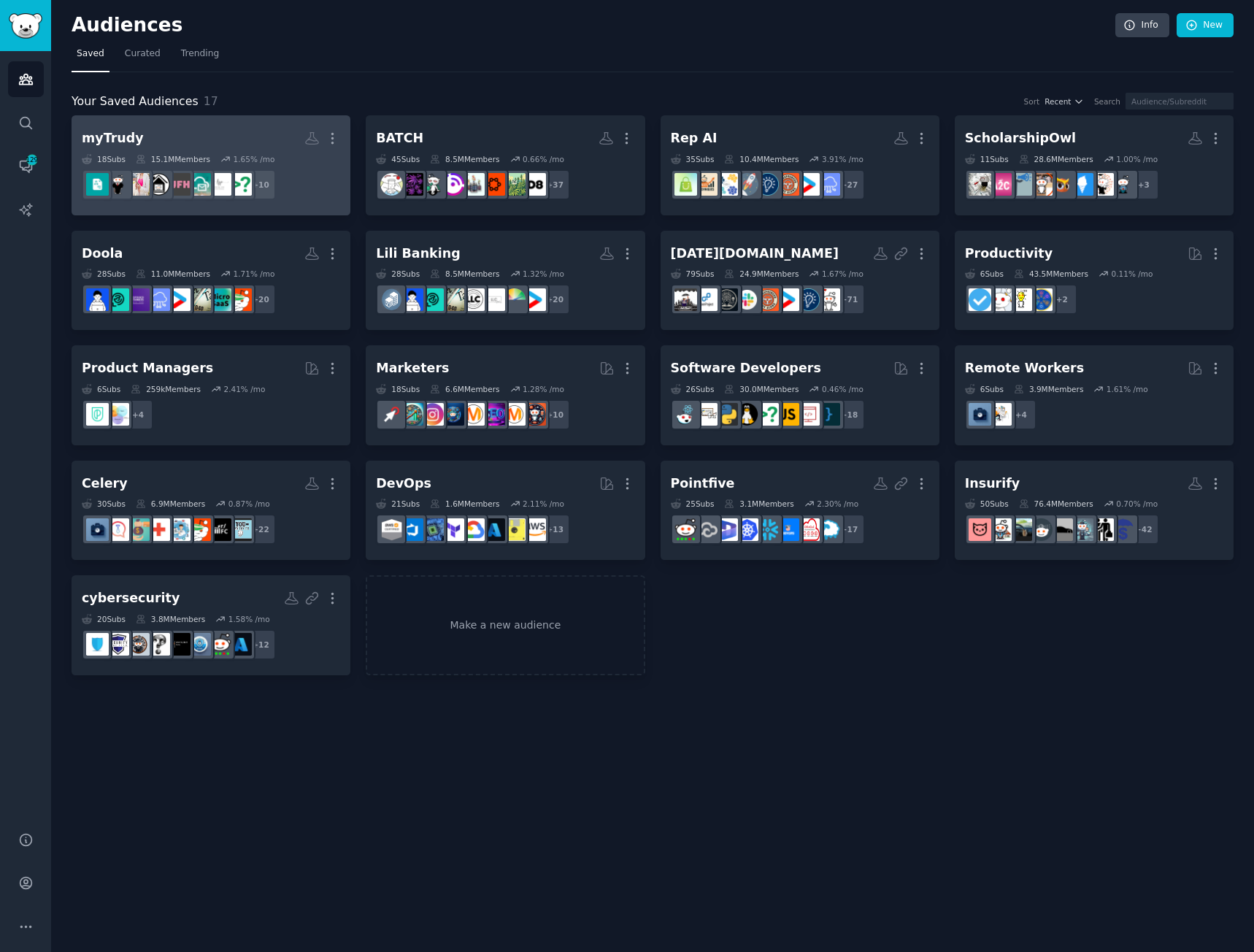
click at [190, 126] on h2 "myTrudy More" at bounding box center [210, 139] width 258 height 26
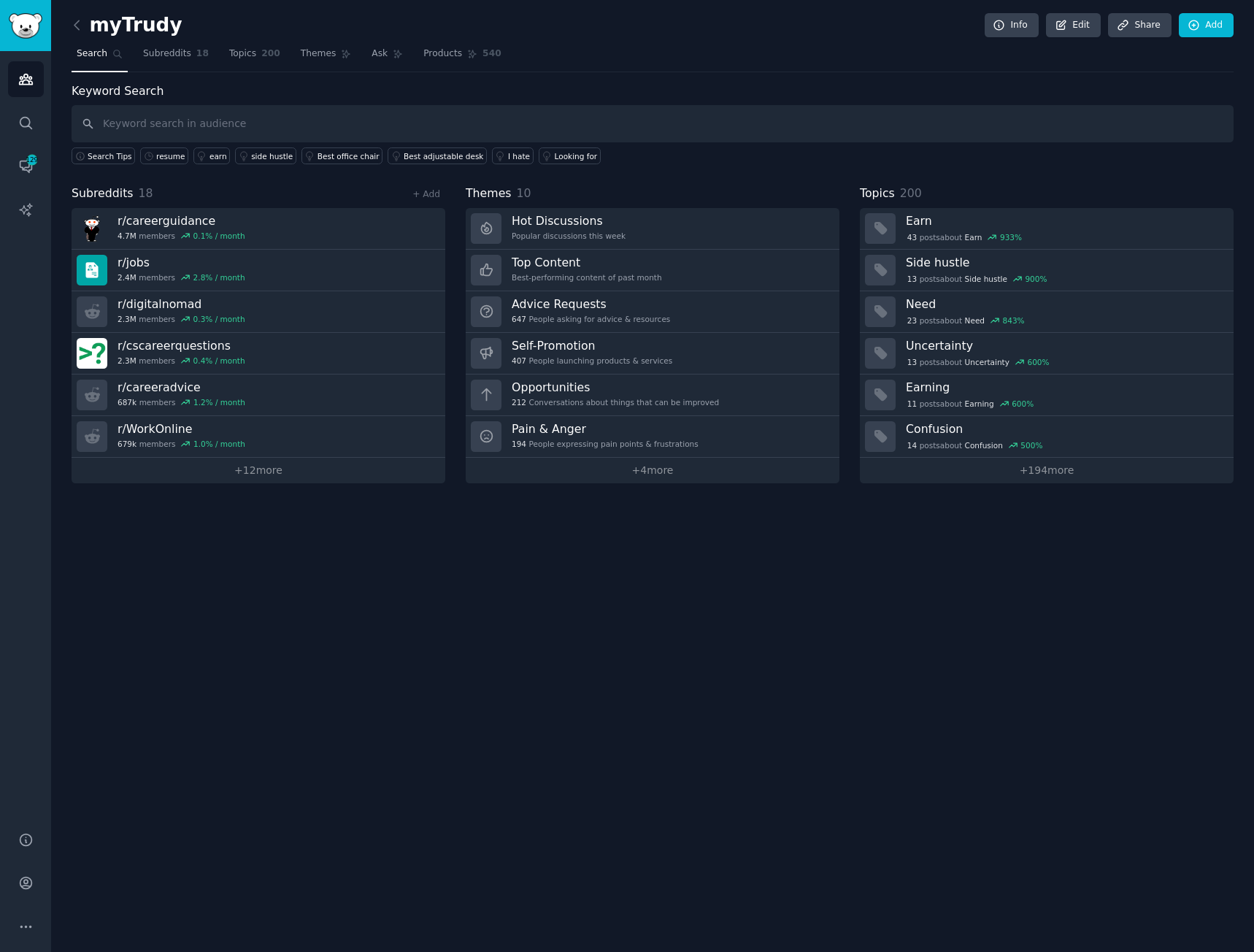
click at [69, 24] on div "myTrudy Info Edit Share Add Search Subreddits 18 Topics 200 Themes Ask Products…" at bounding box center [652, 476] width 1203 height 952
click at [77, 26] on icon at bounding box center [77, 25] width 16 height 16
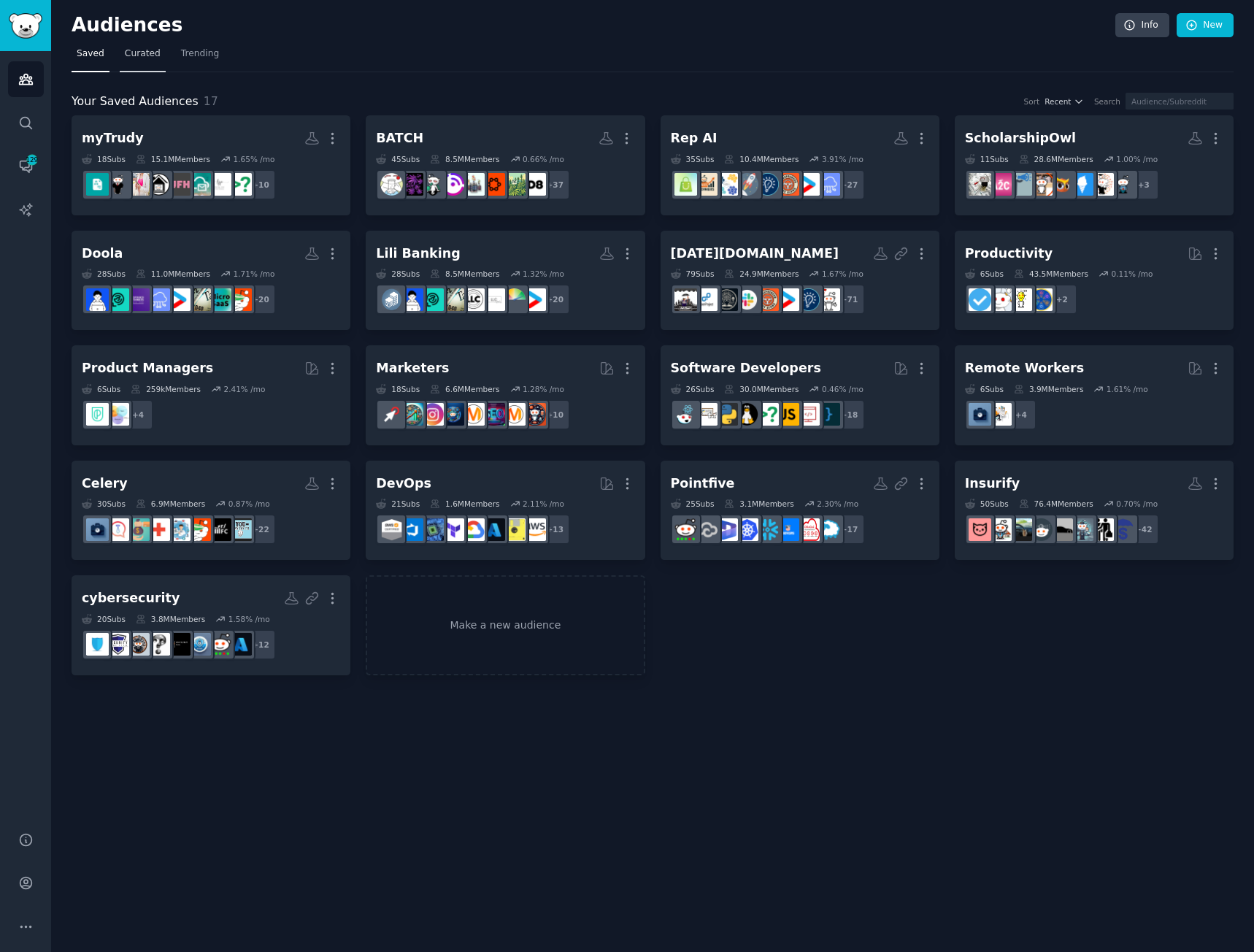
click at [137, 52] on span "Curated" at bounding box center [142, 54] width 36 height 13
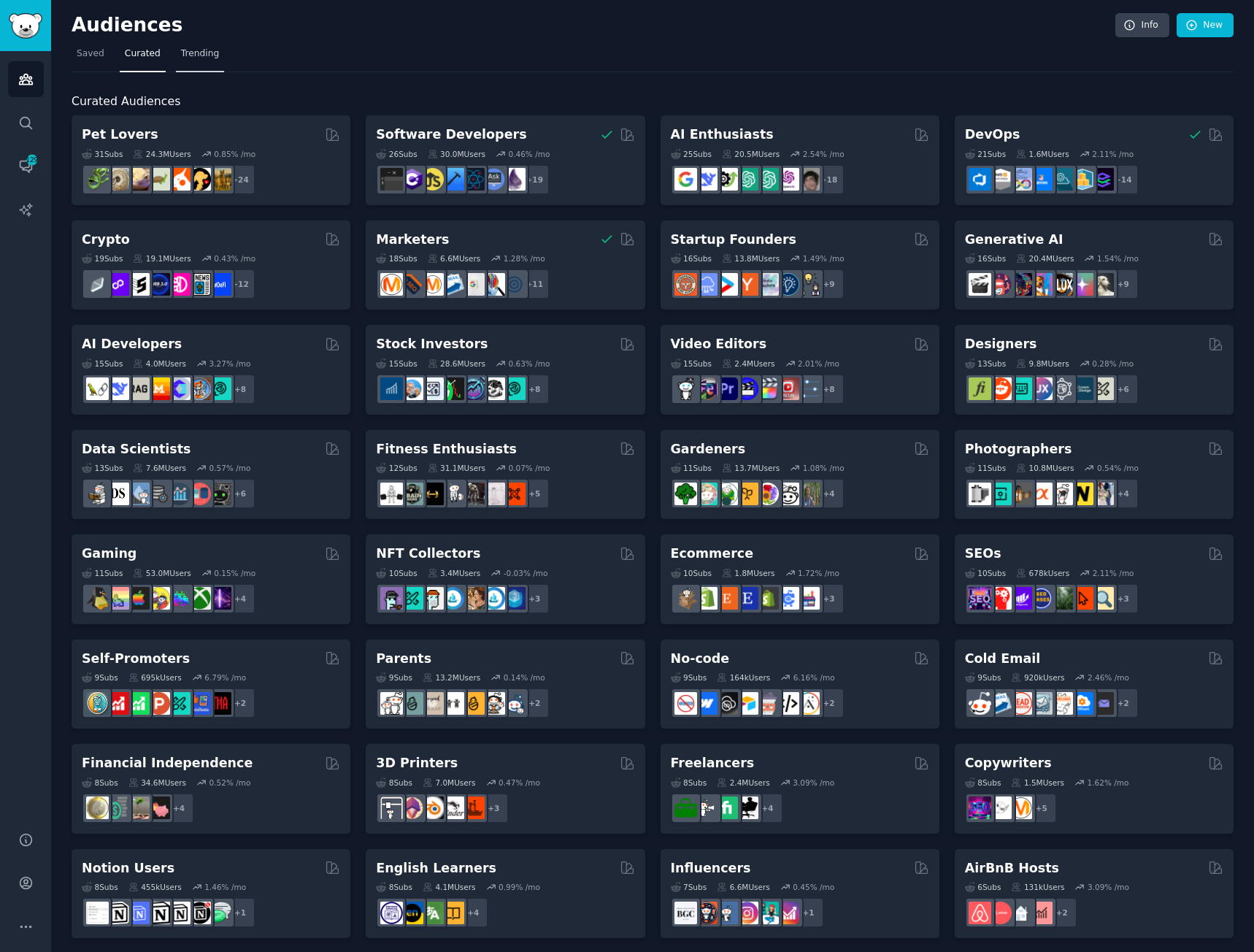
click at [181, 58] on span "Trending" at bounding box center [200, 54] width 38 height 13
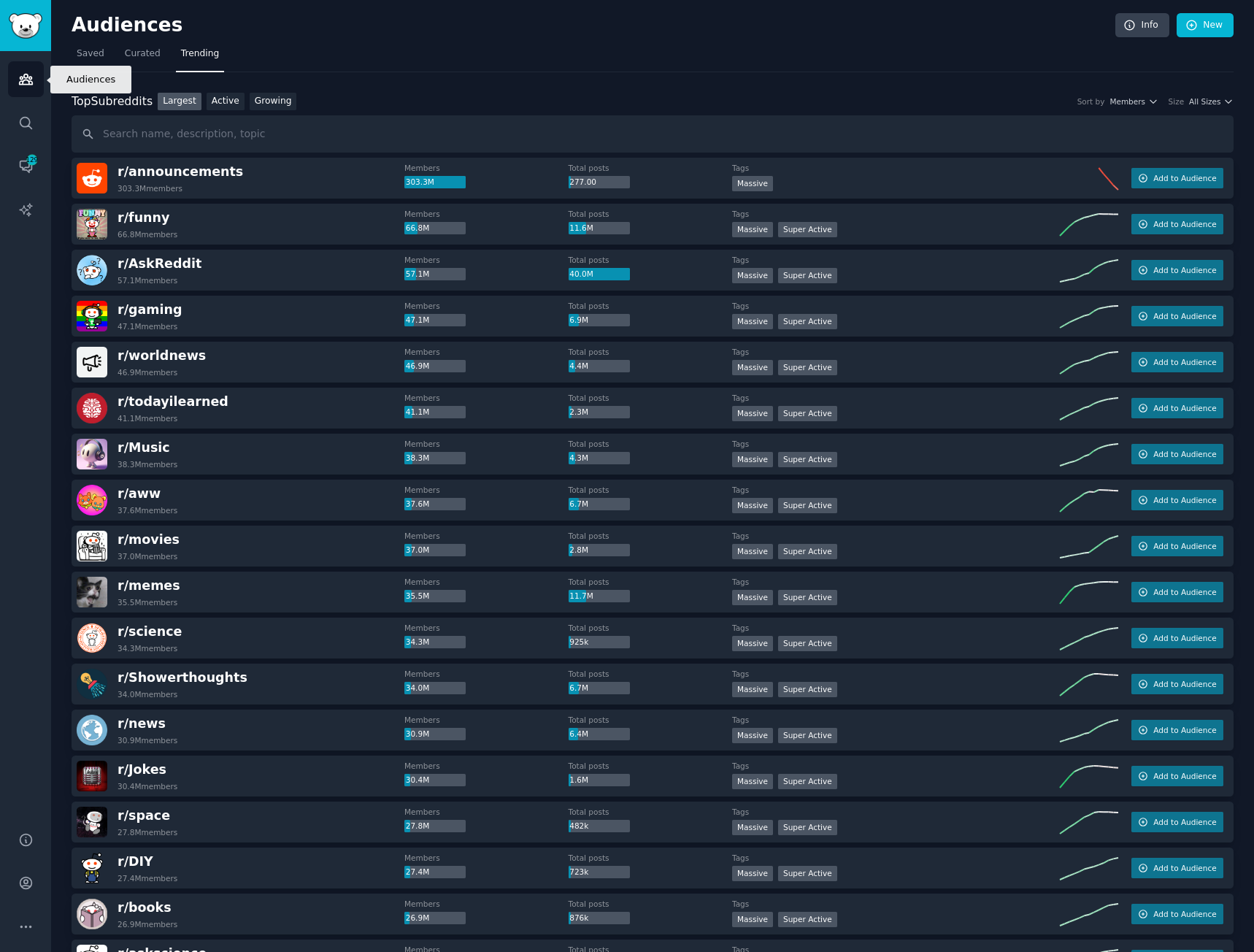
click at [18, 77] on icon "Sidebar" at bounding box center [26, 80] width 16 height 16
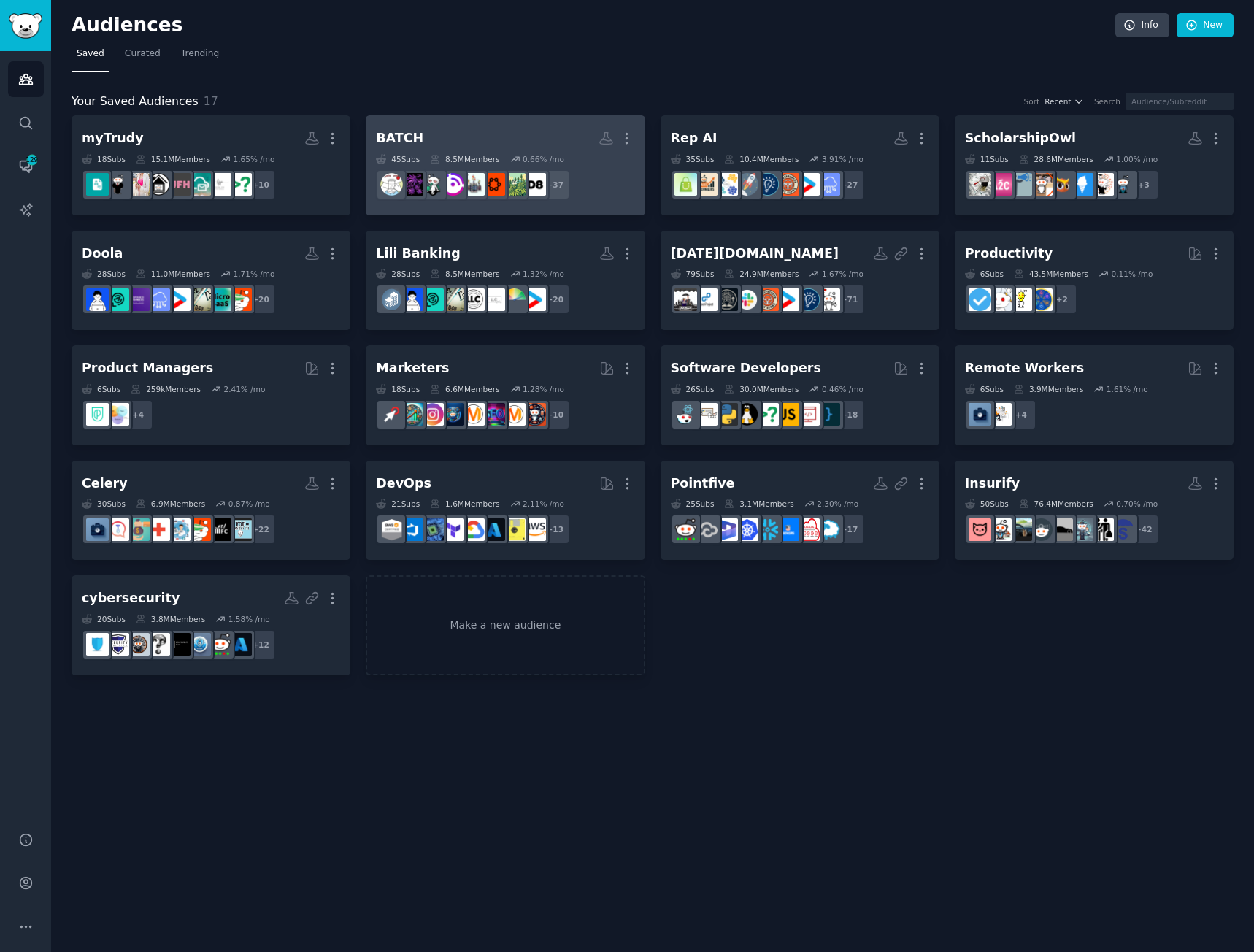
click at [488, 131] on h2 "BATCH More" at bounding box center [505, 139] width 258 height 26
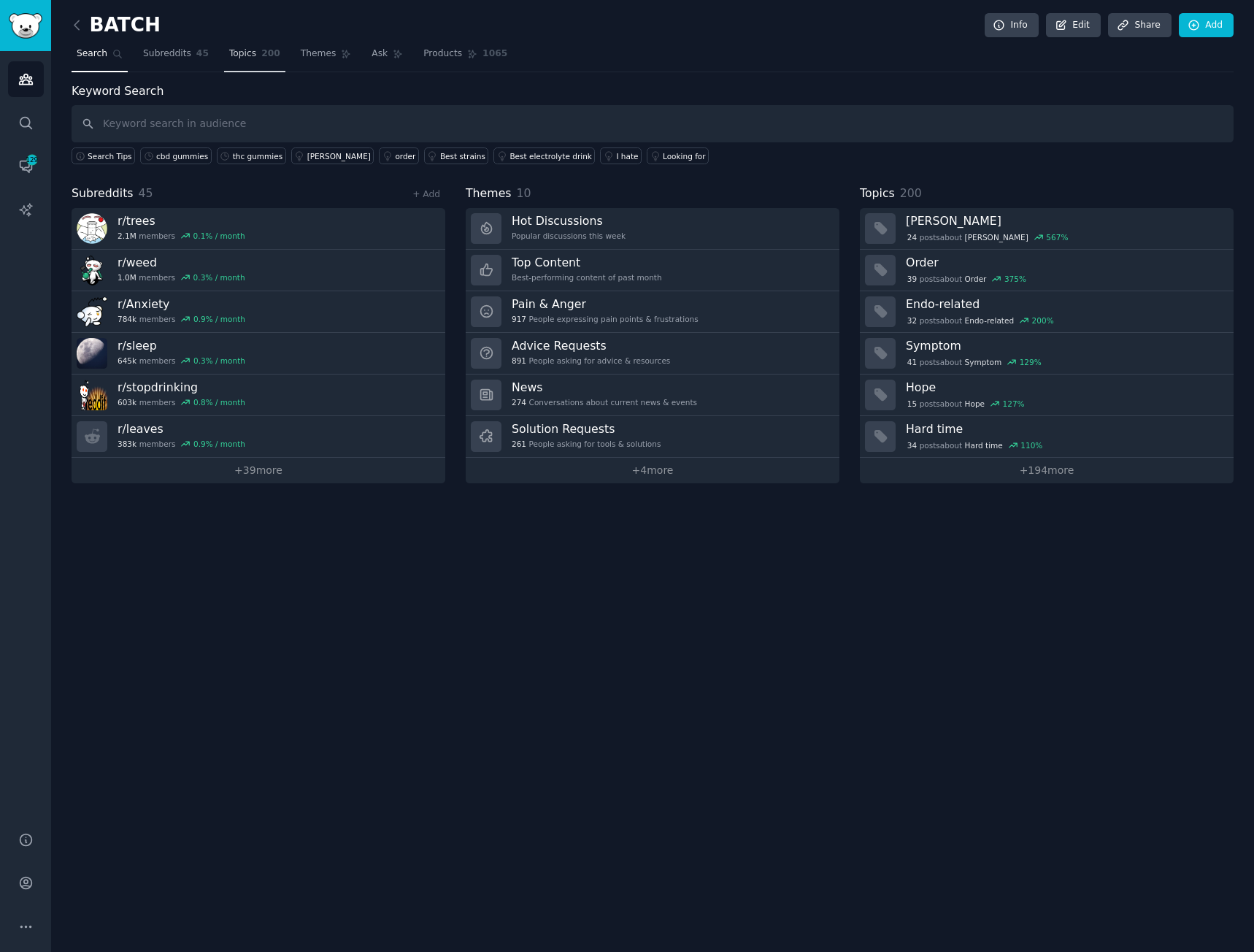
click at [229, 50] on span "Topics" at bounding box center [242, 54] width 27 height 13
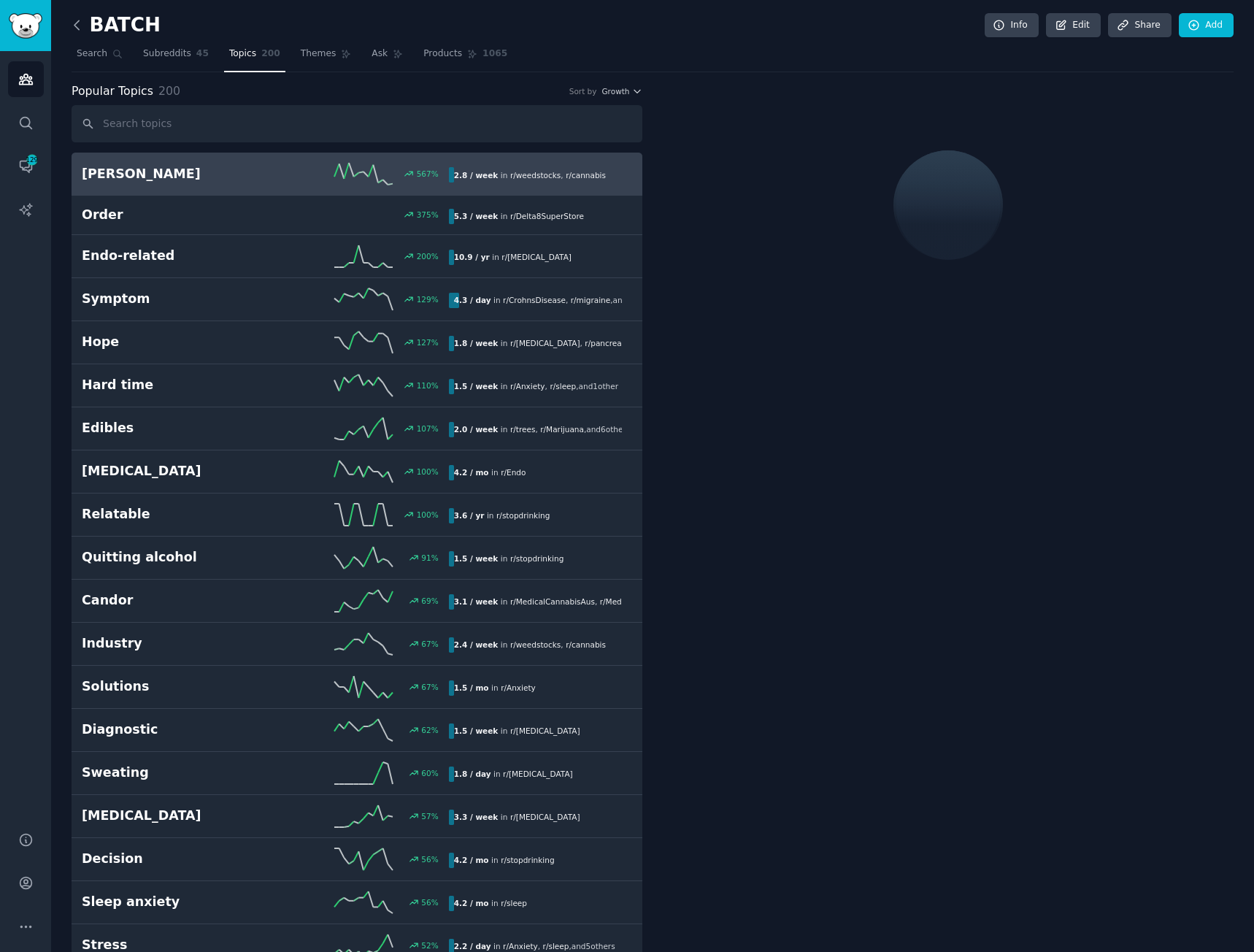
click at [76, 28] on icon at bounding box center [77, 25] width 16 height 16
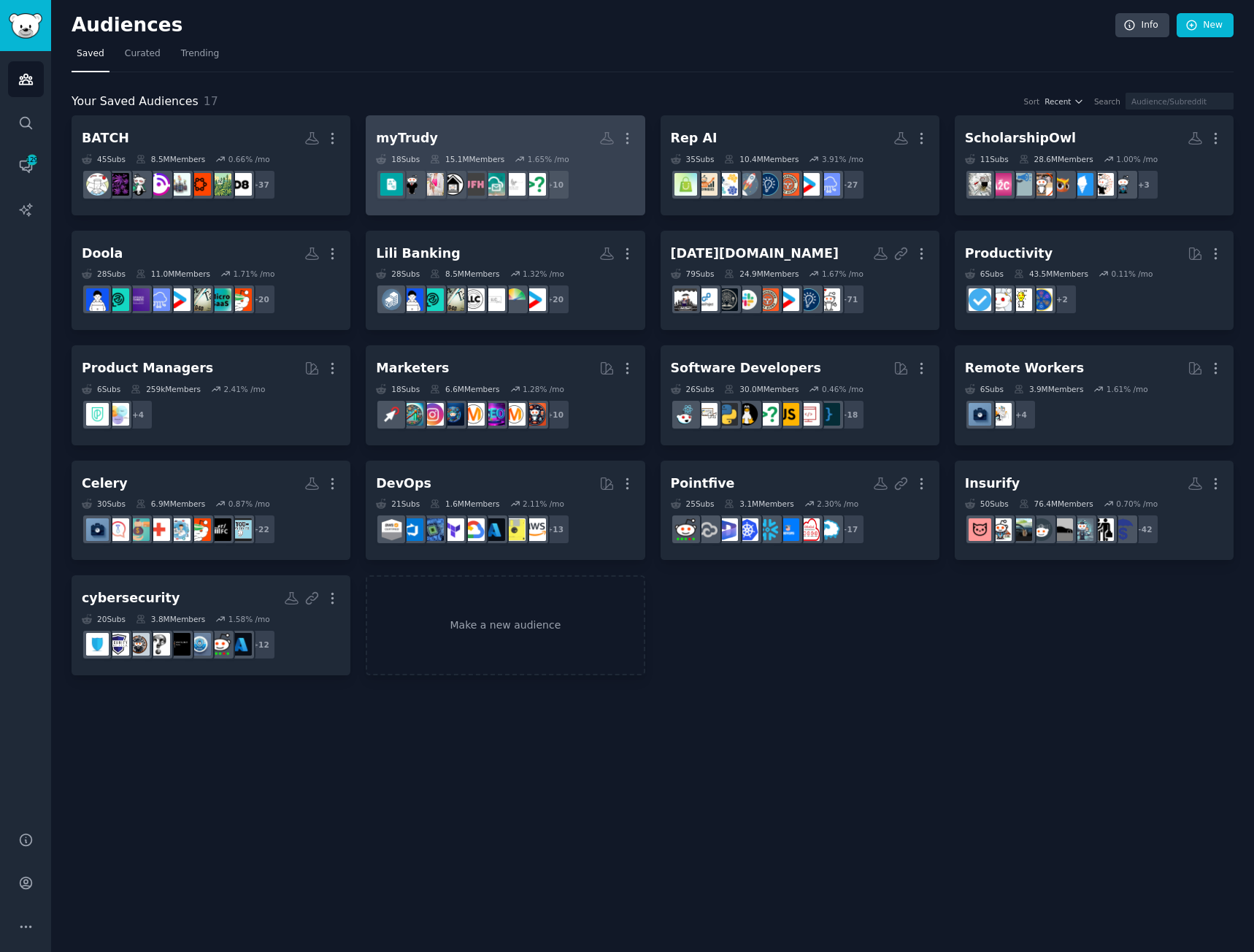
click at [418, 126] on h2 "myTrudy More" at bounding box center [505, 139] width 258 height 26
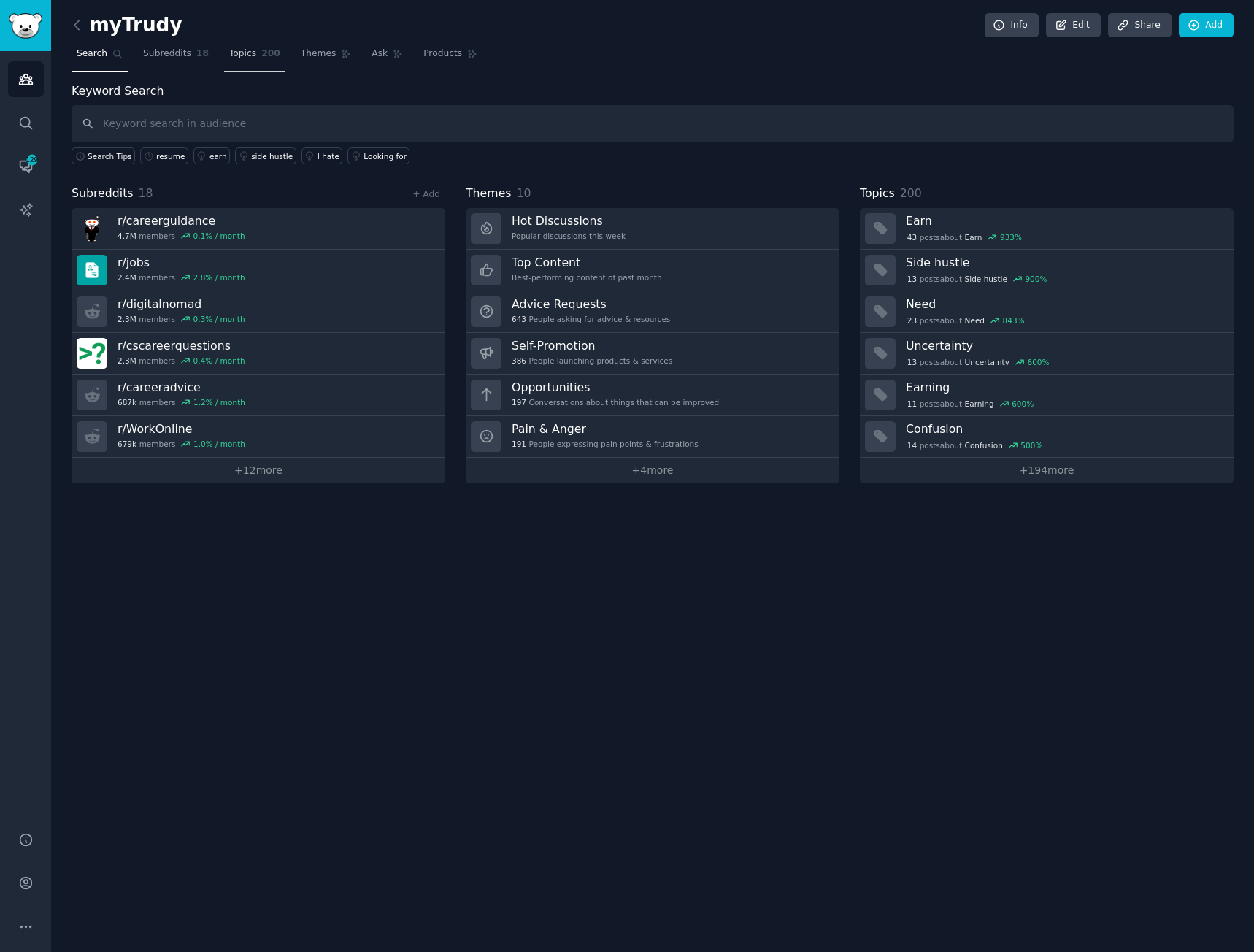
click at [225, 61] on link "Topics 200" at bounding box center [255, 57] width 61 height 30
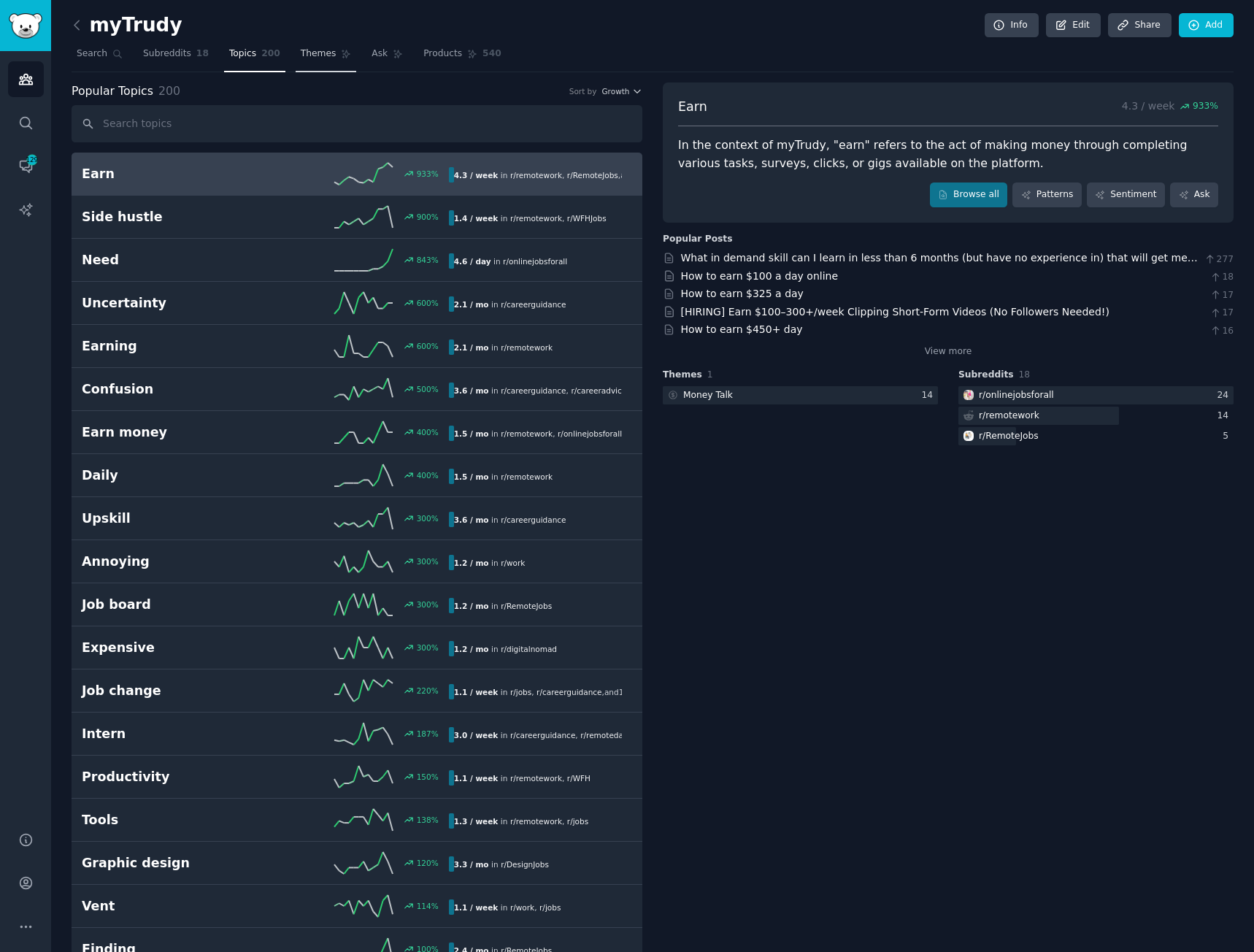
click at [301, 50] on span "Themes" at bounding box center [318, 54] width 36 height 13
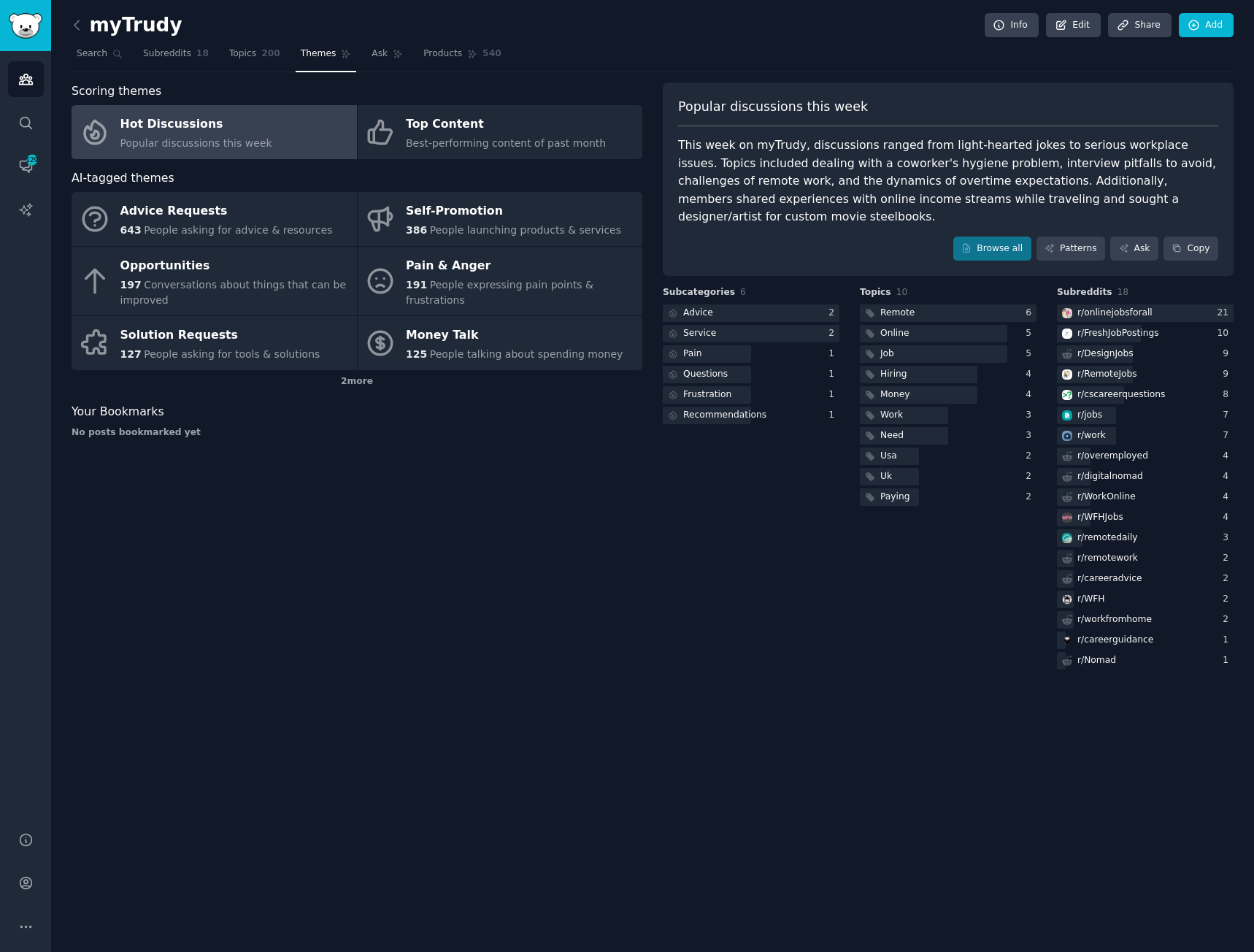
click at [629, 580] on div "Scoring themes Hot Discussions Popular discussions this week Top Content Best-p…" at bounding box center [357, 377] width 571 height 590
click at [366, 59] on link "Ask" at bounding box center [387, 57] width 42 height 30
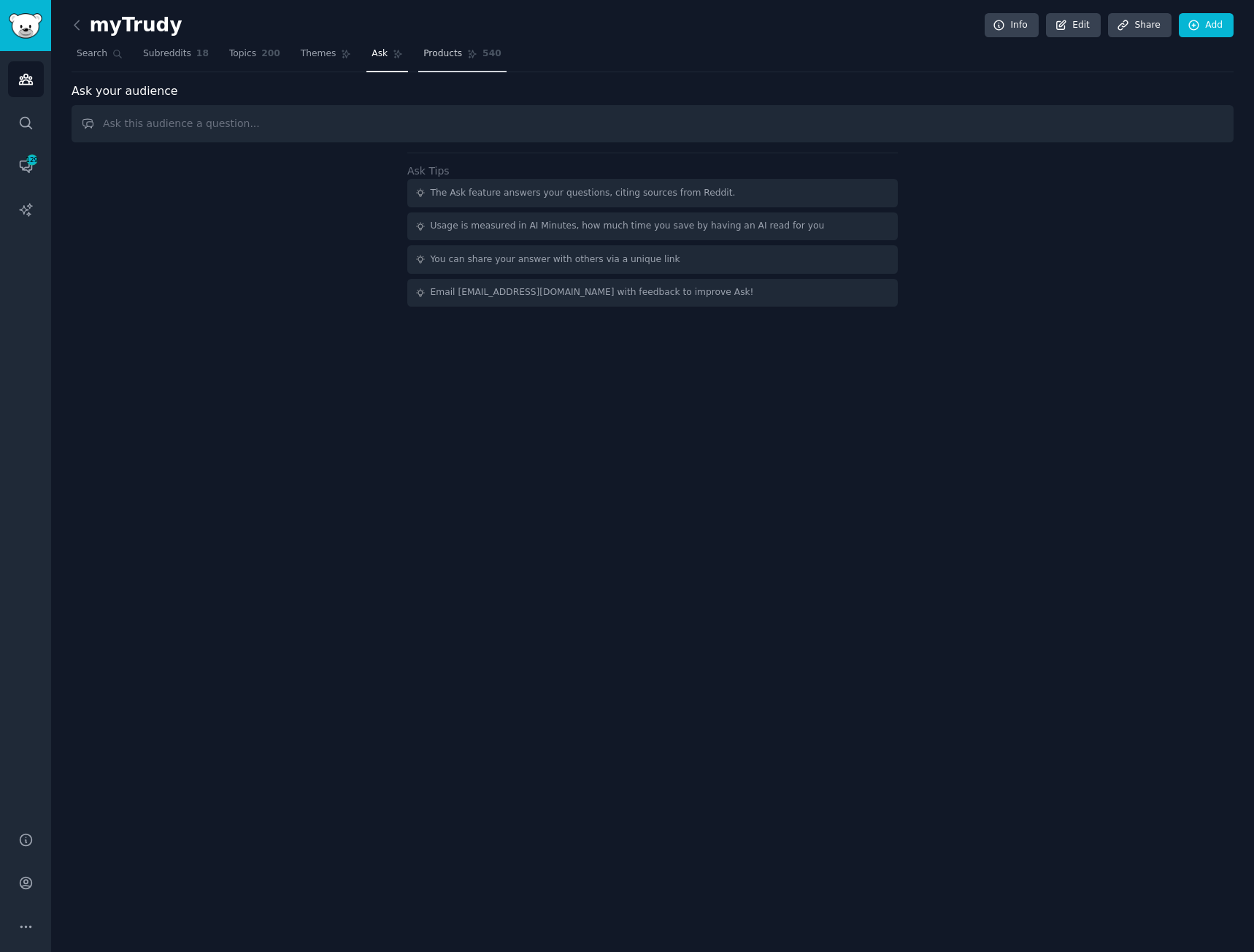
click at [423, 57] on span "Products" at bounding box center [443, 54] width 39 height 13
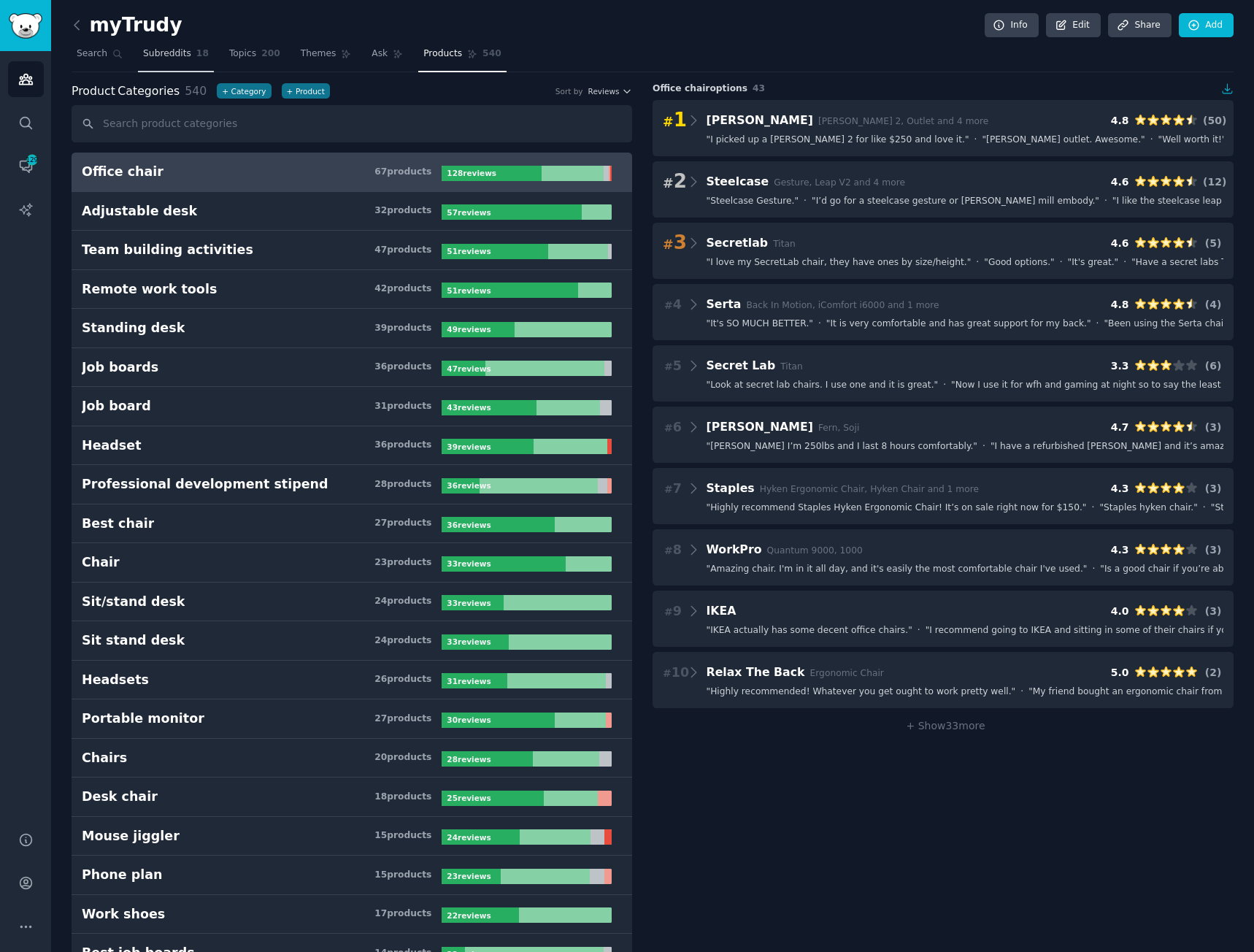
click at [158, 54] on span "Subreddits" at bounding box center [167, 54] width 48 height 13
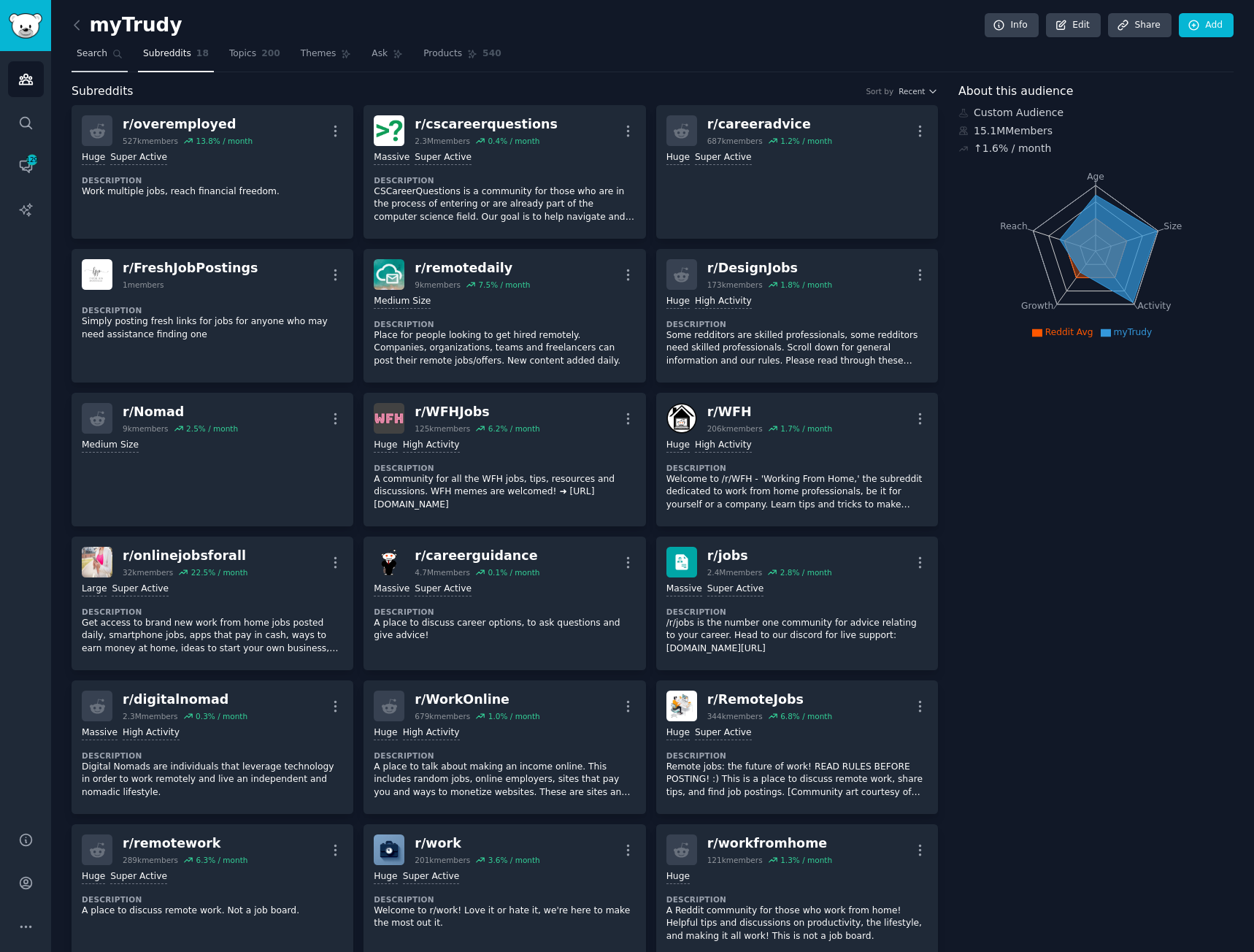
click at [86, 55] on span "Search" at bounding box center [92, 54] width 30 height 13
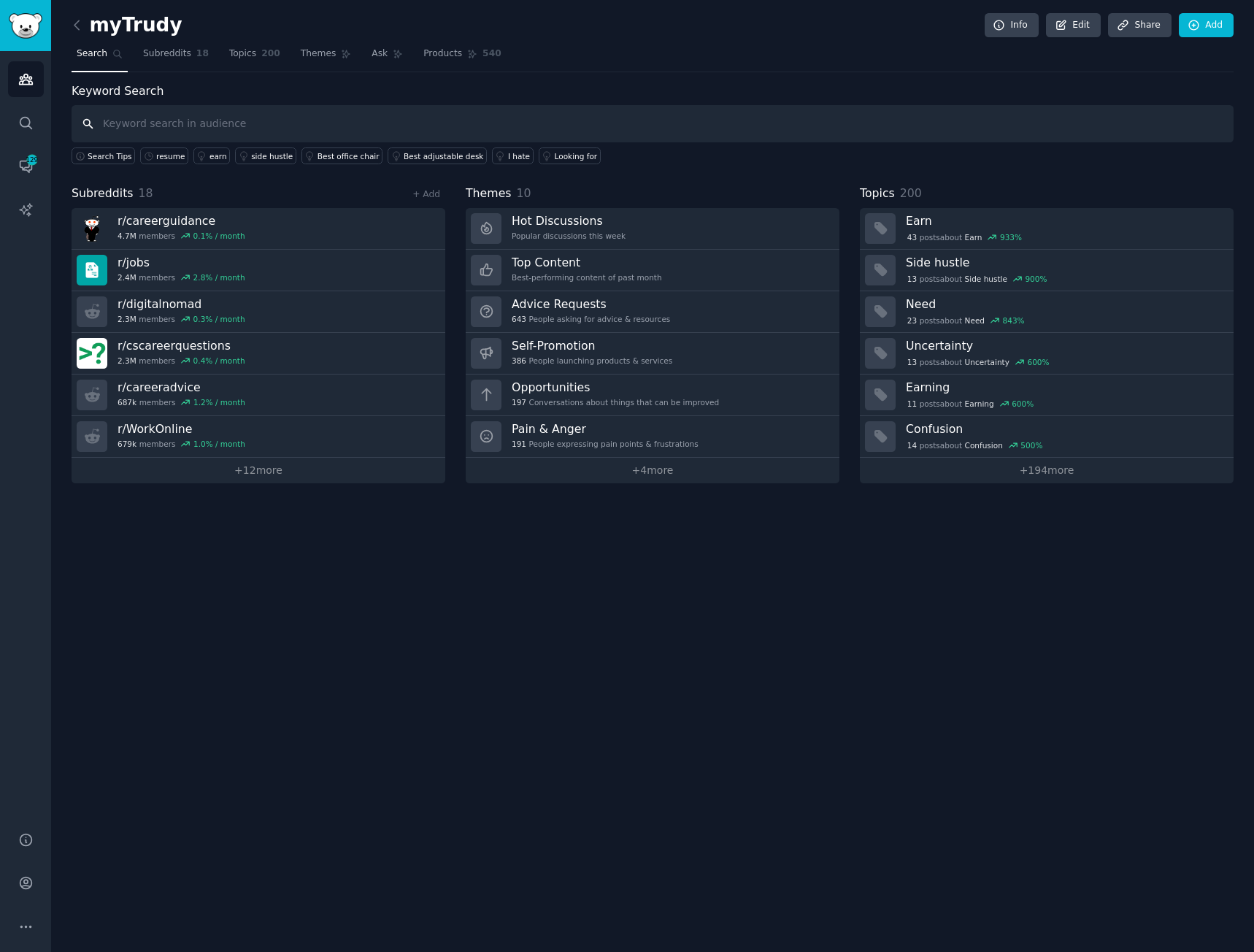
click at [173, 118] on input "text" at bounding box center [653, 123] width 1162 height 37
type input "jobs"
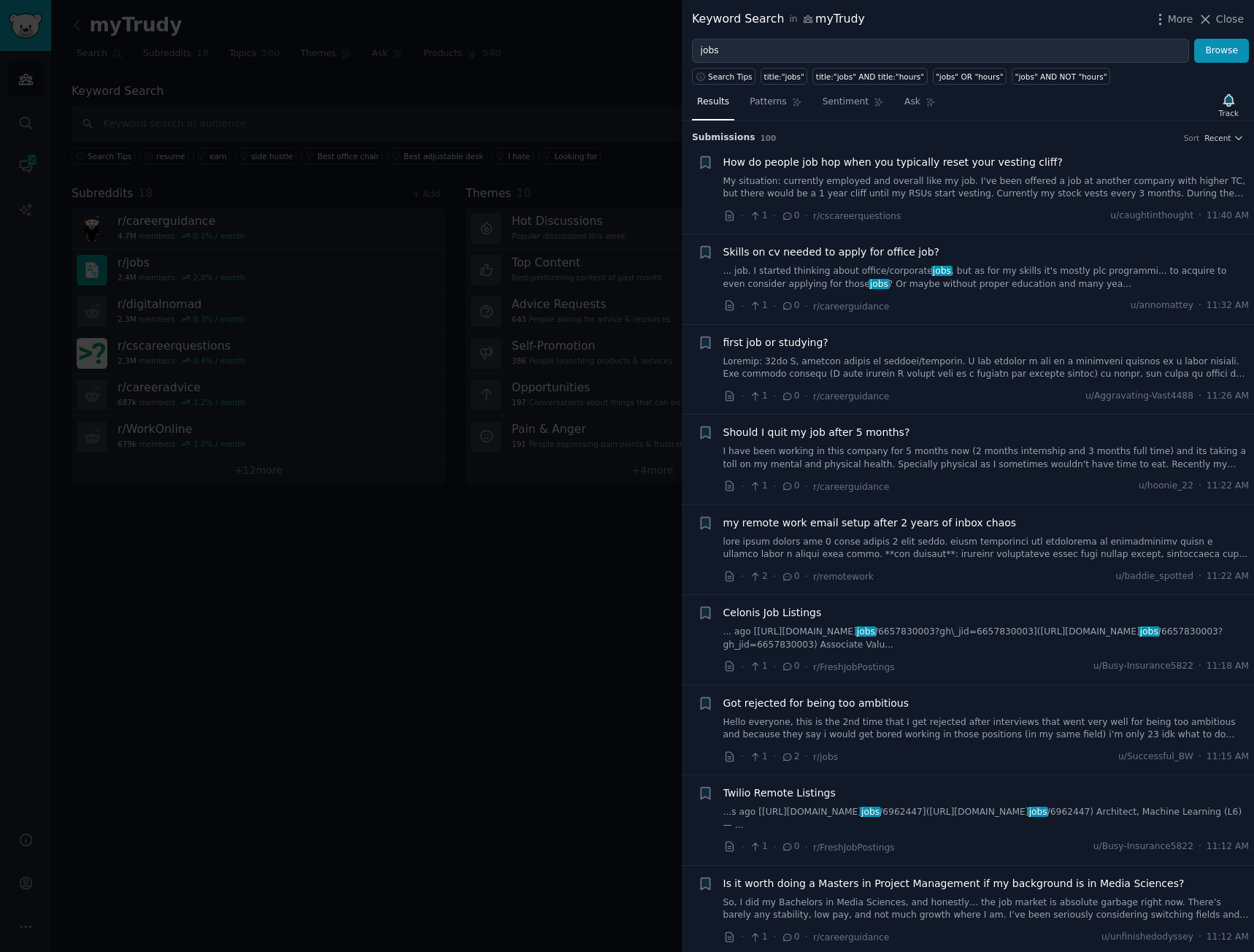
click at [891, 282] on link "... job. I started thinking about office/corporate jobs , but as for my skills …" at bounding box center [987, 278] width 527 height 26
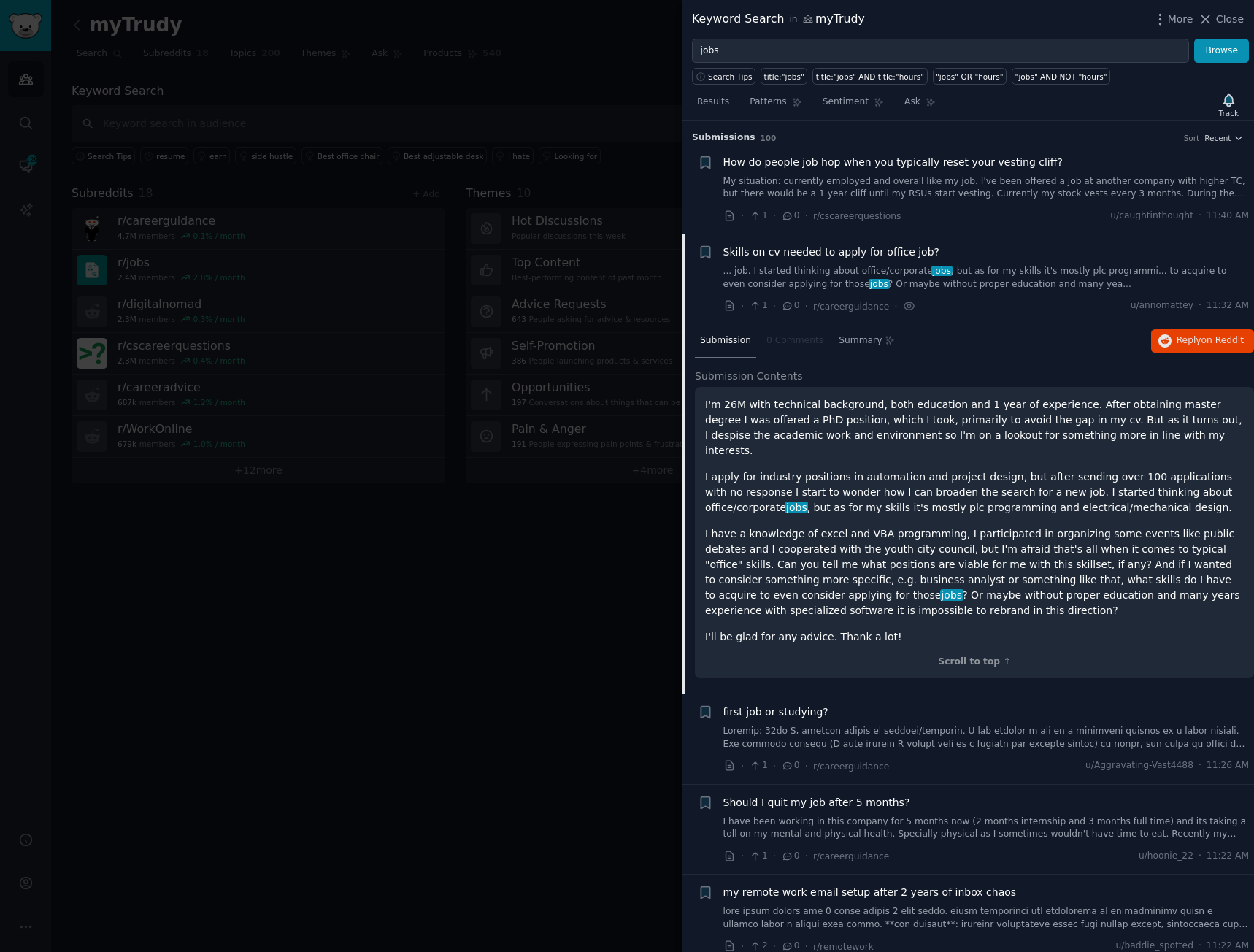
click at [414, 644] on div at bounding box center [627, 476] width 1254 height 952
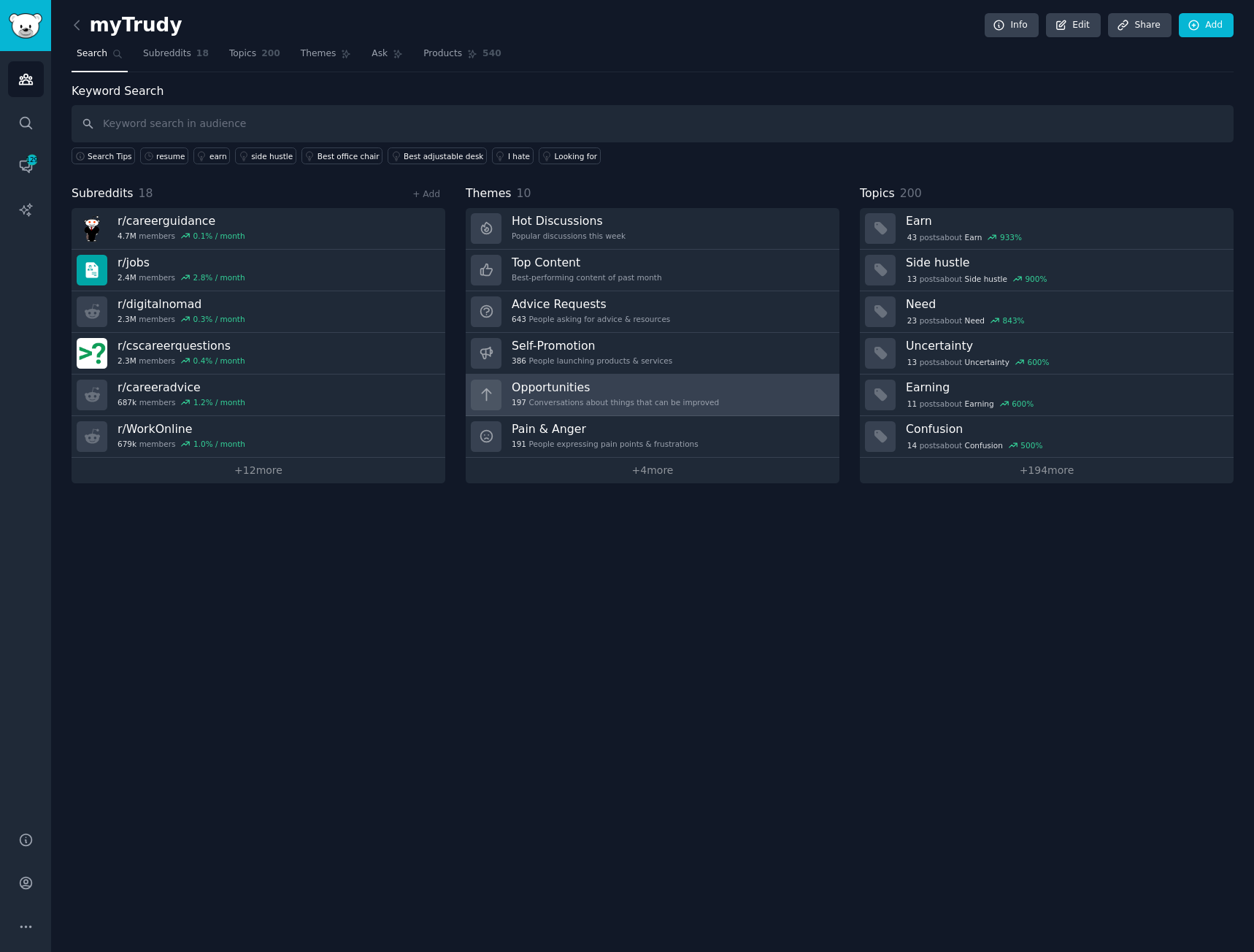
click at [531, 401] on div "197 Conversations about things that can be improved" at bounding box center [615, 403] width 207 height 10
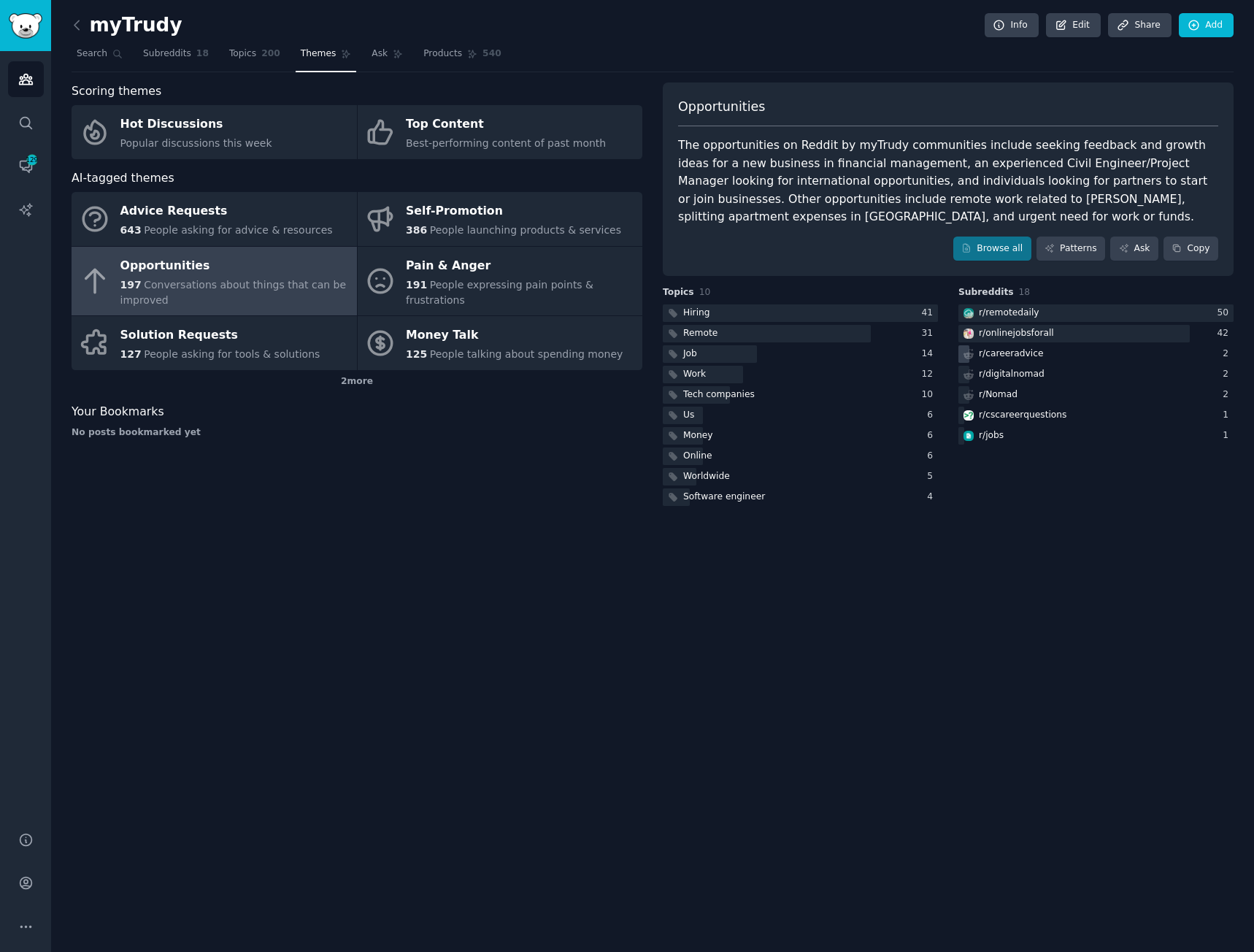
click at [1007, 355] on div "r/ careeradvice" at bounding box center [1012, 353] width 65 height 13
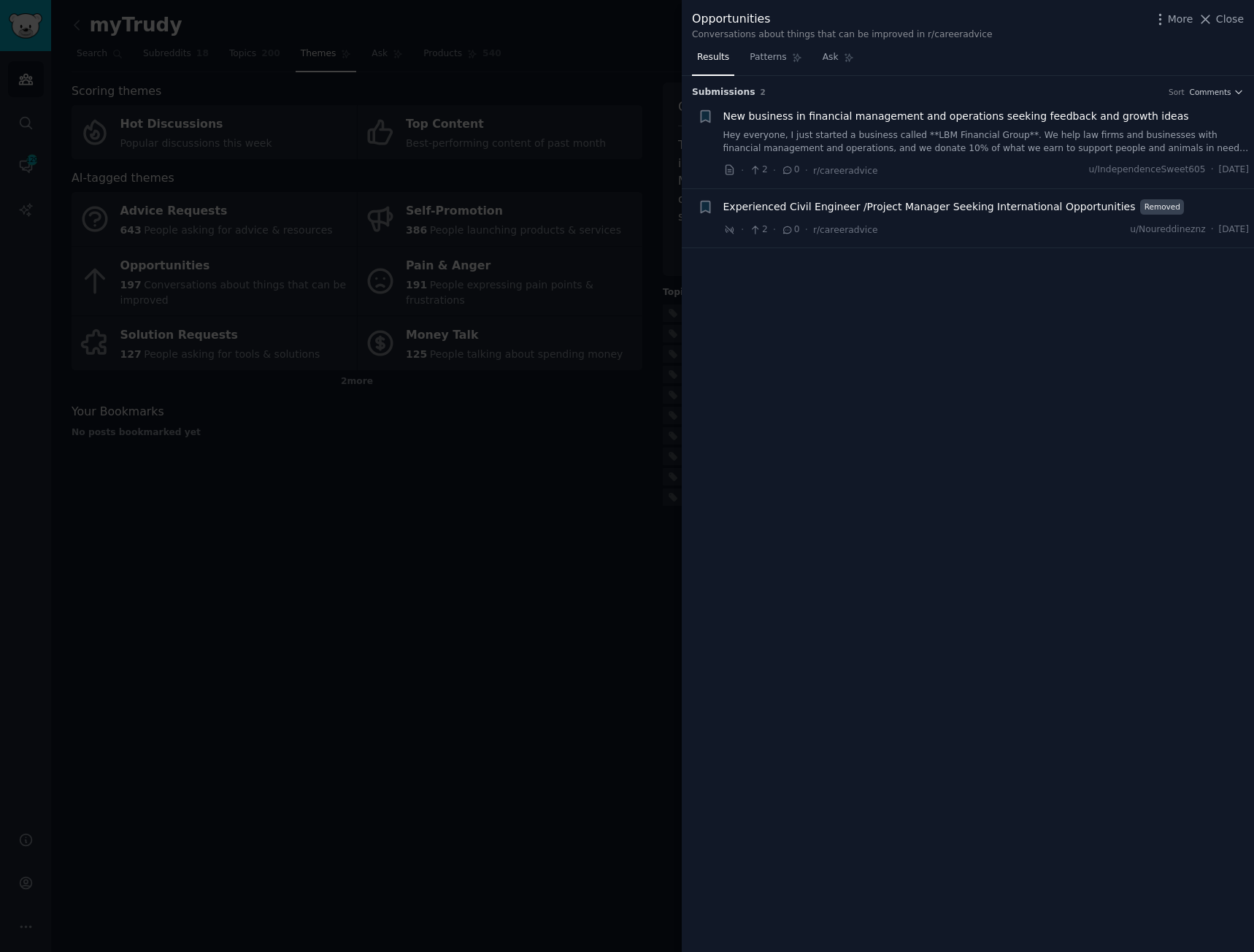
click at [577, 435] on div at bounding box center [627, 476] width 1254 height 952
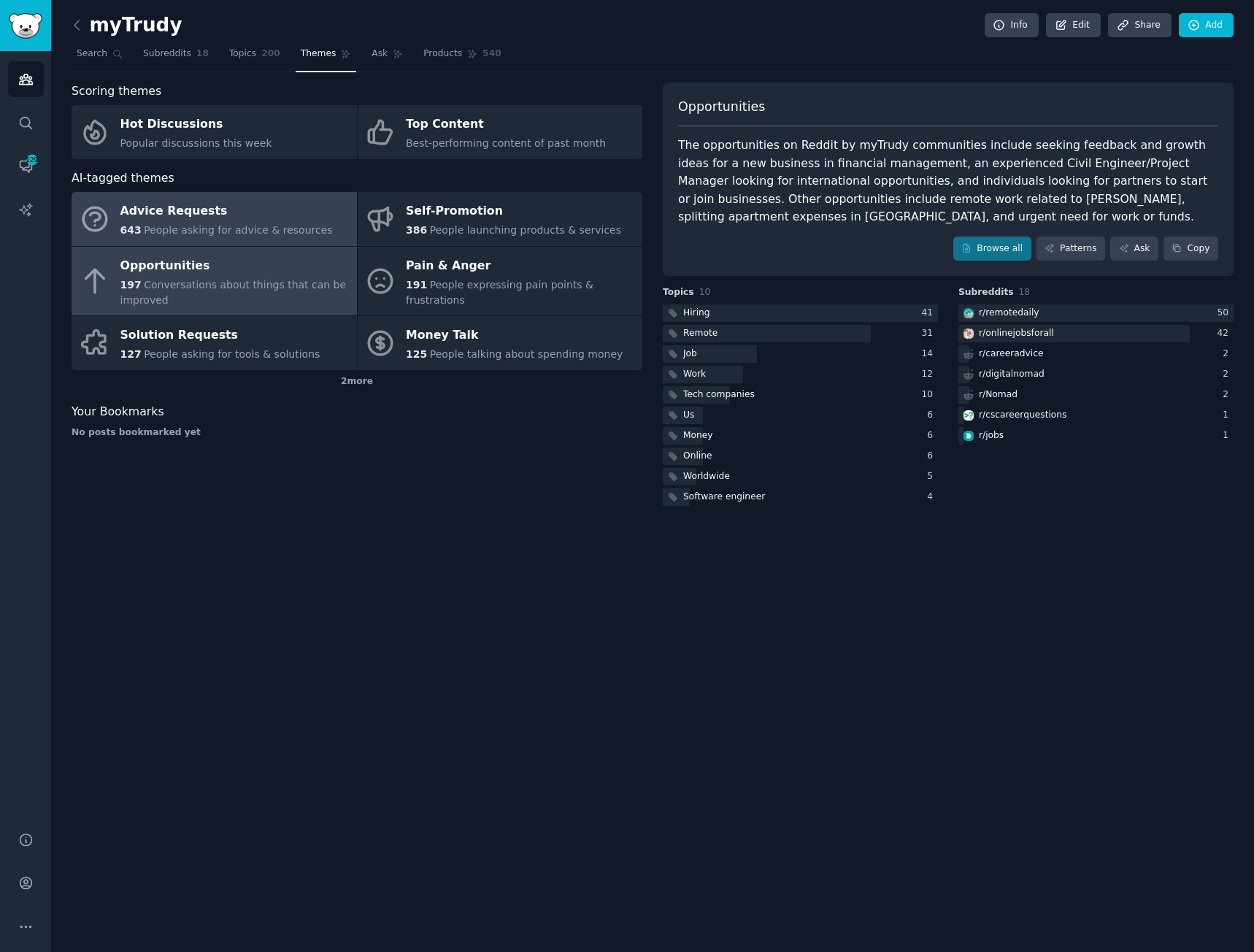
click at [221, 226] on span "People asking for advice & resources" at bounding box center [238, 230] width 189 height 11
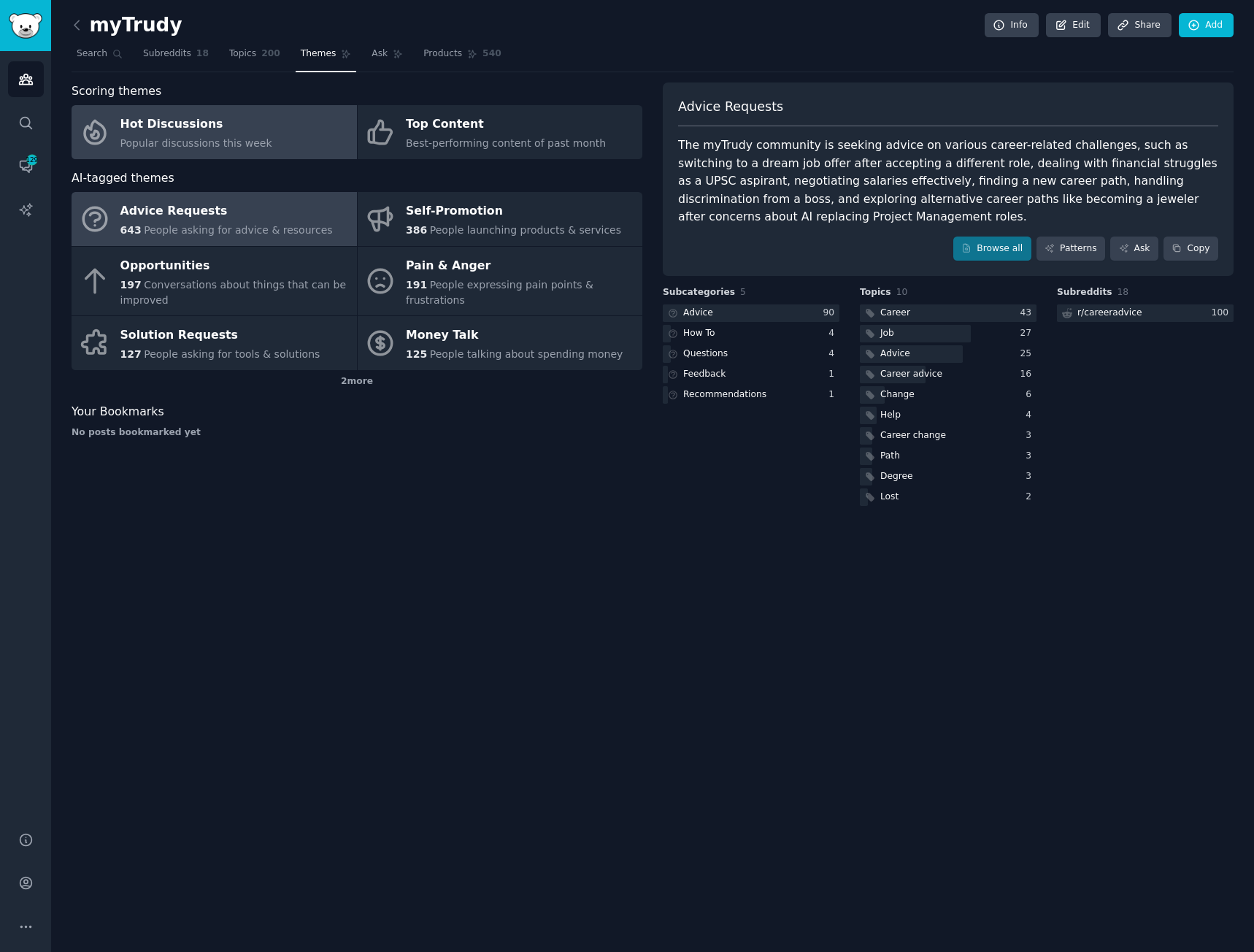
click at [198, 133] on div "Hot Discussions" at bounding box center [196, 125] width 152 height 23
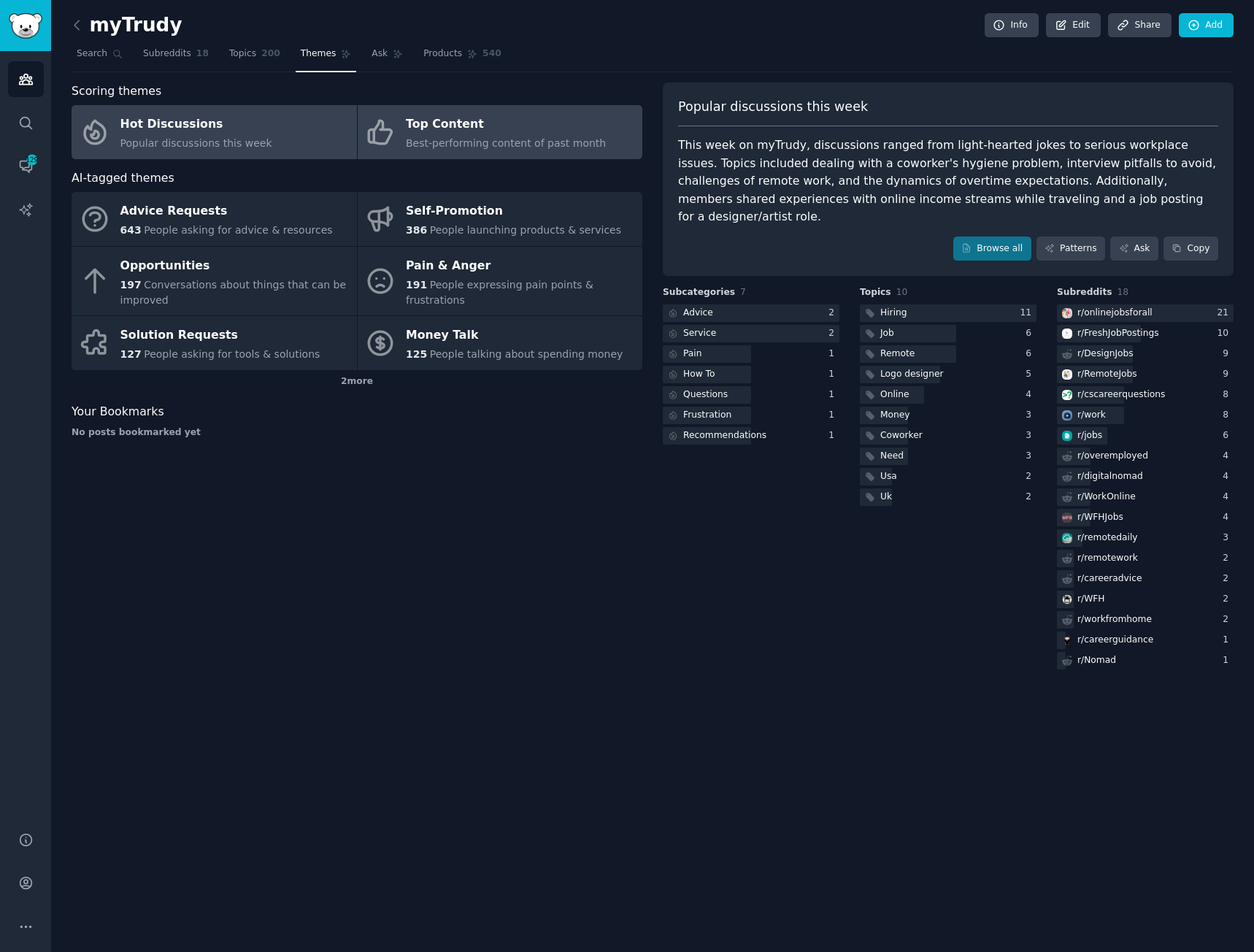
click at [422, 138] on span "Best-performing content of past month" at bounding box center [506, 143] width 200 height 11
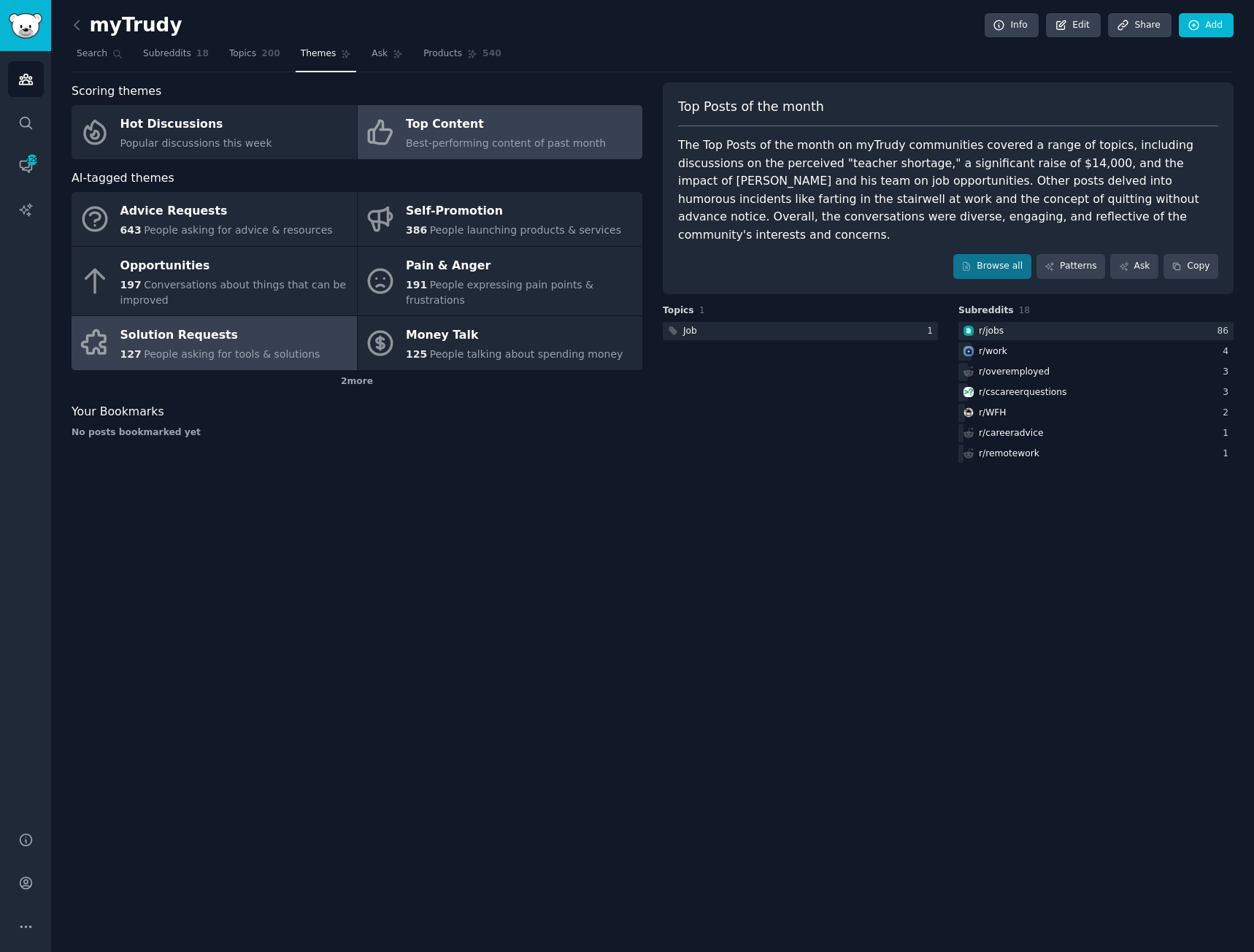
click at [213, 355] on span "People asking for tools & solutions" at bounding box center [231, 353] width 176 height 11
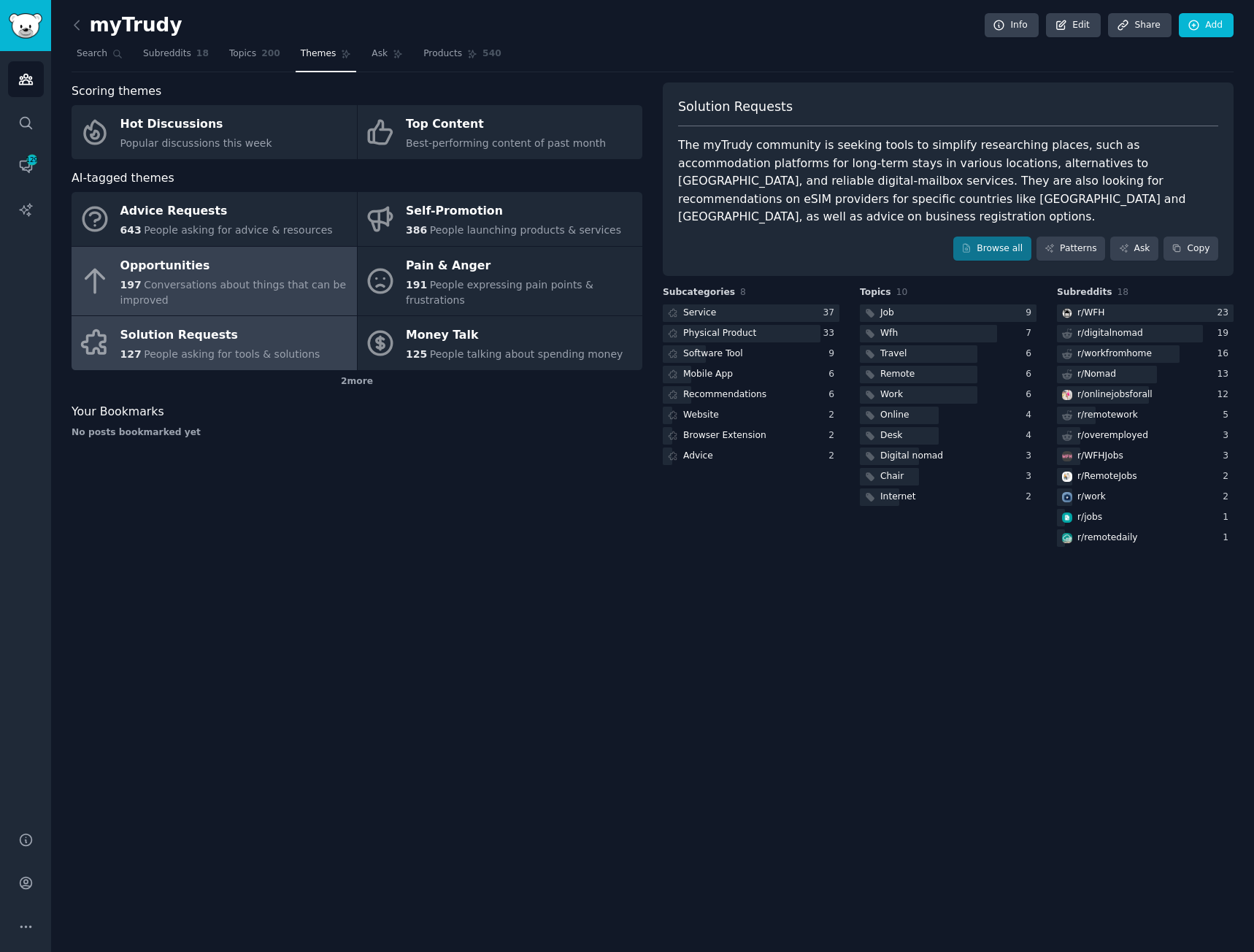
click at [161, 282] on span "Conversations about things that can be improved" at bounding box center [233, 292] width 226 height 27
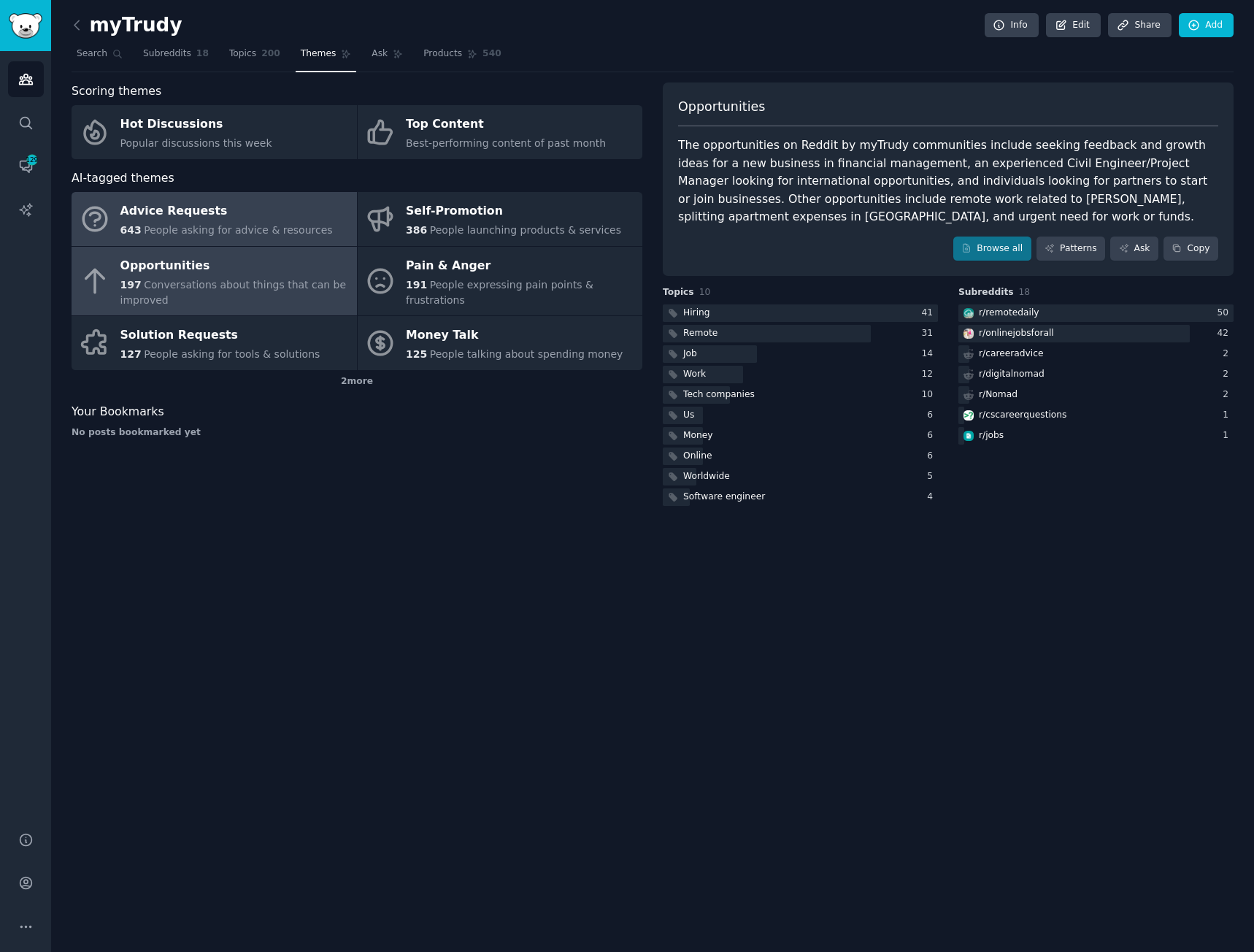
click at [175, 217] on div "Advice Requests" at bounding box center [226, 211] width 212 height 23
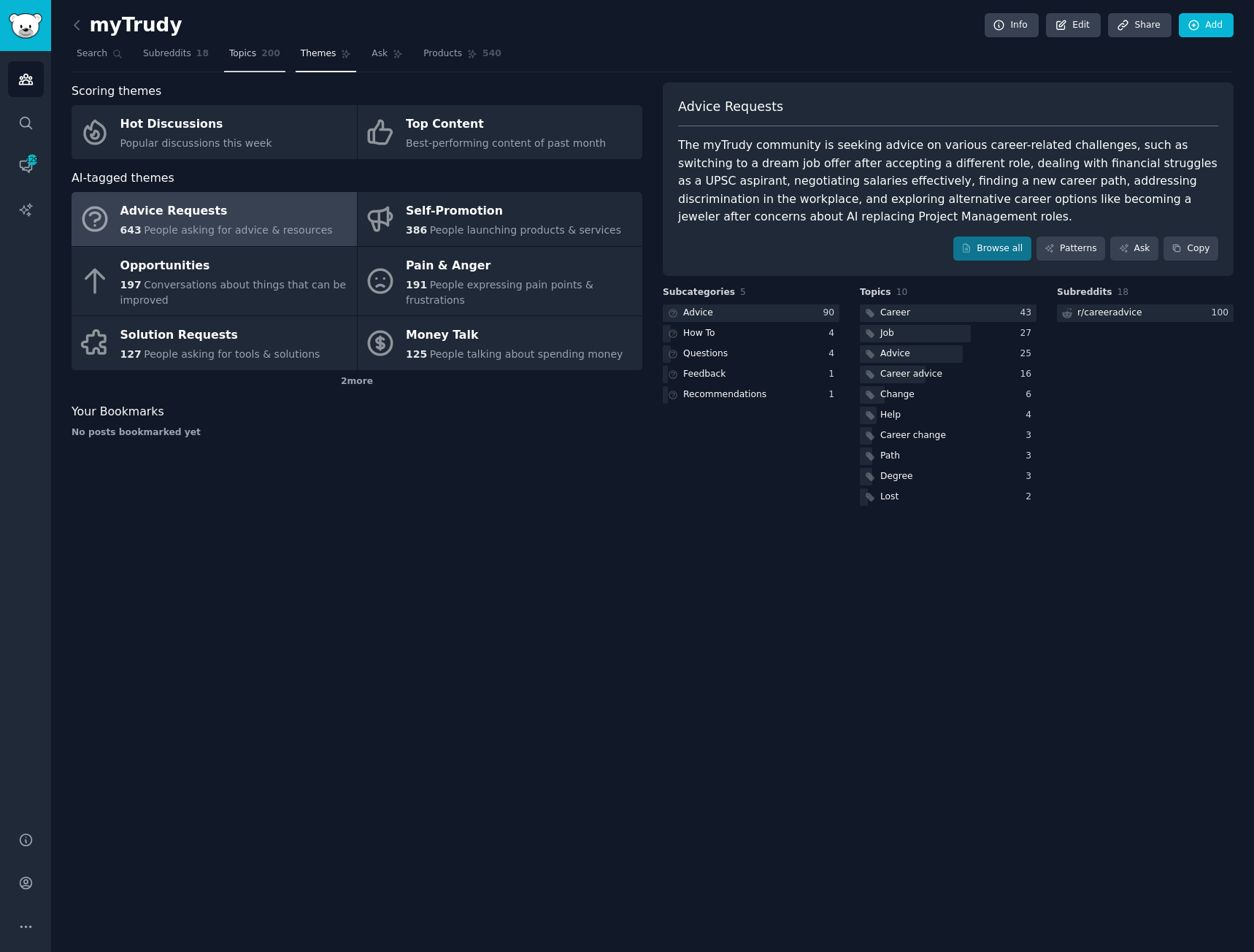
click at [229, 49] on span "Topics" at bounding box center [242, 54] width 27 height 13
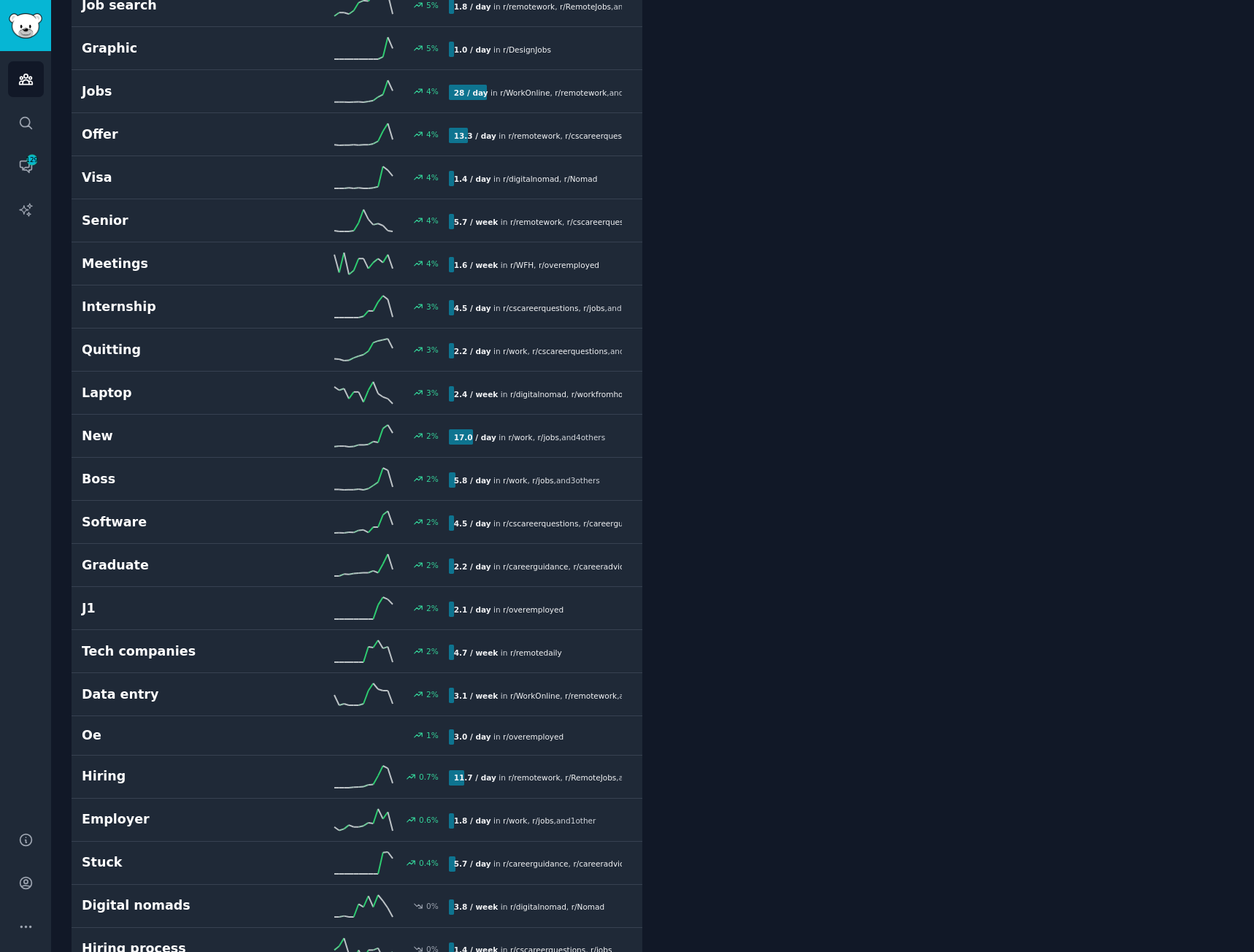
scroll to position [5185, 0]
